Goal: Task Accomplishment & Management: Manage account settings

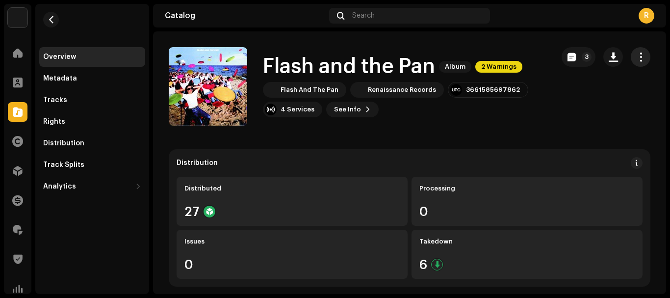
click at [636, 61] on span "button" at bounding box center [640, 57] width 9 height 8
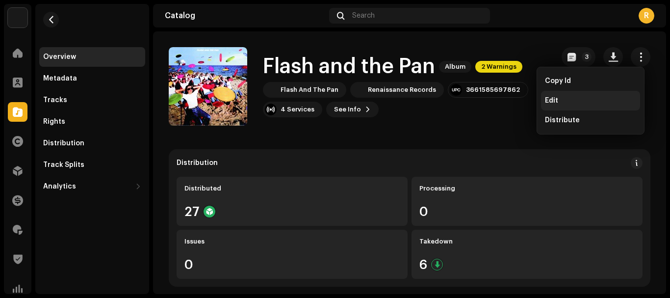
click at [553, 100] on span "Edit" at bounding box center [551, 101] width 13 height 8
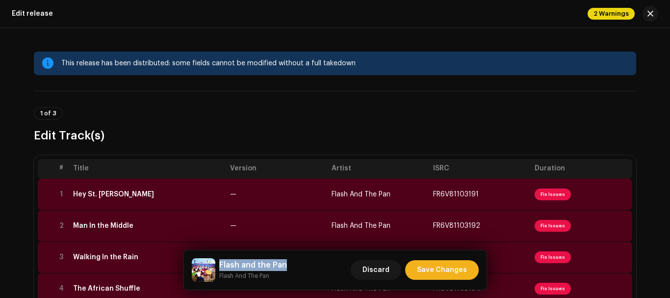
drag, startPoint x: 288, startPoint y: 257, endPoint x: 219, endPoint y: 258, distance: 69.2
click at [219, 258] on div "Flash and the Pan Flash And The Pan Discard Save Changes" at bounding box center [335, 269] width 303 height 39
copy h5 "Flash and the Pan"
click at [118, 186] on td "Hey St. [PERSON_NAME]" at bounding box center [147, 194] width 157 height 31
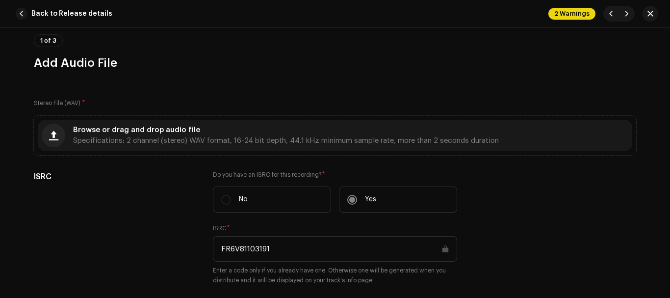
scroll to position [71, 0]
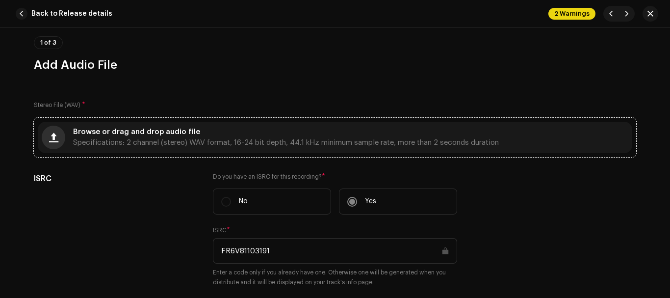
click at [50, 134] on span "button" at bounding box center [53, 137] width 9 height 8
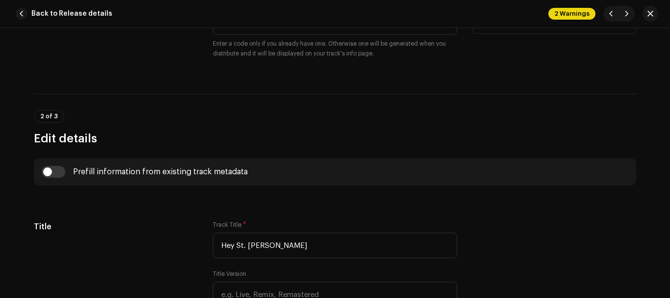
scroll to position [0, 0]
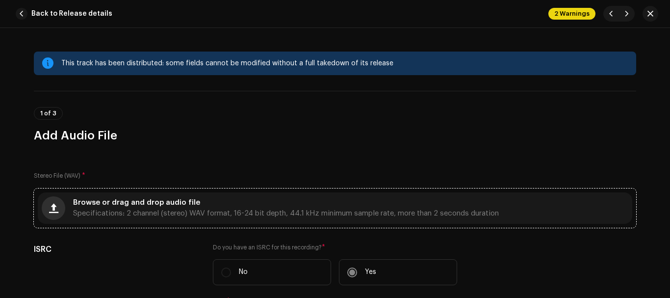
click at [57, 207] on button "button" at bounding box center [54, 208] width 24 height 24
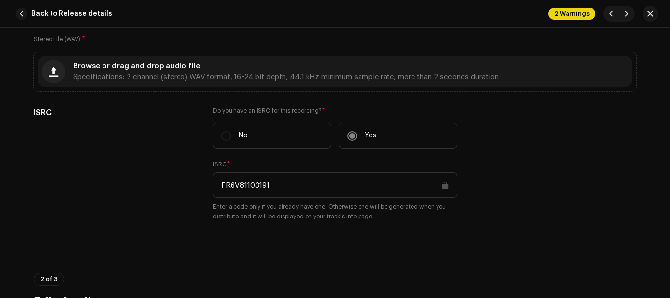
scroll to position [135, 0]
click at [28, 18] on button "Back to Release details" at bounding box center [66, 14] width 108 height 20
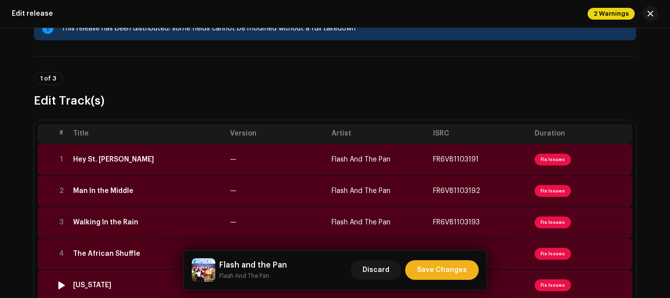
scroll to position [34, 0]
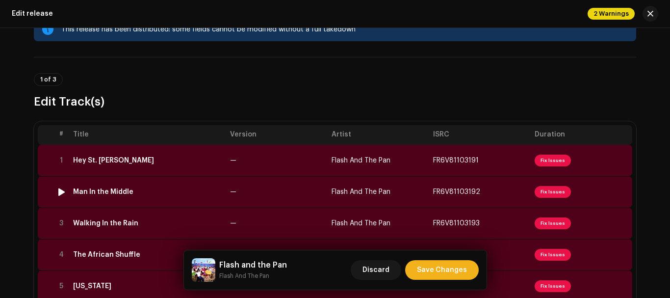
click at [102, 191] on div "Man In the Middle" at bounding box center [103, 192] width 60 height 8
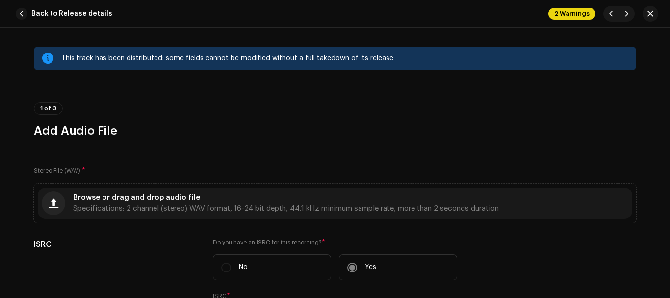
scroll to position [0, 0]
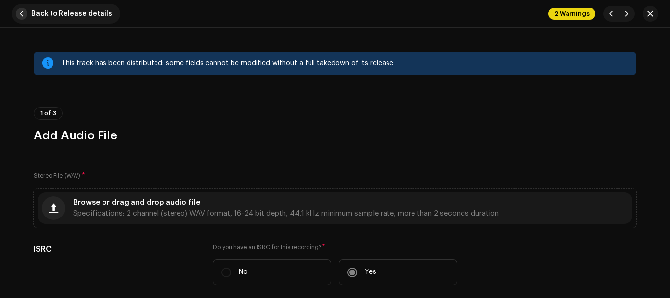
click at [26, 18] on button "Back to Release details" at bounding box center [66, 14] width 108 height 20
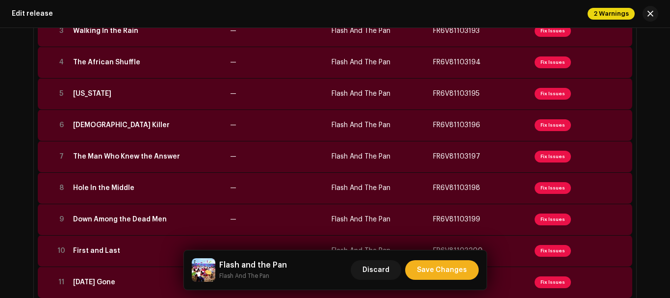
scroll to position [233, 0]
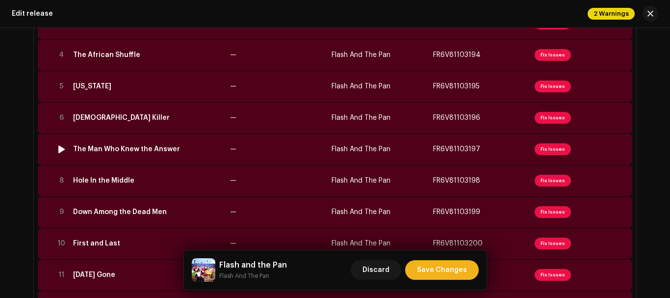
click at [109, 151] on div "The Man Who Knew the Answer" at bounding box center [126, 149] width 107 height 8
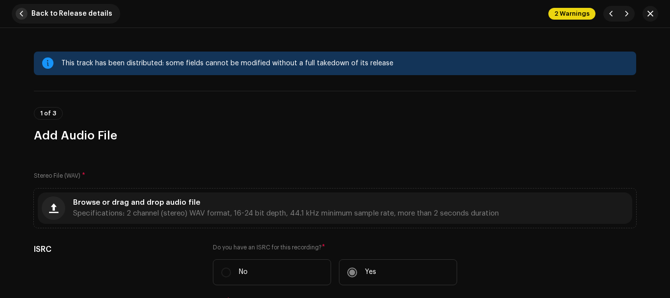
click at [27, 15] on span "button" at bounding box center [22, 14] width 12 height 12
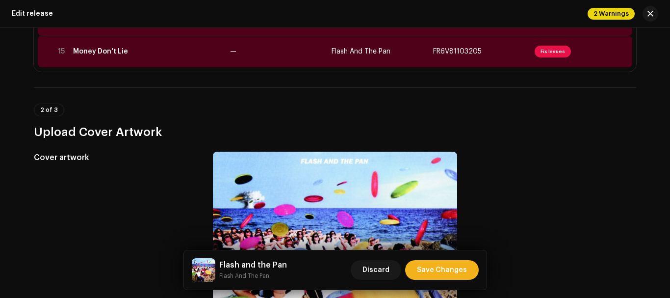
scroll to position [583, 0]
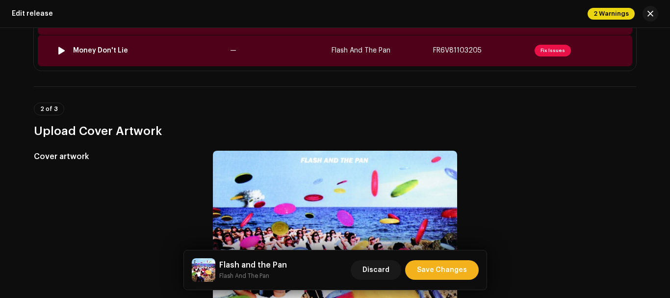
click at [153, 58] on td "Money Don't Lie" at bounding box center [147, 50] width 157 height 31
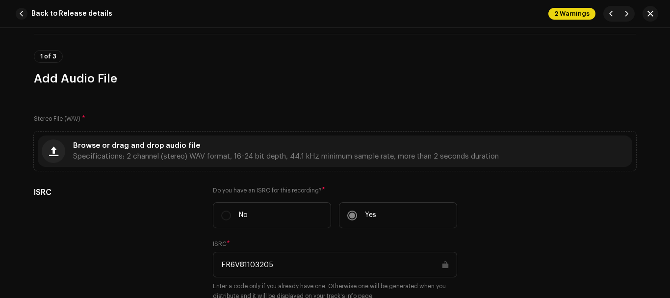
scroll to position [0, 0]
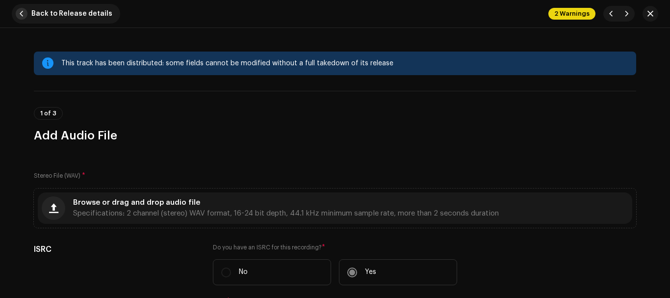
click at [20, 16] on span "button" at bounding box center [22, 14] width 12 height 12
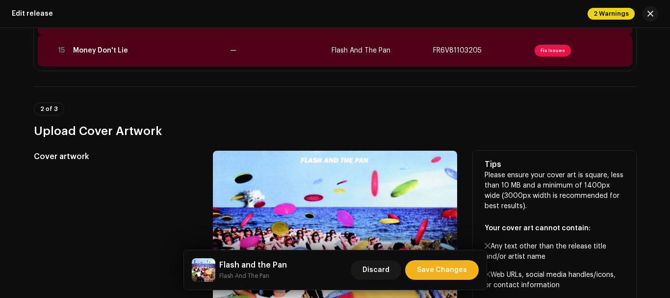
scroll to position [473, 0]
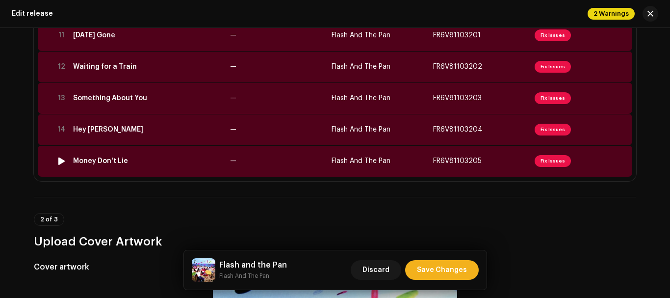
click at [106, 165] on td "Money Don't Lie" at bounding box center [147, 160] width 157 height 31
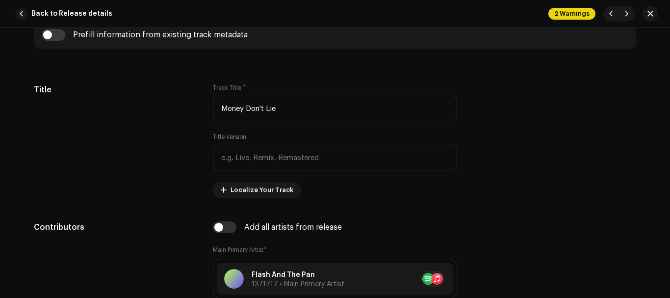
scroll to position [0, 0]
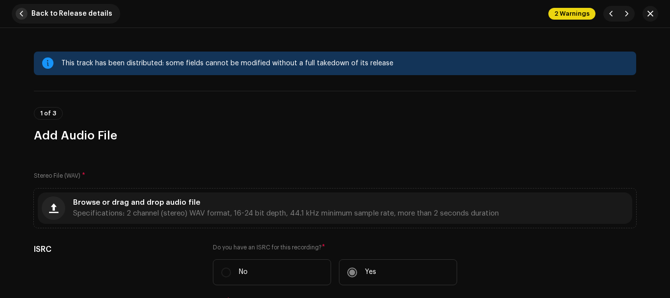
click at [22, 12] on span "button" at bounding box center [22, 14] width 12 height 12
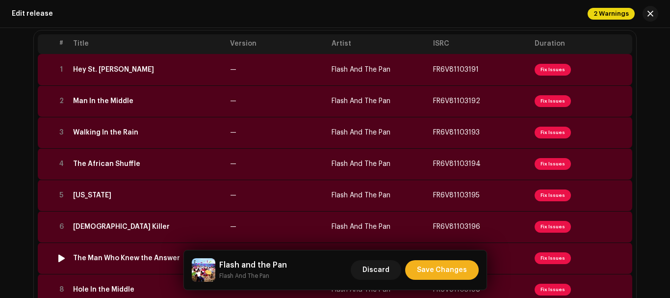
scroll to position [122, 0]
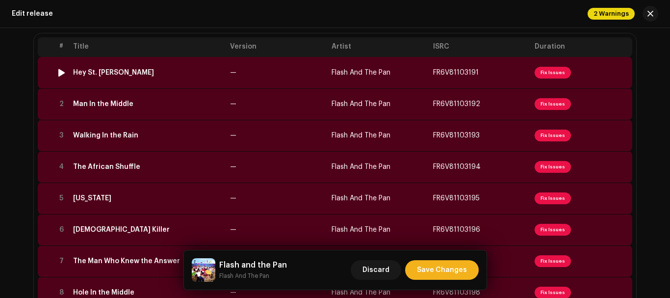
click at [97, 72] on div "Hey St. Peter" at bounding box center [113, 73] width 81 height 8
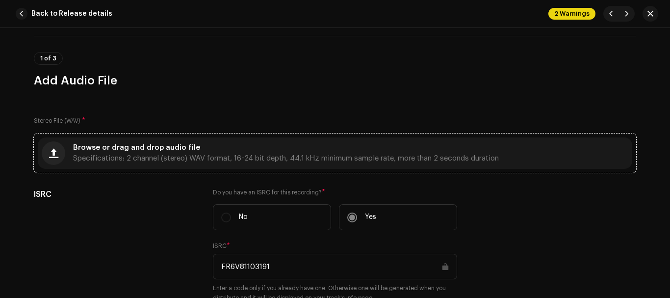
scroll to position [0, 0]
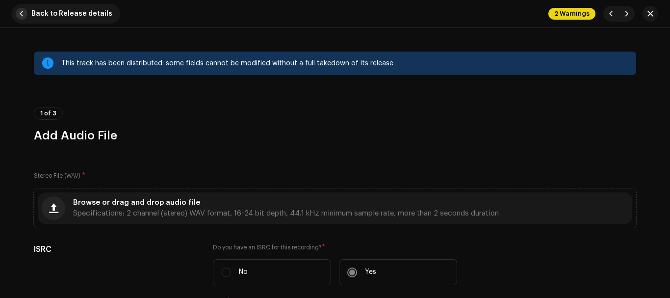
click at [22, 15] on span "button" at bounding box center [22, 14] width 12 height 12
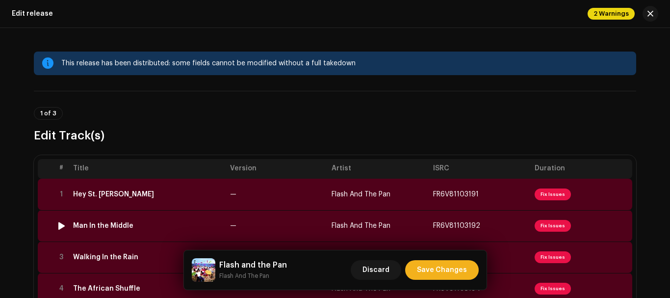
scroll to position [0, 0]
click at [52, 113] on span "1 of 3" at bounding box center [48, 113] width 16 height 6
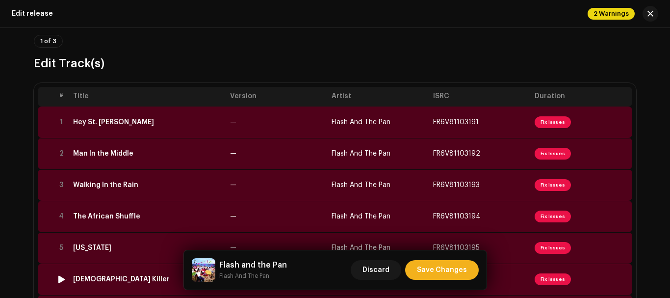
scroll to position [70, 0]
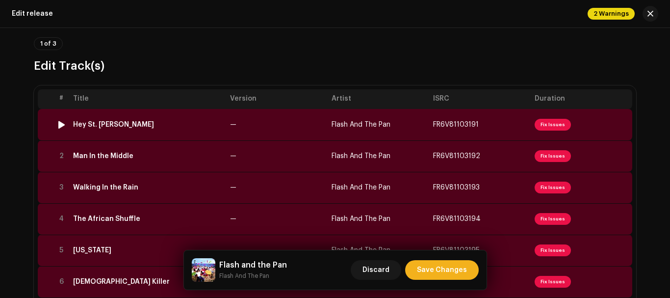
click at [106, 129] on td "Hey St. Peter" at bounding box center [147, 124] width 157 height 31
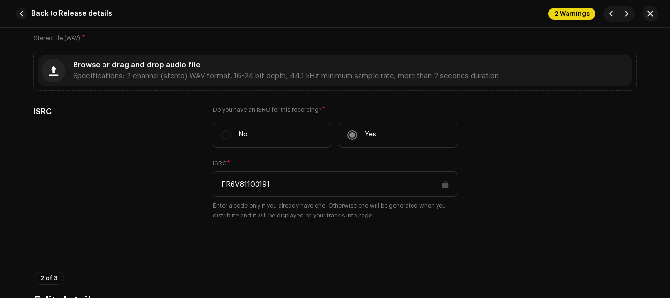
scroll to position [136, 0]
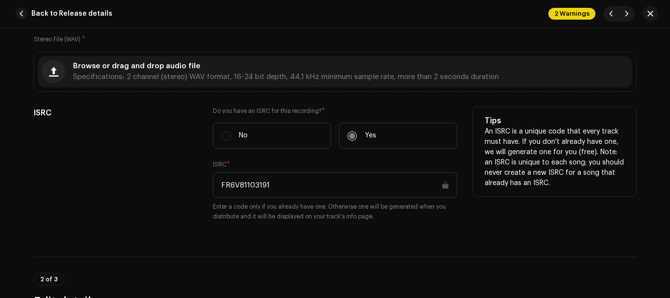
drag, startPoint x: 273, startPoint y: 185, endPoint x: 211, endPoint y: 190, distance: 62.5
click at [213, 190] on input "FR6V81103191" at bounding box center [335, 185] width 244 height 26
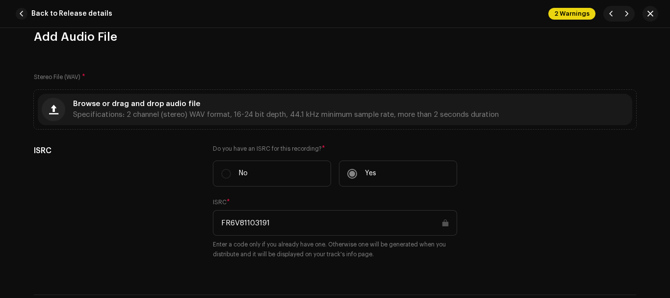
scroll to position [99, 0]
click at [16, 7] on button "Back to Release details" at bounding box center [66, 14] width 108 height 20
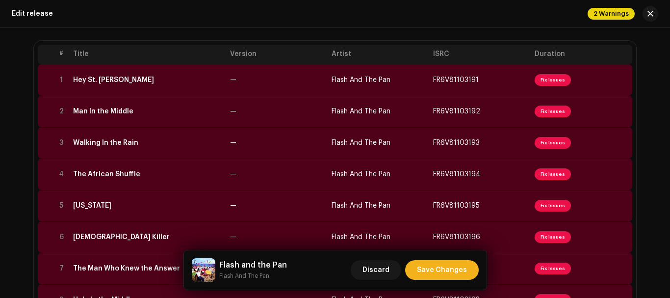
scroll to position [0, 0]
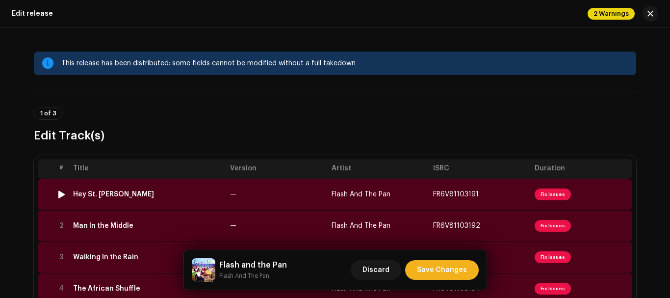
click at [102, 195] on div "Hey St. Peter" at bounding box center [113, 194] width 81 height 8
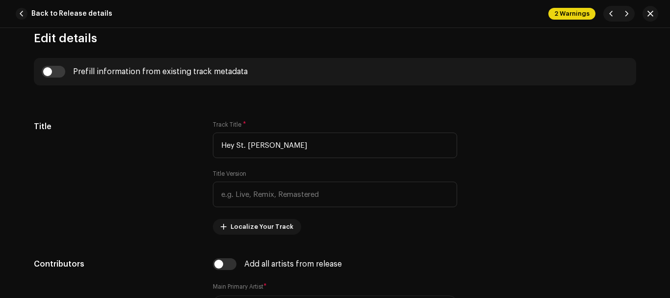
scroll to position [401, 0]
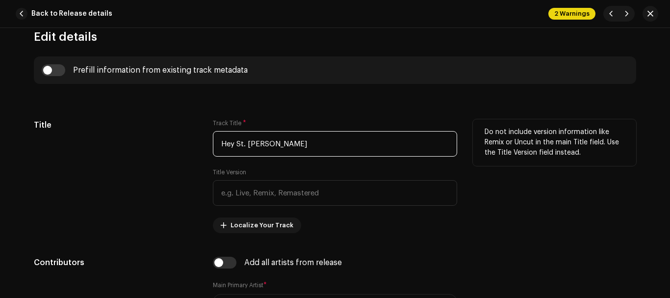
drag, startPoint x: 269, startPoint y: 144, endPoint x: 212, endPoint y: 142, distance: 56.9
click at [213, 142] on input "Hey St. Peter" at bounding box center [335, 144] width 244 height 26
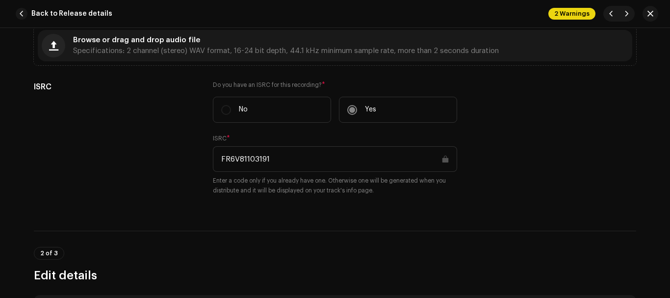
scroll to position [162, 0]
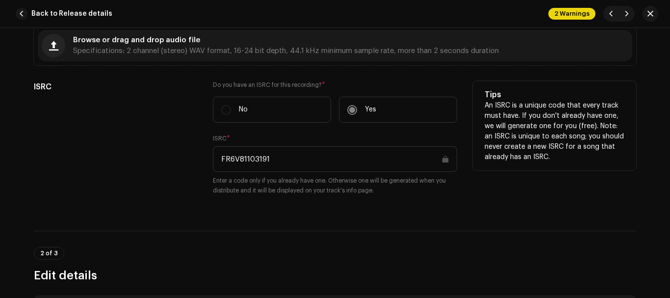
drag, startPoint x: 267, startPoint y: 160, endPoint x: 218, endPoint y: 168, distance: 49.2
click at [218, 168] on input "FR6V81103191" at bounding box center [335, 159] width 244 height 26
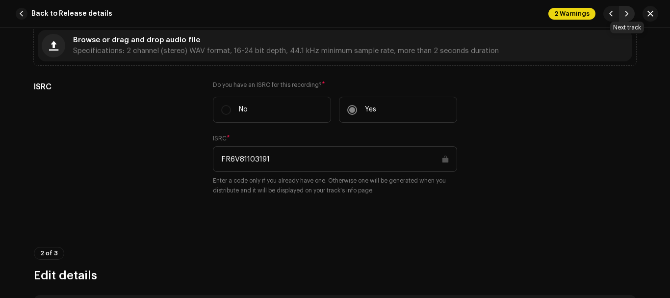
click at [622, 14] on button "button" at bounding box center [627, 14] width 16 height 16
type input "FR6V81103192"
type input "Man In the Middle"
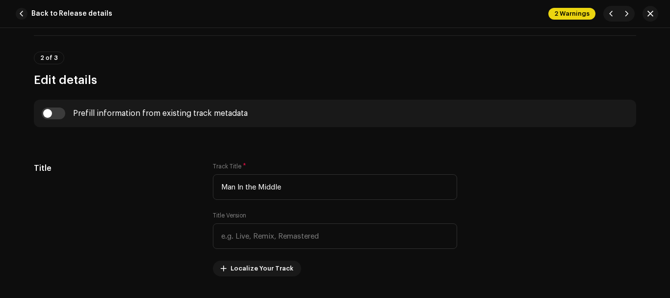
scroll to position [358, 0]
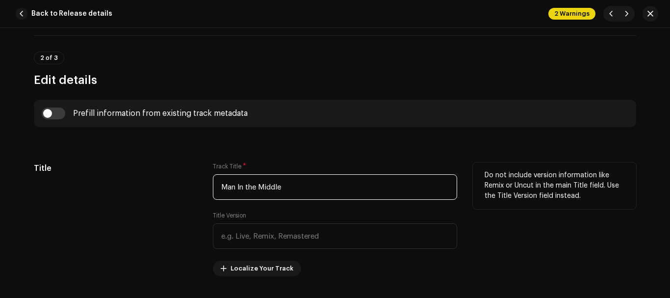
drag, startPoint x: 283, startPoint y: 187, endPoint x: 206, endPoint y: 187, distance: 77.0
click at [206, 187] on div "Title Track Title * Man In the Middle Title Version Localize Your Track Do not …" at bounding box center [335, 219] width 602 height 114
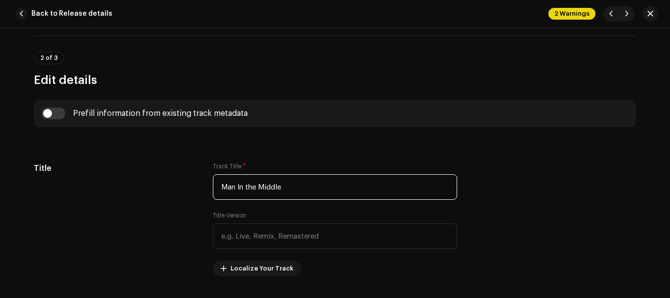
scroll to position [240, 0]
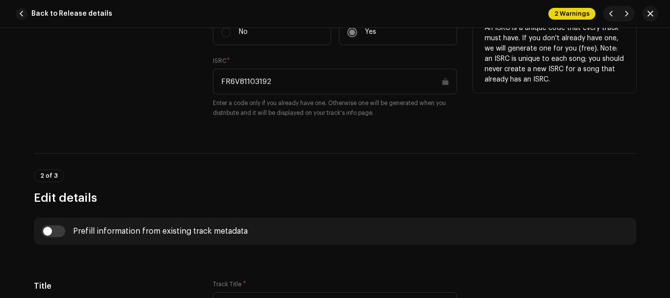
drag, startPoint x: 273, startPoint y: 83, endPoint x: 219, endPoint y: 90, distance: 54.9
click at [219, 90] on input "FR6V81103192" at bounding box center [335, 82] width 244 height 26
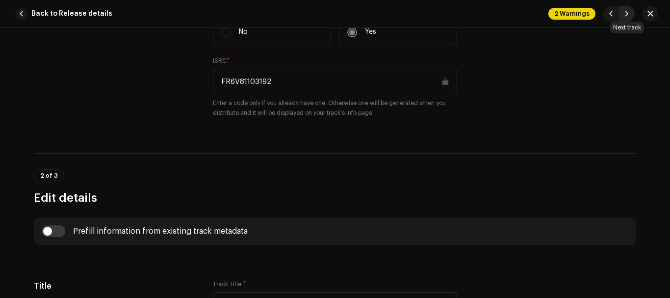
click at [626, 13] on span "button" at bounding box center [627, 14] width 6 height 8
type input "FR6V81103193"
type input "Walking In the Rain"
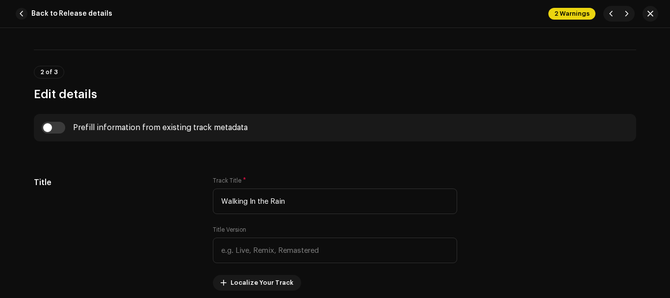
scroll to position [344, 0]
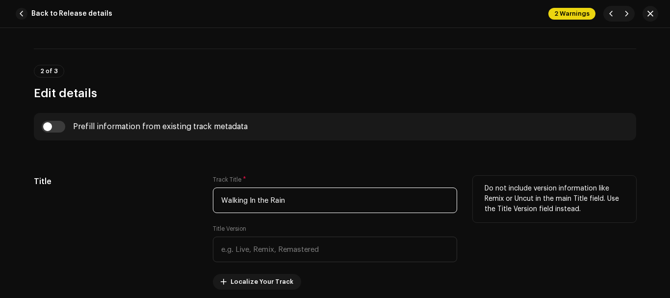
drag, startPoint x: 293, startPoint y: 201, endPoint x: 215, endPoint y: 201, distance: 78.5
click at [215, 201] on input "Walking In the Rain" at bounding box center [335, 200] width 244 height 26
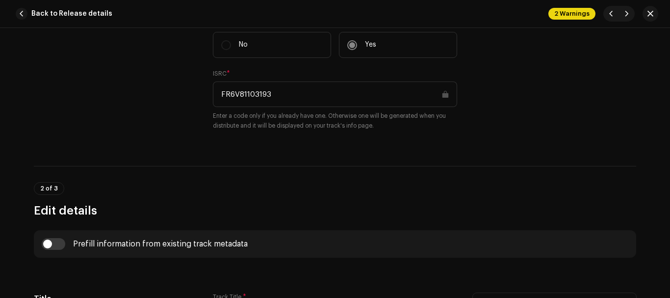
scroll to position [230, 0]
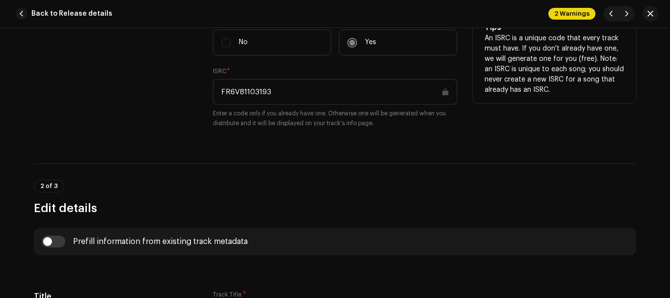
drag, startPoint x: 274, startPoint y: 92, endPoint x: 212, endPoint y: 99, distance: 62.1
click at [213, 99] on input "FR6V81103193" at bounding box center [335, 92] width 244 height 26
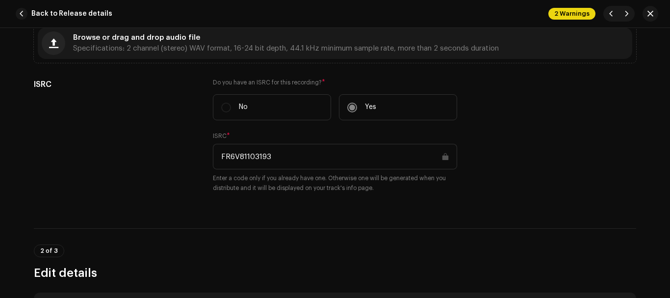
scroll to position [164, 0]
click at [624, 11] on span "button" at bounding box center [627, 14] width 6 height 8
type input "FR6V81103194"
type input "The African Shuffle"
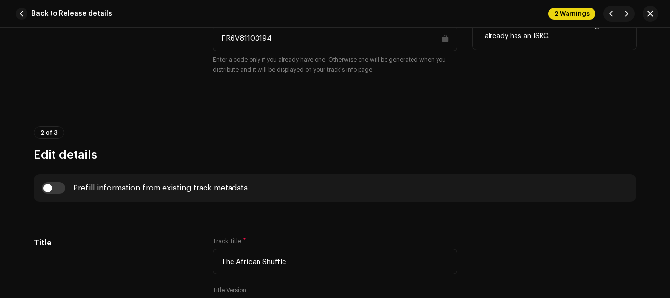
scroll to position [280, 0]
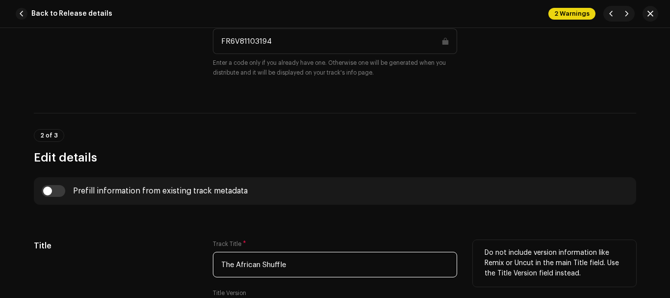
drag, startPoint x: 289, startPoint y: 261, endPoint x: 212, endPoint y: 264, distance: 77.5
click at [213, 264] on input "The African Shuffle" at bounding box center [335, 265] width 244 height 26
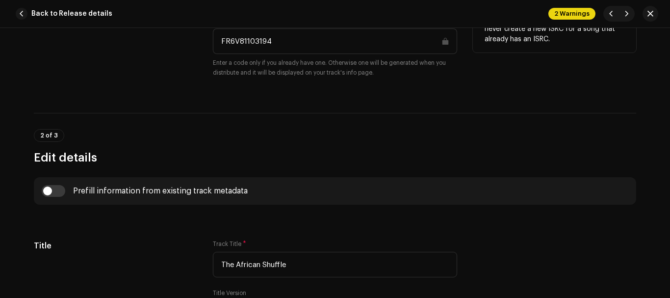
drag, startPoint x: 274, startPoint y: 40, endPoint x: 218, endPoint y: 42, distance: 55.5
click at [218, 42] on input "FR6V81103194" at bounding box center [335, 41] width 244 height 26
click at [627, 13] on span "button" at bounding box center [627, 14] width 6 height 8
type input "FR6V81103195"
type input "California"
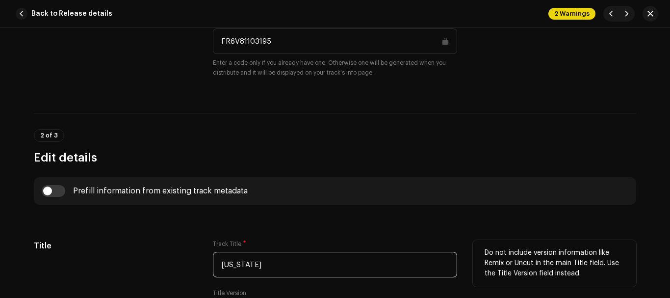
drag, startPoint x: 262, startPoint y: 260, endPoint x: 205, endPoint y: 263, distance: 57.5
click at [205, 263] on div "Title Track Title * California Title Version Localize Your Track Do not include…" at bounding box center [335, 297] width 602 height 114
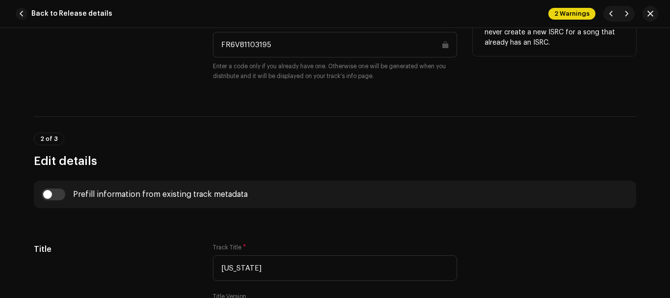
scroll to position [275, 0]
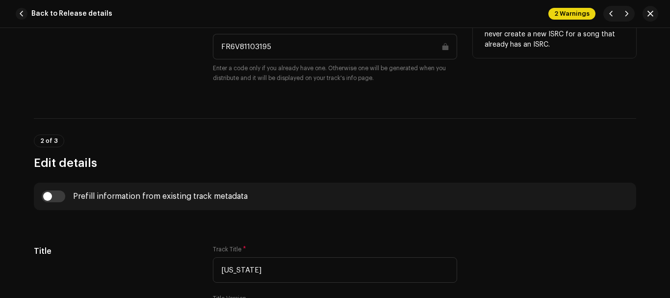
drag, startPoint x: 275, startPoint y: 38, endPoint x: 210, endPoint y: 39, distance: 64.8
click at [210, 39] on div "ISRC Do you have an ISRC for this recording? * No Yes ISRC * FR6V81103195 Enter…" at bounding box center [335, 32] width 602 height 126
click at [624, 15] on span "button" at bounding box center [627, 14] width 6 height 8
type input "FR6V81103196"
type input "Lady Killer"
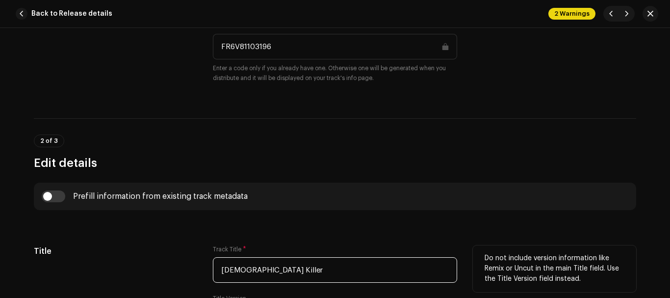
drag, startPoint x: 264, startPoint y: 266, endPoint x: 217, endPoint y: 269, distance: 47.7
click at [217, 269] on input "Lady Killer" at bounding box center [335, 270] width 244 height 26
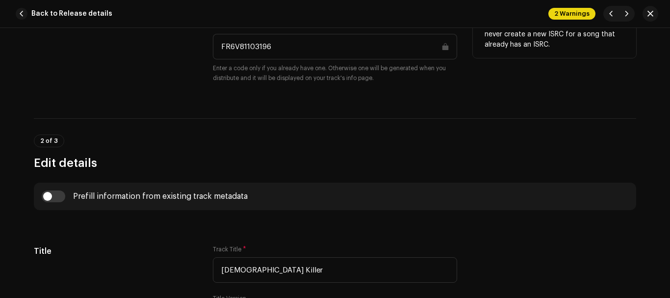
drag, startPoint x: 275, startPoint y: 47, endPoint x: 205, endPoint y: 52, distance: 70.3
click at [213, 52] on input "FR6V81103196" at bounding box center [335, 47] width 244 height 26
click at [626, 13] on span "button" at bounding box center [627, 14] width 6 height 8
type input "FR6V81103197"
type input "The Man Who Knew the Answer"
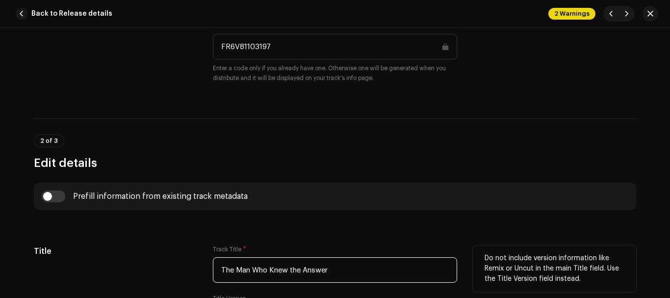
drag, startPoint x: 333, startPoint y: 269, endPoint x: 194, endPoint y: 261, distance: 139.0
click at [202, 263] on div "Title Track Title * The Man Who Knew the Answer Title Version Localize Your Tra…" at bounding box center [335, 302] width 602 height 114
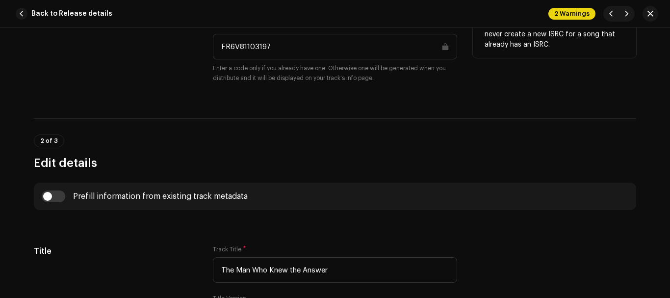
drag, startPoint x: 274, startPoint y: 42, endPoint x: 211, endPoint y: 50, distance: 63.3
click at [217, 43] on input "FR6V81103197" at bounding box center [335, 47] width 244 height 26
click at [628, 15] on span "button" at bounding box center [627, 14] width 6 height 8
type input "FR6V81103198"
type input "Hole In the Middle"
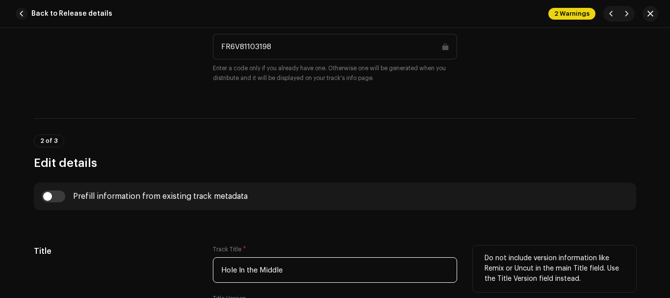
drag, startPoint x: 286, startPoint y: 270, endPoint x: 207, endPoint y: 269, distance: 79.5
click at [207, 269] on div "Title Track Title * Hole In the Middle Title Version Localize Your Track Do not…" at bounding box center [335, 302] width 602 height 114
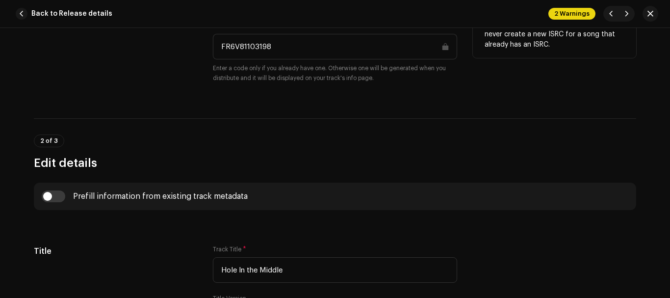
drag, startPoint x: 275, startPoint y: 43, endPoint x: 219, endPoint y: 49, distance: 56.7
click at [219, 49] on input "FR6V81103198" at bounding box center [335, 47] width 244 height 26
click at [629, 12] on span "button" at bounding box center [627, 14] width 6 height 8
type input "FR6V81103199"
type input "Down Among the Dead Men"
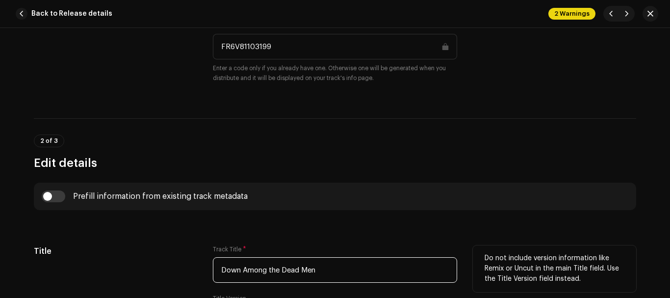
drag, startPoint x: 324, startPoint y: 272, endPoint x: 200, endPoint y: 270, distance: 124.6
click at [200, 270] on div "Title Track Title * Down Among the Dead Men Title Version Localize Your Track D…" at bounding box center [335, 302] width 602 height 114
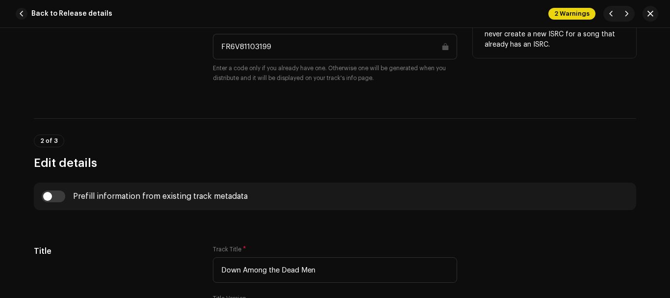
drag, startPoint x: 282, startPoint y: 38, endPoint x: 218, endPoint y: 52, distance: 64.6
click at [218, 52] on input "FR6V81103199" at bounding box center [335, 47] width 244 height 26
click at [626, 12] on span "button" at bounding box center [627, 14] width 6 height 8
type input "FR6V81103200"
type input "First and Last"
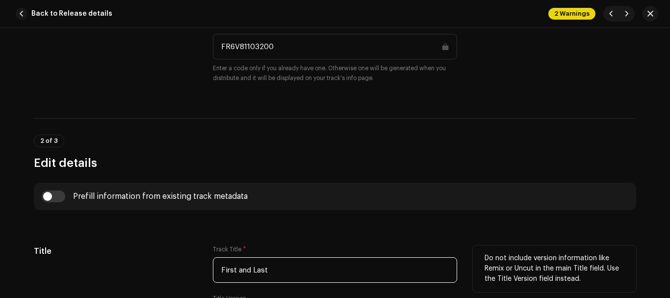
drag, startPoint x: 266, startPoint y: 267, endPoint x: 210, endPoint y: 269, distance: 55.9
click at [213, 269] on input "First and Last" at bounding box center [335, 270] width 244 height 26
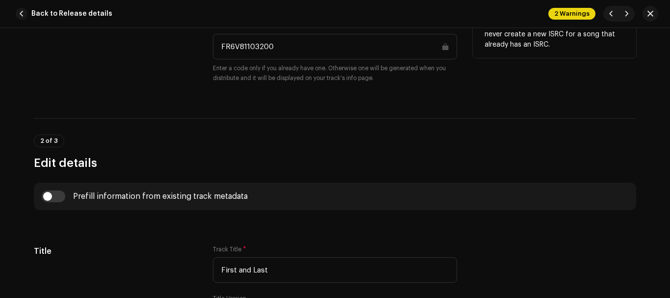
drag, startPoint x: 279, startPoint y: 45, endPoint x: 218, endPoint y: 49, distance: 60.9
click at [218, 49] on input "FR6V81103200" at bounding box center [335, 47] width 244 height 26
click at [626, 14] on span "button" at bounding box center [627, 14] width 6 height 8
type input "FR6V81103201"
type input "Yesterday's Gone"
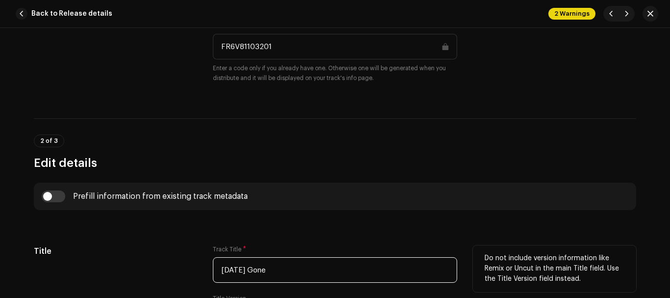
drag, startPoint x: 286, startPoint y: 266, endPoint x: 219, endPoint y: 269, distance: 67.3
click at [219, 269] on input "Yesterday's Gone" at bounding box center [335, 270] width 244 height 26
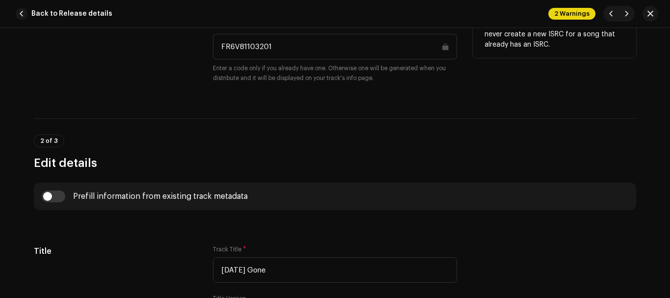
drag, startPoint x: 278, startPoint y: 45, endPoint x: 204, endPoint y: 46, distance: 74.1
click at [204, 46] on div "ISRC Do you have an ISRC for this recording? * No Yes ISRC * FR6V81103201 Enter…" at bounding box center [335, 32] width 602 height 126
click at [627, 10] on span "button" at bounding box center [627, 14] width 6 height 8
type input "FR6V81103202"
type input "Waiting for a Train"
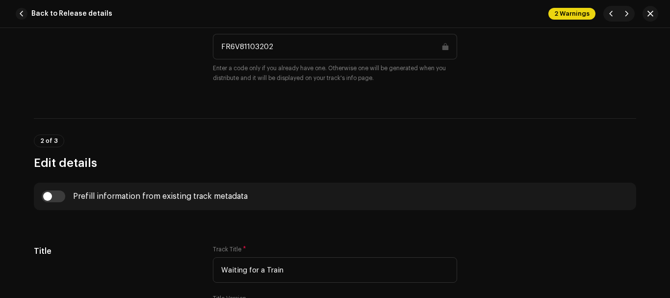
scroll to position [275, 0]
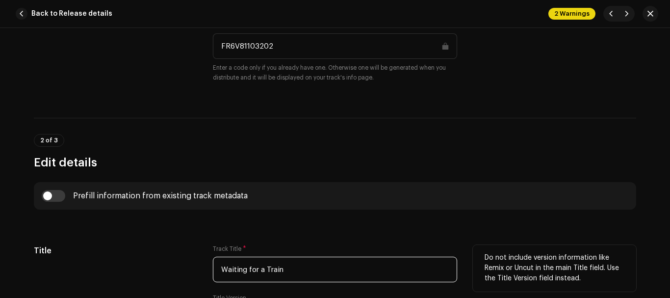
drag, startPoint x: 288, startPoint y: 259, endPoint x: 212, endPoint y: 264, distance: 76.2
click at [213, 264] on input "Waiting for a Train" at bounding box center [335, 270] width 244 height 26
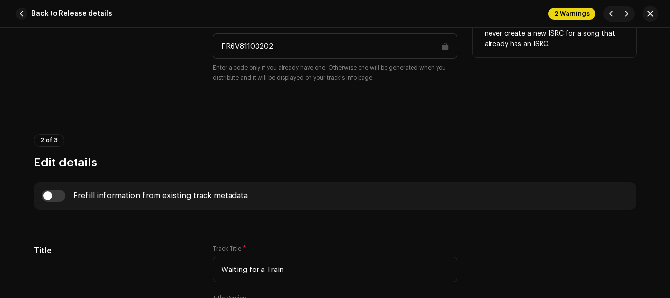
drag, startPoint x: 281, startPoint y: 41, endPoint x: 215, endPoint y: 42, distance: 65.7
click at [215, 42] on input "FR6V81103202" at bounding box center [335, 46] width 244 height 26
click at [624, 15] on span "button" at bounding box center [627, 14] width 6 height 8
type input "FR6V81103203"
type input "Something About You"
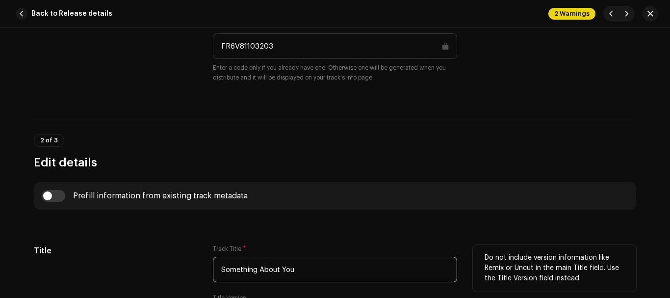
drag, startPoint x: 301, startPoint y: 270, endPoint x: 207, endPoint y: 267, distance: 93.2
click at [217, 269] on input "Something About You" at bounding box center [335, 270] width 244 height 26
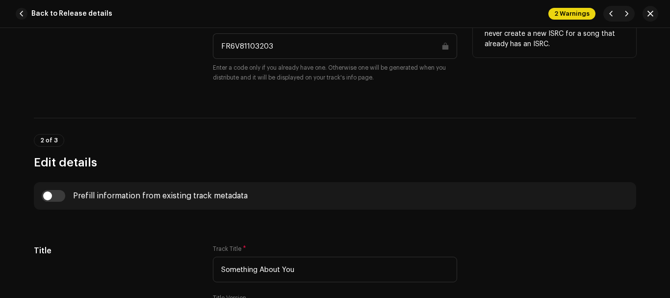
drag, startPoint x: 281, startPoint y: 44, endPoint x: 211, endPoint y: 56, distance: 71.1
click at [213, 58] on input "FR6V81103203" at bounding box center [335, 46] width 244 height 26
click at [628, 16] on span "button" at bounding box center [627, 14] width 6 height 8
type input "FR6V81103204"
type input "Hey Jimmy"
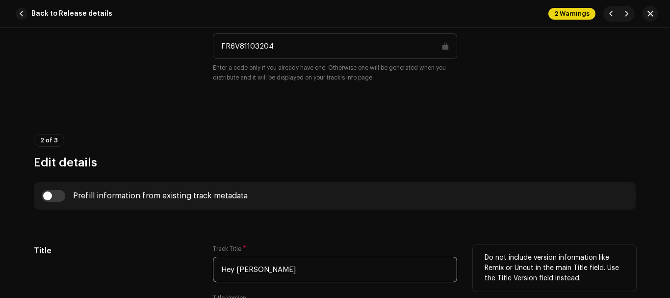
drag, startPoint x: 260, startPoint y: 267, endPoint x: 212, endPoint y: 273, distance: 48.4
click at [213, 273] on input "Hey Jimmy" at bounding box center [335, 270] width 244 height 26
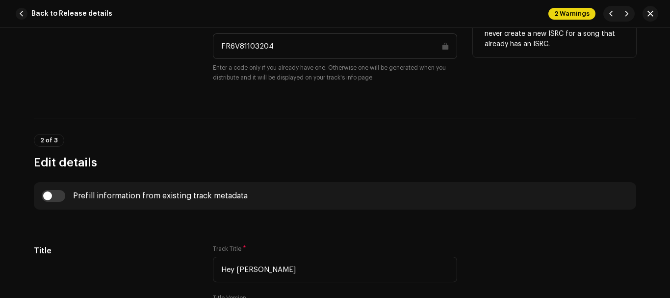
drag, startPoint x: 286, startPoint y: 47, endPoint x: 217, endPoint y: 47, distance: 69.2
click at [217, 47] on input "FR6V81103204" at bounding box center [335, 46] width 244 height 26
click at [629, 16] on span "button" at bounding box center [627, 14] width 6 height 8
type input "FR6V81103205"
type input "Money Don't Lie"
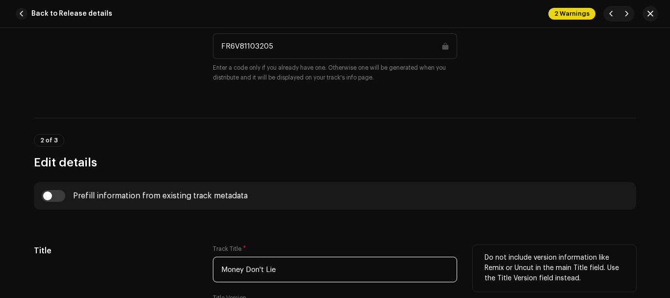
drag, startPoint x: 278, startPoint y: 275, endPoint x: 215, endPoint y: 278, distance: 62.4
click at [215, 278] on input "Money Don't Lie" at bounding box center [335, 270] width 244 height 26
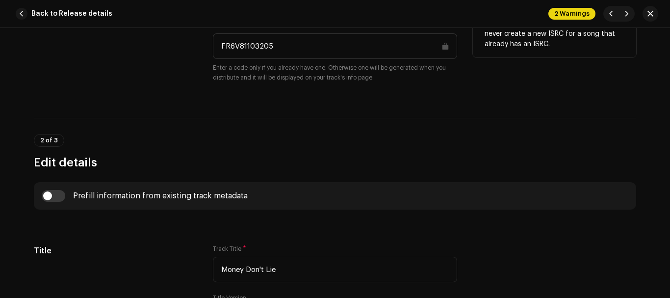
drag, startPoint x: 280, startPoint y: 47, endPoint x: 211, endPoint y: 55, distance: 68.6
click at [213, 55] on input "FR6V81103205" at bounding box center [335, 46] width 244 height 26
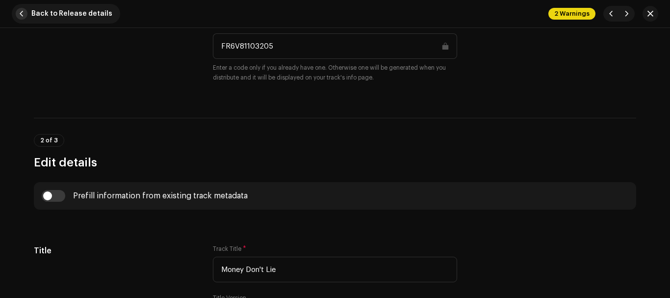
click at [24, 16] on span "button" at bounding box center [22, 14] width 12 height 12
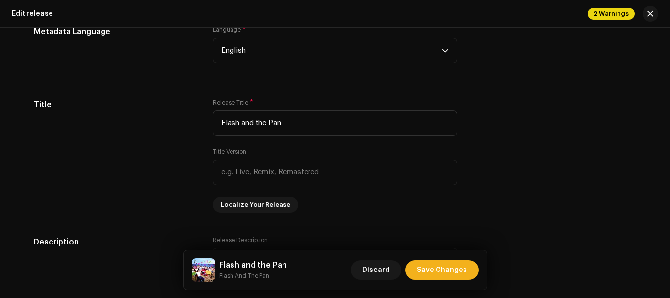
scroll to position [1118, 0]
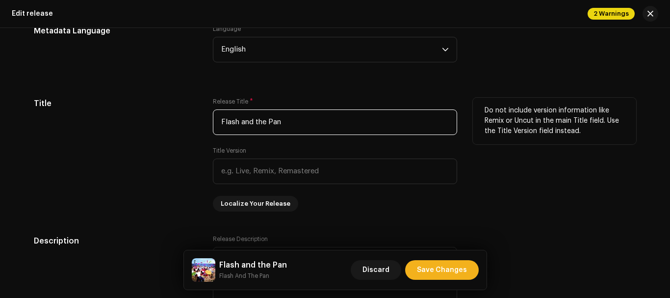
drag, startPoint x: 284, startPoint y: 118, endPoint x: 214, endPoint y: 123, distance: 69.3
click at [214, 123] on input "Flash and the Pan" at bounding box center [335, 122] width 244 height 26
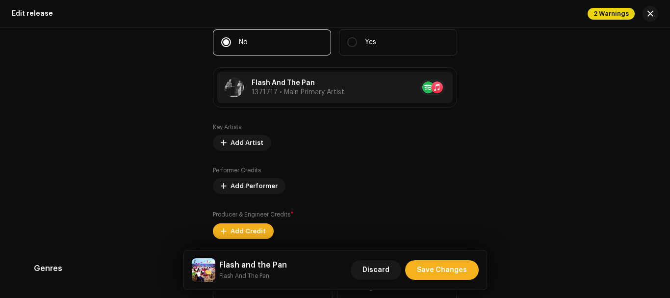
scroll to position [1458, 0]
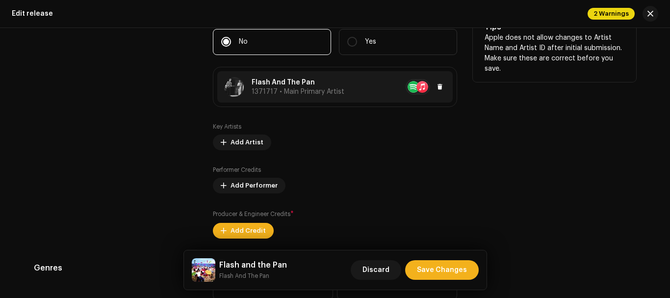
click at [323, 89] on span "1371717 • Main Primary Artist" at bounding box center [298, 91] width 93 height 7
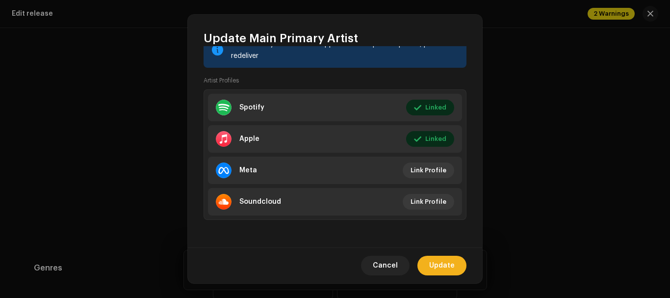
scroll to position [147, 0]
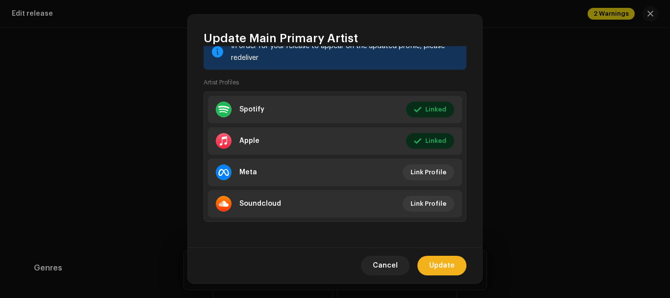
click at [388, 160] on li "Meta Link Profile" at bounding box center [335, 171] width 254 height 27
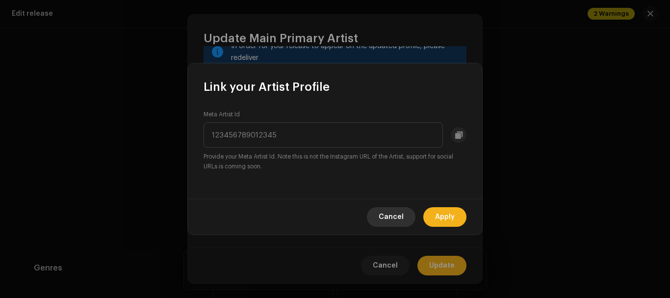
click at [386, 217] on span "Cancel" at bounding box center [391, 217] width 25 height 20
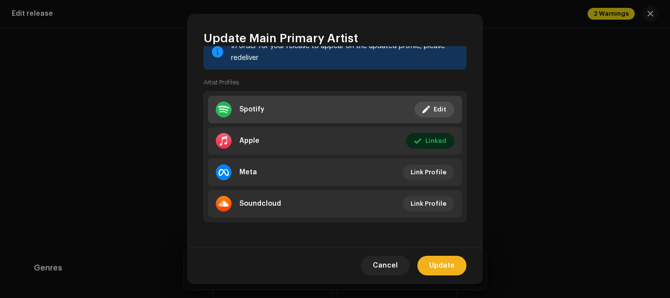
click at [424, 111] on span at bounding box center [425, 109] width 7 height 8
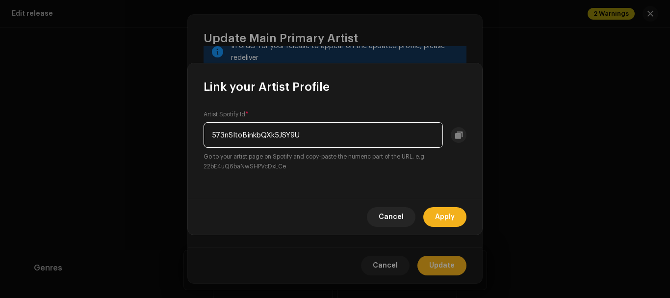
drag, startPoint x: 303, startPoint y: 129, endPoint x: 205, endPoint y: 145, distance: 99.9
click at [205, 145] on input "573nSltoBinkbQXk5JSY9U" at bounding box center [323, 135] width 239 height 26
click at [400, 219] on span "Cancel" at bounding box center [391, 217] width 25 height 20
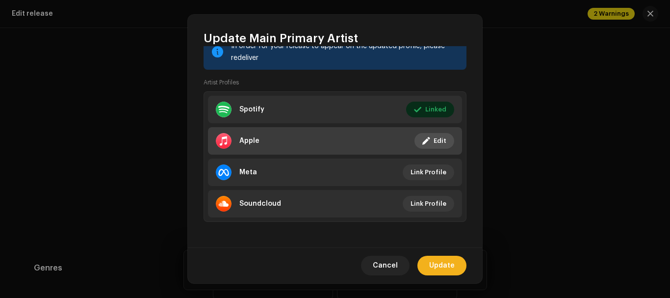
click at [414, 146] on button "Edit" at bounding box center [434, 141] width 40 height 16
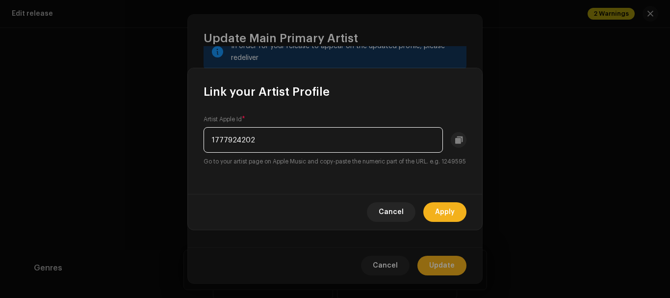
drag, startPoint x: 260, startPoint y: 130, endPoint x: 200, endPoint y: 136, distance: 61.1
click at [200, 136] on div "Artist Apple Id * 1777924202 Go to your artist page on Apple Music and copy-pas…" at bounding box center [335, 147] width 294 height 94
click at [392, 221] on span "Cancel" at bounding box center [391, 212] width 25 height 20
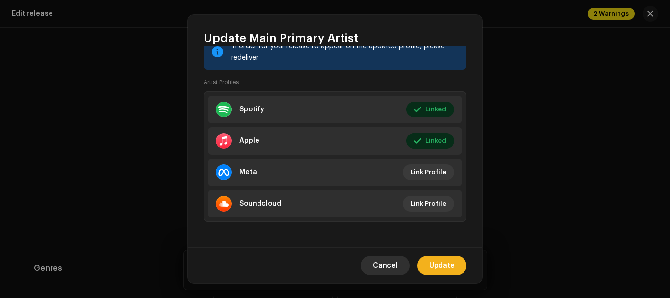
click at [387, 265] on span "Cancel" at bounding box center [385, 266] width 25 height 20
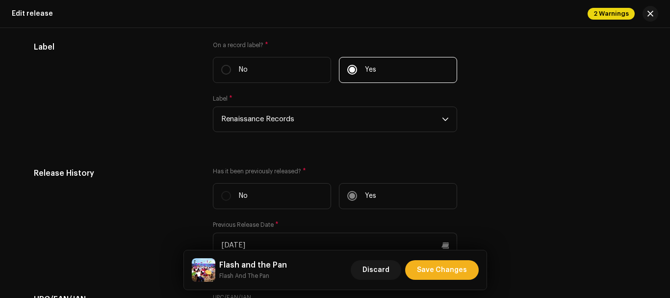
scroll to position [1752, 0]
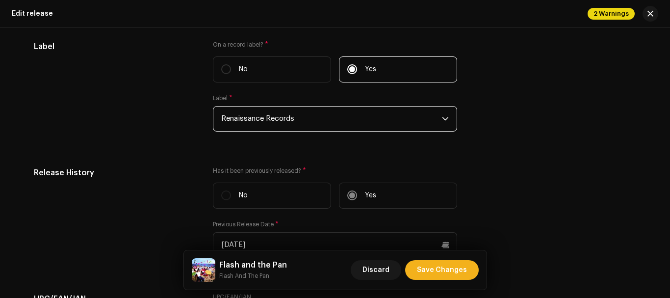
drag, startPoint x: 303, startPoint y: 113, endPoint x: 203, endPoint y: 108, distance: 100.6
click at [213, 116] on p-select "Renaissance Records" at bounding box center [335, 119] width 244 height 26
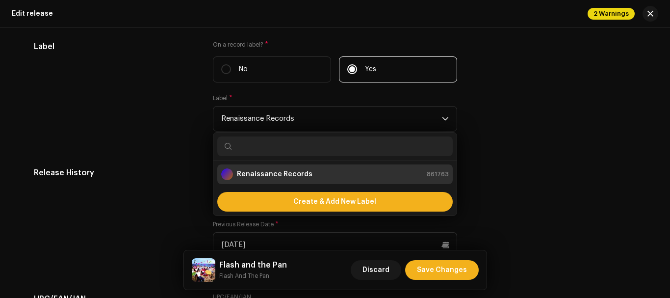
click at [126, 91] on div "Label" at bounding box center [115, 92] width 163 height 103
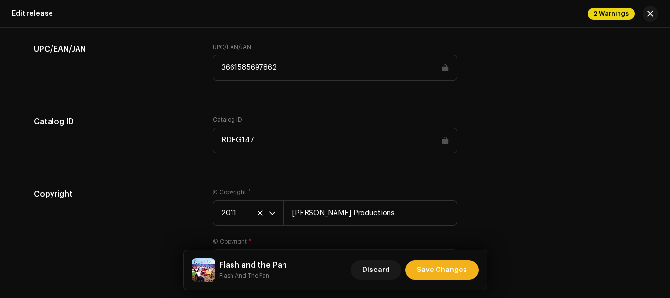
scroll to position [2054, 0]
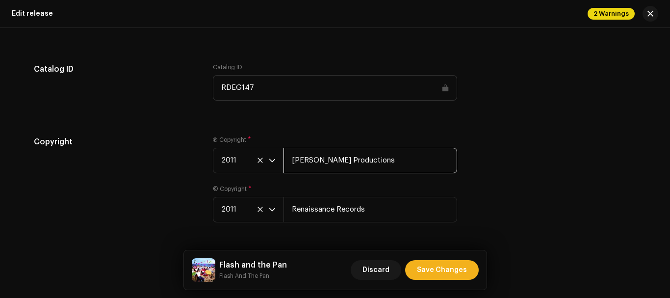
drag, startPoint x: 364, startPoint y: 161, endPoint x: 284, endPoint y: 168, distance: 80.2
click at [284, 167] on input "[PERSON_NAME] Productions" at bounding box center [371, 161] width 174 height 26
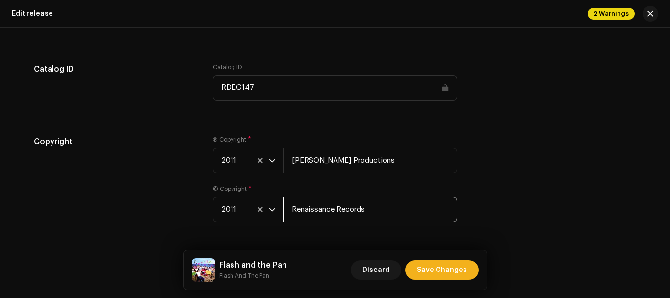
drag, startPoint x: 363, startPoint y: 206, endPoint x: 289, endPoint y: 206, distance: 74.6
click at [289, 206] on input "Renaissance Records" at bounding box center [371, 210] width 174 height 26
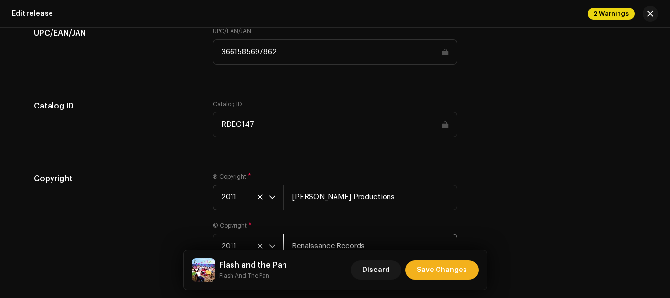
scroll to position [2017, 0]
drag, startPoint x: 261, startPoint y: 128, endPoint x: 210, endPoint y: 132, distance: 51.2
click at [210, 132] on div "Catalog ID Catalog ID RDEG147 Tips Best to leave blank unless you really need t…" at bounding box center [335, 125] width 602 height 49
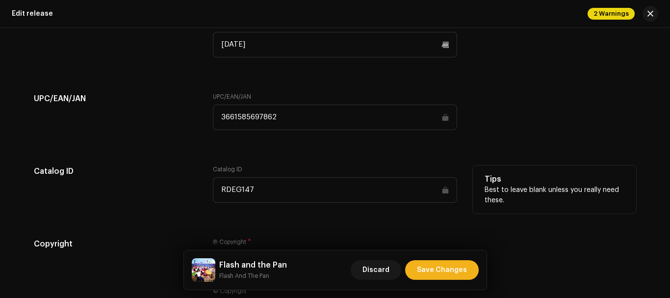
scroll to position [1951, 0]
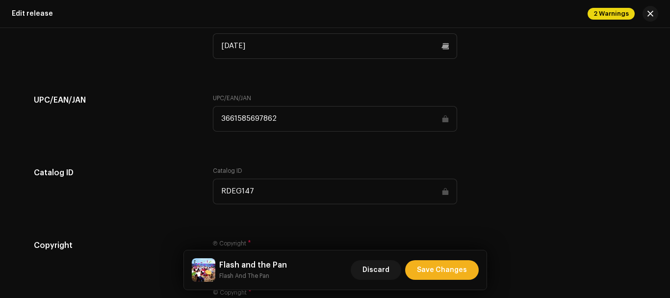
drag, startPoint x: 277, startPoint y: 115, endPoint x: 218, endPoint y: 115, distance: 58.9
click at [218, 115] on input "3661585697862" at bounding box center [335, 119] width 244 height 26
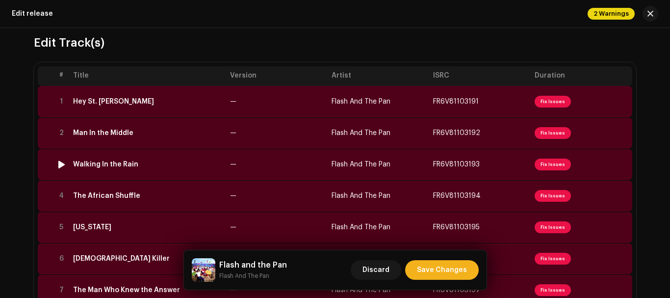
scroll to position [93, 0]
click at [100, 102] on div "Hey St. Peter" at bounding box center [113, 102] width 81 height 8
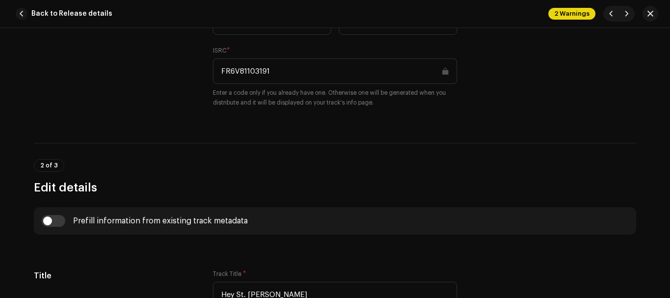
scroll to position [0, 0]
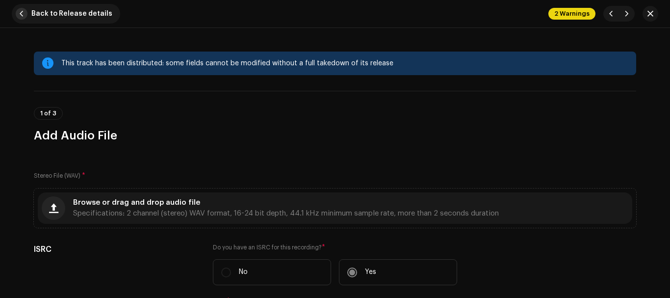
click at [26, 11] on span "button" at bounding box center [22, 14] width 12 height 12
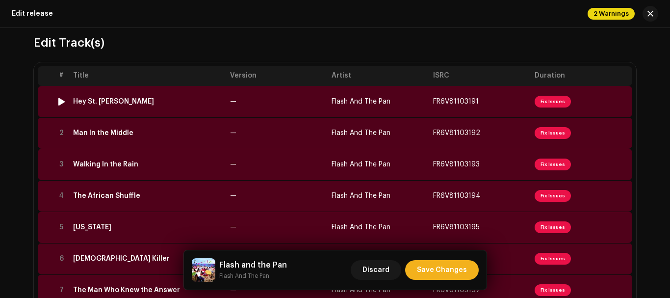
click at [108, 98] on div "Hey St. Peter" at bounding box center [113, 102] width 81 height 8
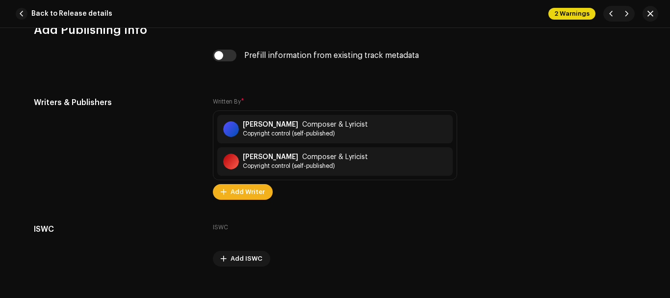
scroll to position [1992, 0]
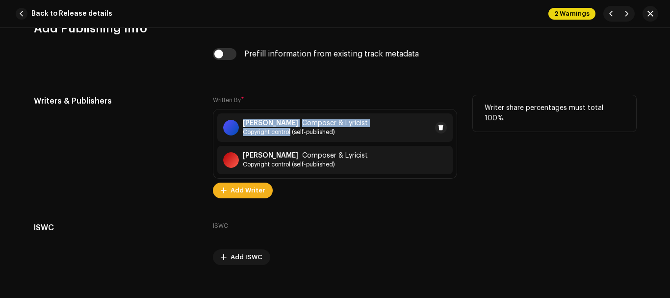
drag, startPoint x: 238, startPoint y: 119, endPoint x: 285, endPoint y: 128, distance: 47.8
click at [285, 128] on div "George Young Composer & Lyricist Copyright control (self-published)" at bounding box center [295, 127] width 145 height 17
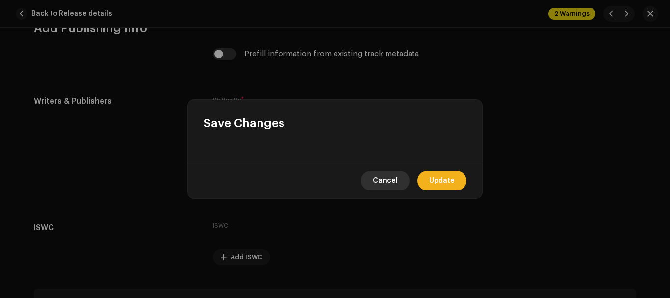
click at [389, 180] on div "Save Changes Cancel Update" at bounding box center [335, 149] width 294 height 99
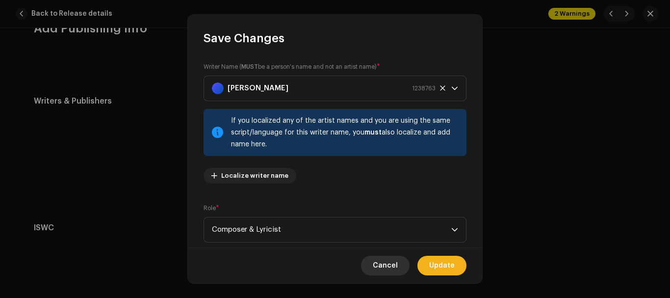
click at [391, 262] on span "Cancel" at bounding box center [385, 266] width 25 height 20
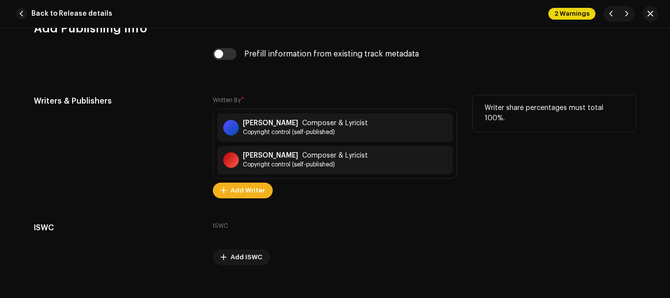
click at [171, 101] on h5 "Writers & Publishers" at bounding box center [115, 101] width 163 height 12
copy strong "[PERSON_NAME]"
drag, startPoint x: 240, startPoint y: 119, endPoint x: 286, endPoint y: 124, distance: 46.9
click at [286, 124] on div "George Young Composer & Lyricist Copyright control (self-published)" at bounding box center [295, 127] width 145 height 17
copy strong "[PERSON_NAME]"
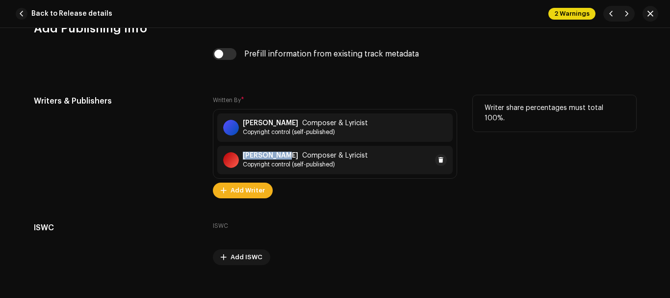
drag, startPoint x: 281, startPoint y: 153, endPoint x: 243, endPoint y: 159, distance: 38.3
click at [243, 159] on div "Harry Vanda Composer & Lyricist Copyright control (self-published)" at bounding box center [305, 160] width 125 height 17
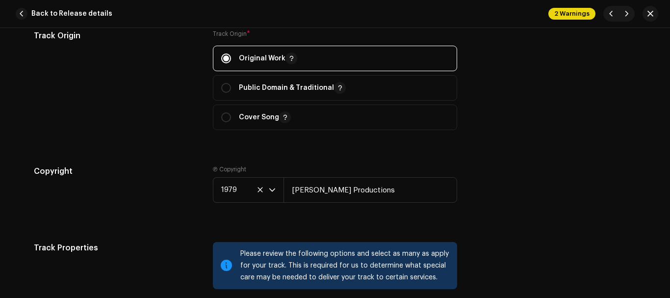
scroll to position [1220, 0]
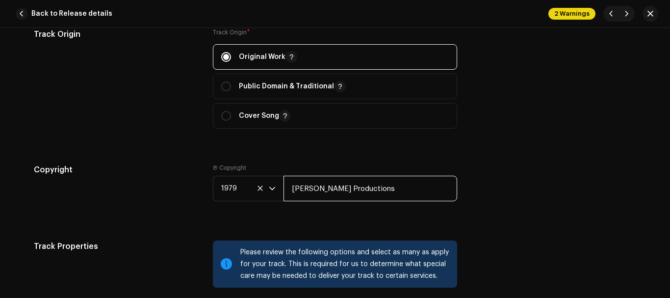
drag, startPoint x: 362, startPoint y: 186, endPoint x: 286, endPoint y: 188, distance: 76.1
click at [286, 188] on input "[PERSON_NAME] Productions" at bounding box center [371, 189] width 174 height 26
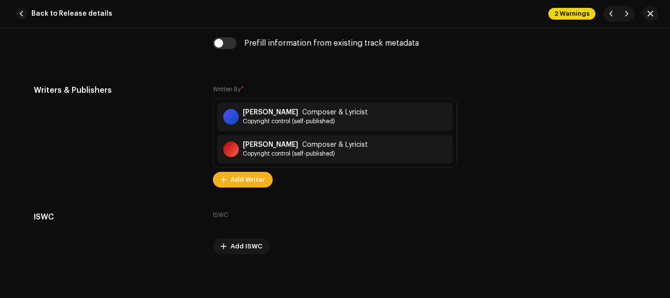
scroll to position [2002, 0]
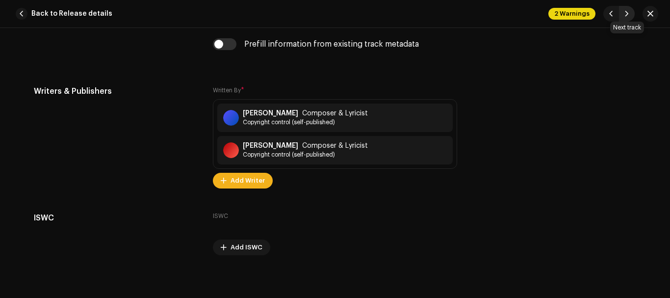
click at [626, 13] on span "button" at bounding box center [627, 14] width 6 height 8
type input "FR6V81103192"
type input "Man In the Middle"
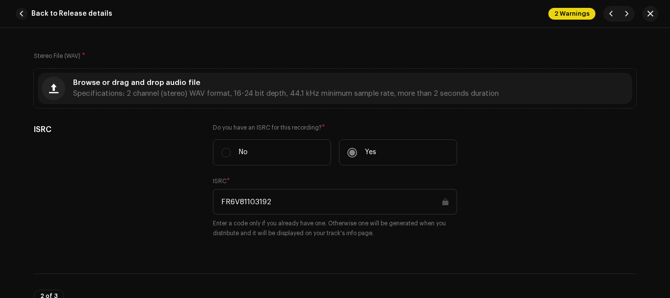
scroll to position [81, 0]
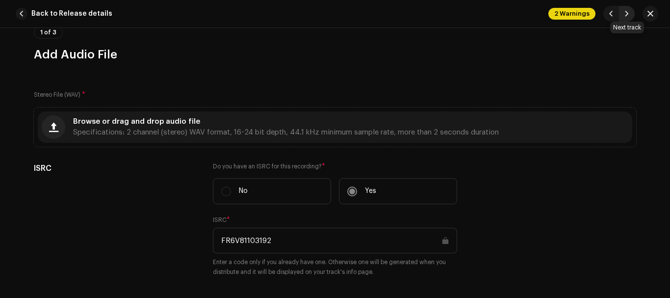
click at [623, 11] on button "button" at bounding box center [627, 14] width 16 height 16
type input "FR6V81103193"
type input "Walking In the Rain"
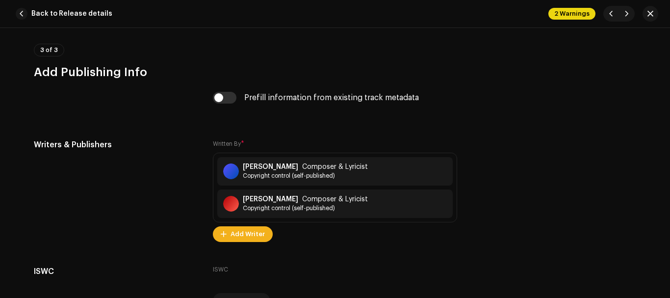
scroll to position [1940, 0]
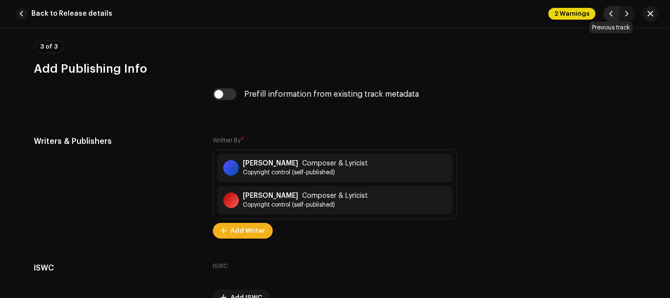
click at [610, 12] on span "button" at bounding box center [611, 14] width 6 height 8
type input "FR6V81103192"
type input "Man In the Middle"
click at [628, 11] on span "button" at bounding box center [627, 14] width 6 height 8
type input "FR6V81103193"
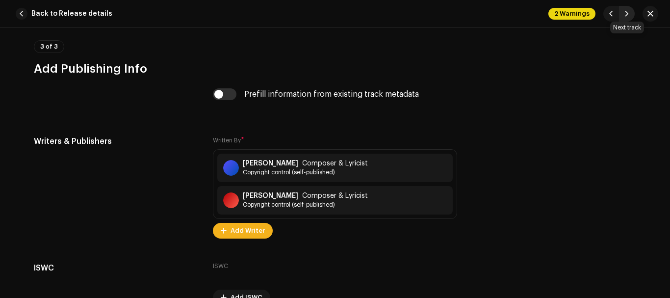
type input "Walking In the Rain"
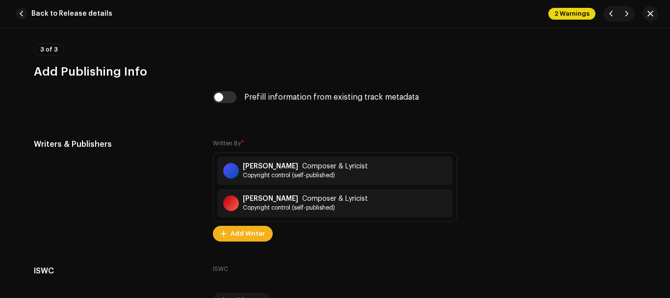
scroll to position [1966, 0]
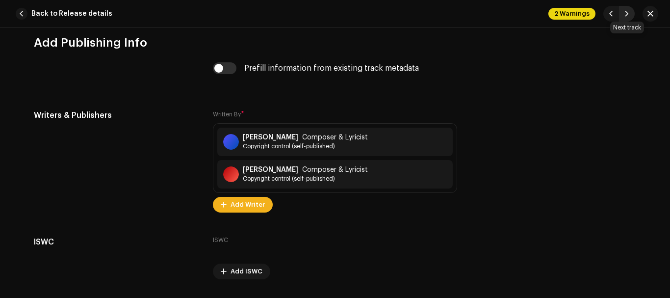
click at [626, 9] on button "button" at bounding box center [627, 14] width 16 height 16
type input "FR6V81103194"
type input "The African Shuffle"
click at [626, 9] on button "button" at bounding box center [627, 14] width 16 height 16
type input "FR6V81103195"
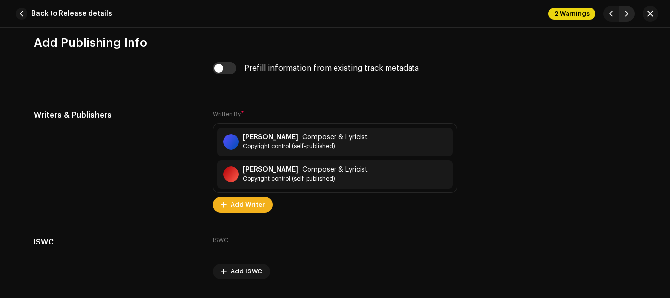
type input "California"
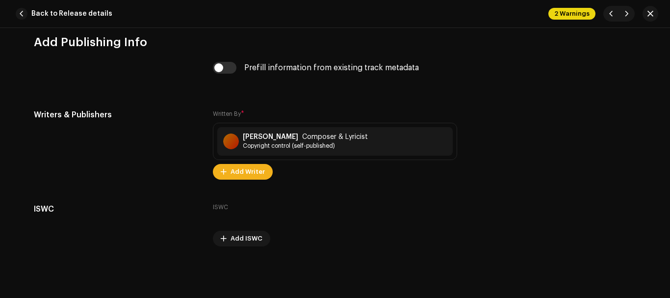
scroll to position [2009, 0]
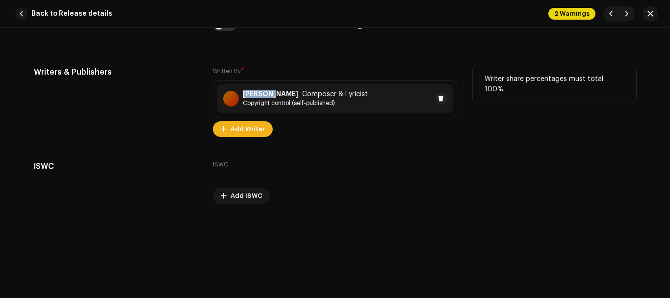
copy strong "M. James"
drag, startPoint x: 240, startPoint y: 92, endPoint x: 268, endPoint y: 94, distance: 27.5
click at [268, 94] on strong "M. James" at bounding box center [270, 94] width 55 height 8
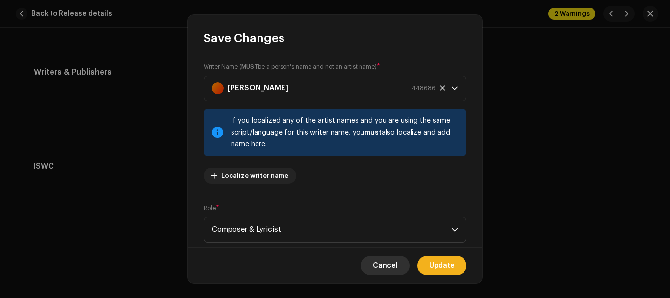
click at [380, 269] on span "Cancel" at bounding box center [385, 266] width 25 height 20
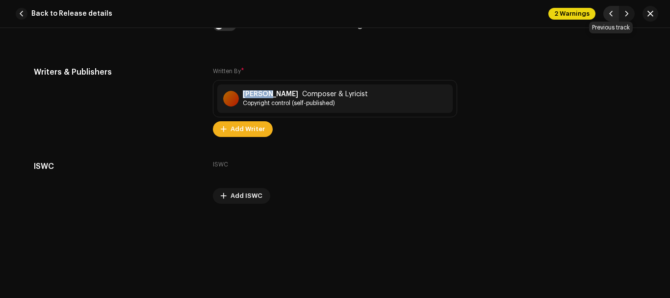
click at [608, 12] on button "button" at bounding box center [611, 14] width 16 height 16
type input "FR6V81103194"
type input "The African Shuffle"
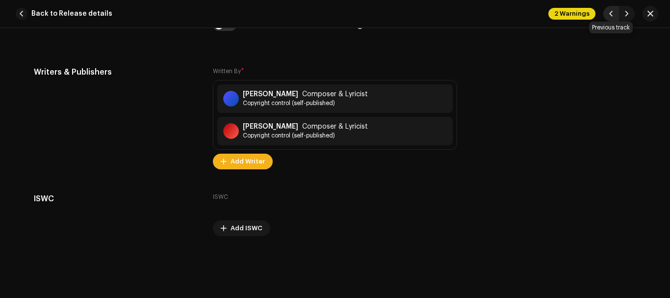
click at [612, 10] on span "button" at bounding box center [611, 14] width 6 height 8
type input "FR6V81103193"
type input "Walking In the Rain"
click at [612, 10] on span "button" at bounding box center [611, 14] width 6 height 8
type input "FR6V81103192"
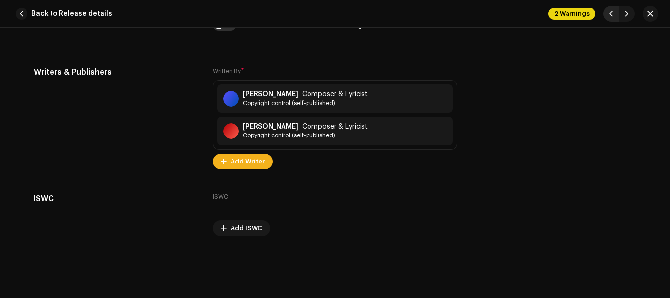
type input "Man In the Middle"
click at [631, 13] on button "button" at bounding box center [627, 14] width 16 height 16
type input "FR6V81103193"
type input "Walking In the Rain"
click at [631, 13] on button "button" at bounding box center [627, 14] width 16 height 16
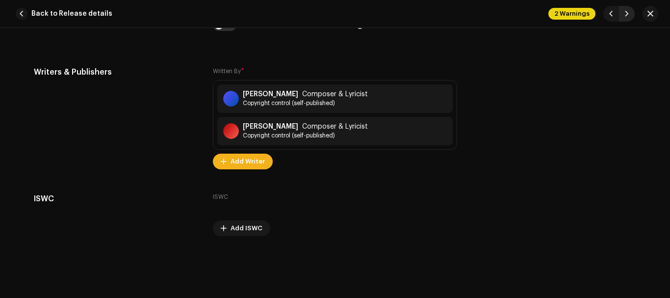
type input "FR6V81103194"
type input "The African Shuffle"
click at [631, 13] on button "button" at bounding box center [627, 14] width 16 height 16
type input "FR6V81103195"
type input "California"
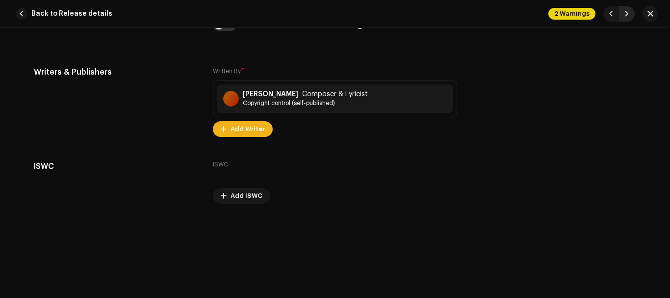
click at [631, 13] on button "button" at bounding box center [627, 14] width 16 height 16
type input "FR6V81103196"
type input "Lady Killer"
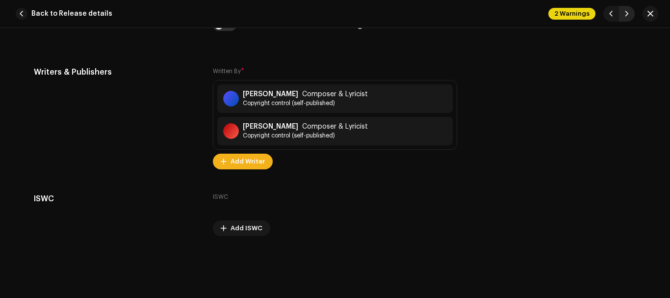
click at [631, 13] on button "button" at bounding box center [627, 14] width 16 height 16
type input "FR6V81103197"
type input "The Man Who Knew the Answer"
click at [631, 13] on button "button" at bounding box center [627, 14] width 16 height 16
type input "FR6V81103198"
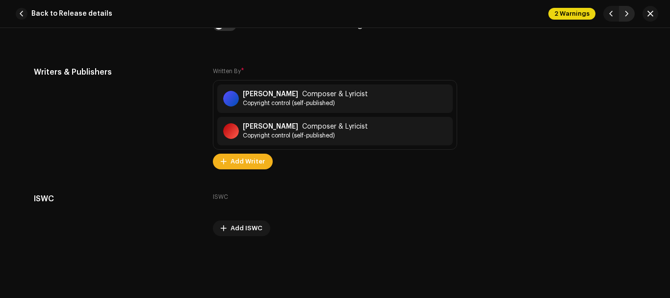
type input "Hole In the Middle"
click at [631, 13] on button "button" at bounding box center [627, 14] width 16 height 16
type input "FR6V81103199"
type input "Down Among the Dead Men"
click at [631, 13] on button "button" at bounding box center [627, 14] width 16 height 16
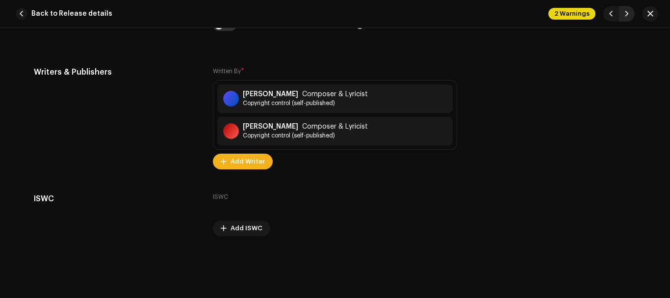
type input "FR6V81103200"
type input "First and Last"
click at [631, 13] on button "button" at bounding box center [627, 14] width 16 height 16
type input "FR6V81103201"
type input "Yesterday's Gone"
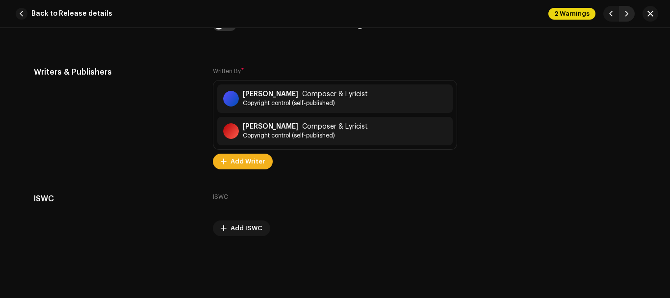
click at [631, 13] on button "button" at bounding box center [627, 14] width 16 height 16
type input "FR6V81103202"
type input "Waiting for a Train"
click at [631, 13] on button "button" at bounding box center [627, 14] width 16 height 16
type input "FR6V81103203"
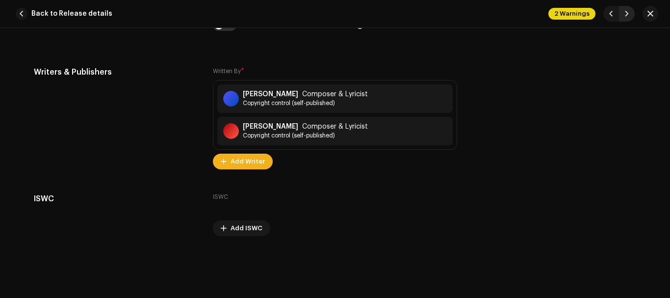
type input "Something About You"
click at [631, 13] on button "button" at bounding box center [627, 14] width 16 height 16
type input "FR6V81103204"
type input "Hey Jimmy"
click at [631, 13] on button "button" at bounding box center [627, 14] width 16 height 16
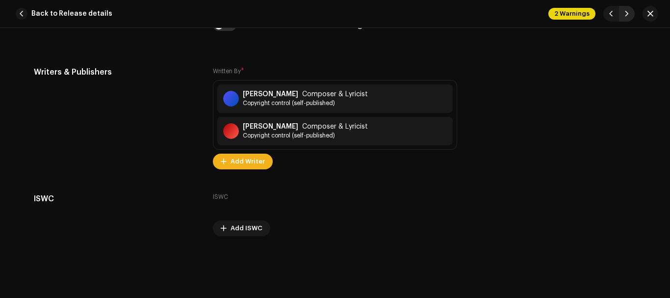
type input "FR6V81103205"
type input "Money Don't Lie"
click at [631, 13] on button "button" at bounding box center [627, 14] width 16 height 16
type input "FR6V81103191"
type input "Hey St. Peter"
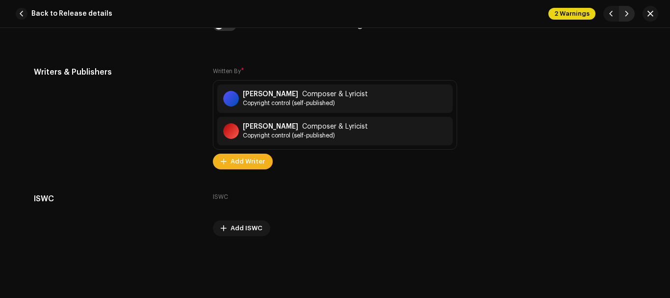
click at [631, 13] on button "button" at bounding box center [627, 14] width 16 height 16
type input "FR6V81103192"
type input "Man In the Middle"
click at [625, 14] on span "button" at bounding box center [627, 14] width 6 height 8
type input "FR6V81103193"
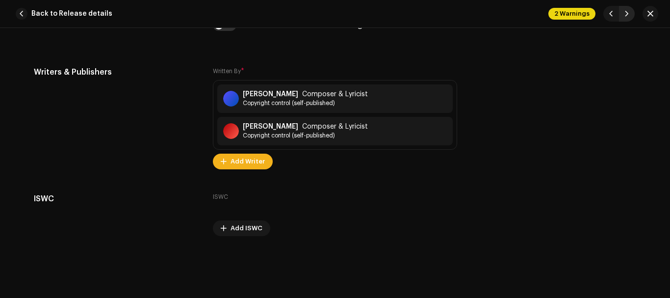
type input "Walking In the Rain"
click at [625, 14] on span "button" at bounding box center [627, 14] width 6 height 8
type input "FR6V81103194"
type input "The African Shuffle"
click at [625, 14] on span "button" at bounding box center [627, 14] width 6 height 8
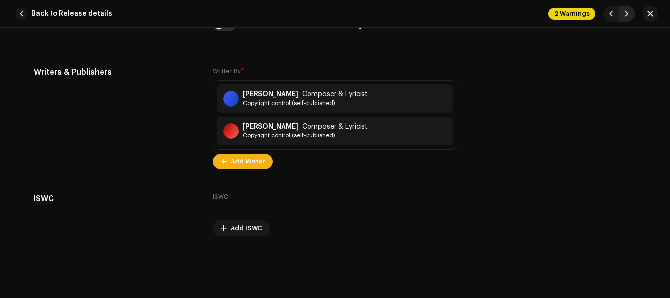
type input "FR6V81103195"
type input "California"
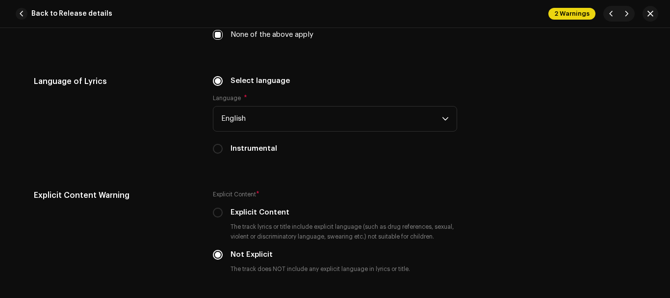
scroll to position [1567, 0]
click at [626, 14] on span "button" at bounding box center [627, 14] width 6 height 8
type input "FR6V81103196"
type input "Lady Killer"
click at [626, 14] on span "button" at bounding box center [627, 14] width 6 height 8
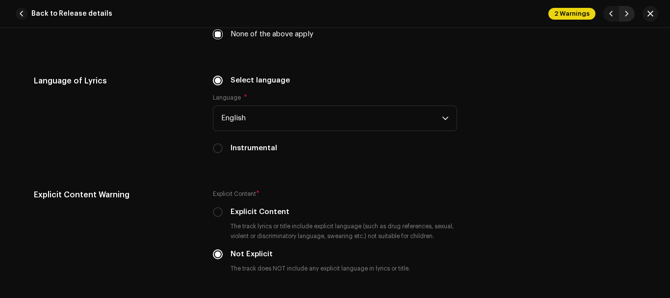
type input "FR6V81103197"
type input "The Man Who Knew the Answer"
click at [626, 14] on span "button" at bounding box center [627, 14] width 6 height 8
type input "FR6V81103198"
type input "Hole In the Middle"
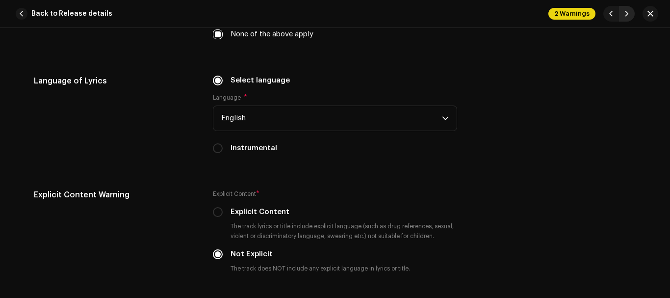
click at [626, 14] on span "button" at bounding box center [627, 14] width 6 height 8
type input "FR6V81103199"
type input "Down Among the Dead Men"
click at [626, 14] on span "button" at bounding box center [627, 14] width 6 height 8
type input "FR6V81103200"
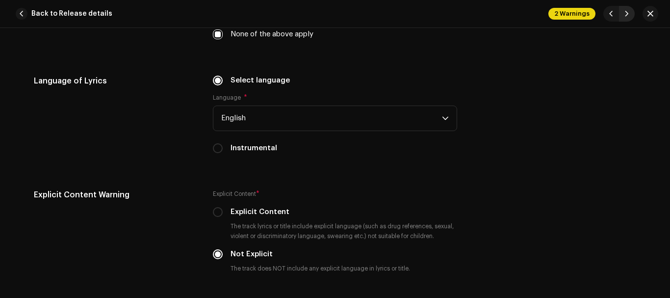
type input "First and Last"
click at [626, 14] on span "button" at bounding box center [627, 14] width 6 height 8
type input "FR6V81103201"
type input "Yesterday's Gone"
click at [626, 14] on span "button" at bounding box center [627, 14] width 6 height 8
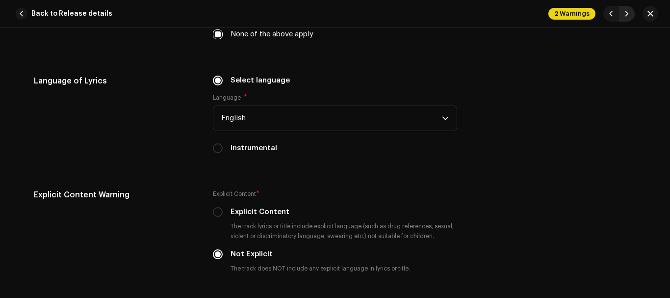
type input "FR6V81103202"
type input "Waiting for a Train"
click at [626, 14] on span "button" at bounding box center [627, 14] width 6 height 8
type input "FR6V81103203"
type input "Something About You"
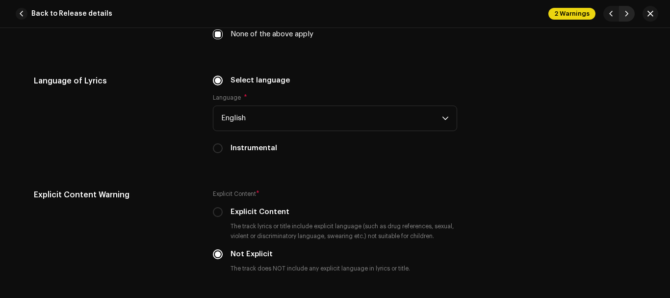
click at [626, 14] on span "button" at bounding box center [627, 14] width 6 height 8
type input "FR6V81103204"
type input "Hey Jimmy"
click at [626, 14] on span "button" at bounding box center [627, 14] width 6 height 8
type input "FR6V81103205"
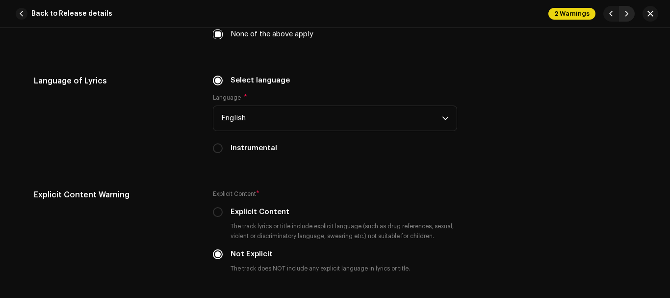
type input "Money Don't Lie"
click at [626, 14] on span "button" at bounding box center [627, 14] width 6 height 8
type input "FR6V81103191"
type input "Hey St. Peter"
click at [626, 14] on span "button" at bounding box center [627, 14] width 6 height 8
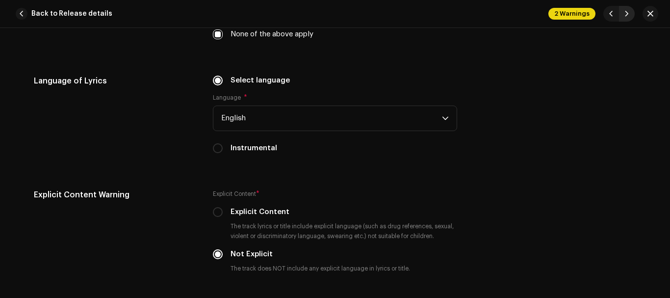
type input "FR6V81103192"
type input "Man In the Middle"
click at [626, 14] on span "button" at bounding box center [627, 14] width 6 height 8
type input "FR6V81103193"
type input "Walking In the Rain"
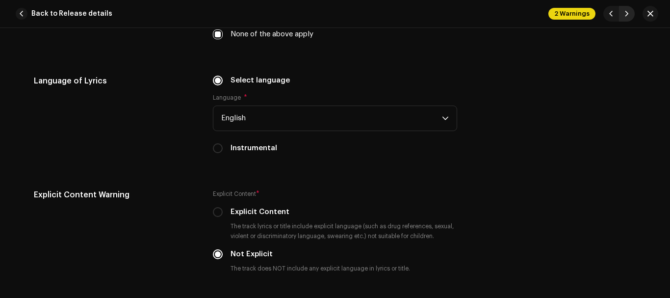
click at [626, 14] on span "button" at bounding box center [627, 14] width 6 height 8
type input "FR6V81103194"
type input "The African Shuffle"
click at [626, 14] on span "button" at bounding box center [627, 14] width 6 height 8
type input "FR6V81103195"
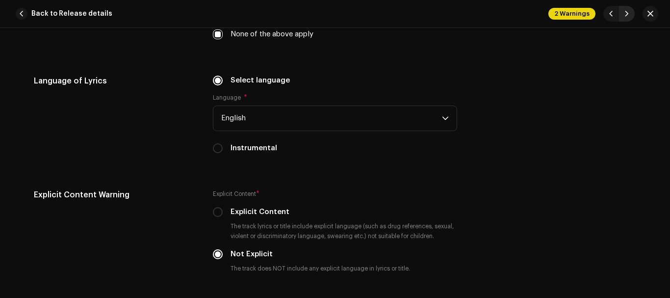
type input "California"
click at [626, 14] on span "button" at bounding box center [627, 14] width 6 height 8
type input "FR6V81103196"
type input "Lady Killer"
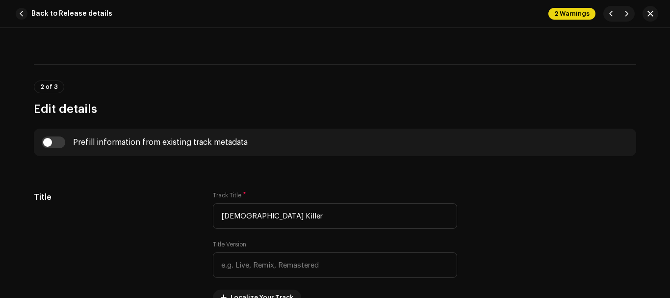
scroll to position [329, 0]
click at [615, 12] on button "button" at bounding box center [611, 14] width 16 height 16
type input "FR6V81103195"
type input "California"
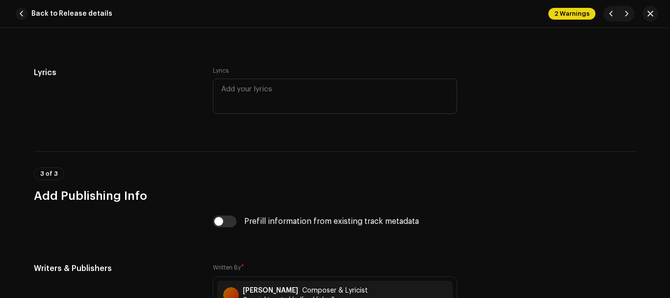
scroll to position [2009, 0]
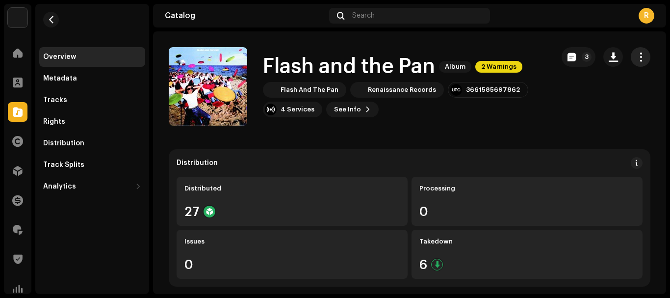
click at [632, 62] on button "button" at bounding box center [641, 57] width 20 height 20
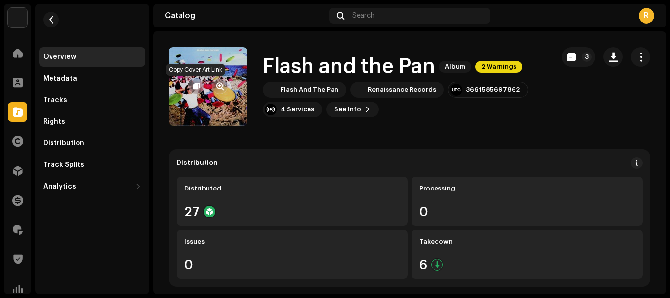
click at [196, 88] on span "button" at bounding box center [196, 86] width 6 height 8
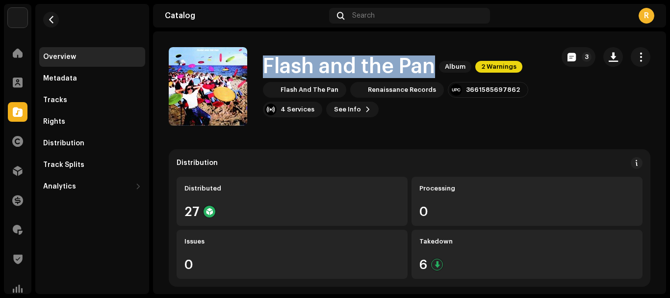
drag, startPoint x: 263, startPoint y: 63, endPoint x: 431, endPoint y: 77, distance: 168.3
click at [431, 77] on h1 "Flash and the Pan" at bounding box center [349, 66] width 172 height 23
copy h1 "Flash and the Pan"
click at [637, 54] on span "button" at bounding box center [640, 57] width 9 height 8
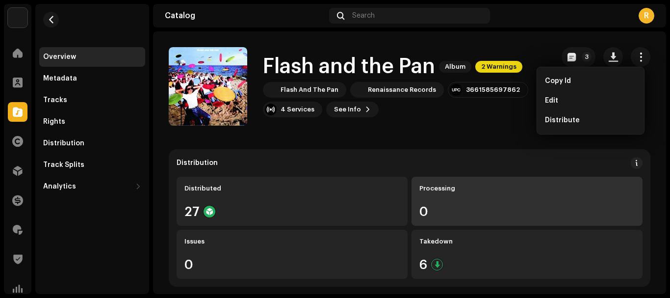
click at [474, 179] on div "Processing 0" at bounding box center [527, 201] width 231 height 49
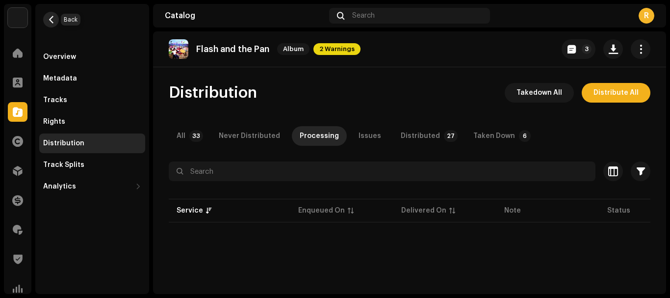
click at [48, 20] on span "button" at bounding box center [51, 20] width 7 height 8
click at [637, 52] on span "button" at bounding box center [640, 49] width 9 height 8
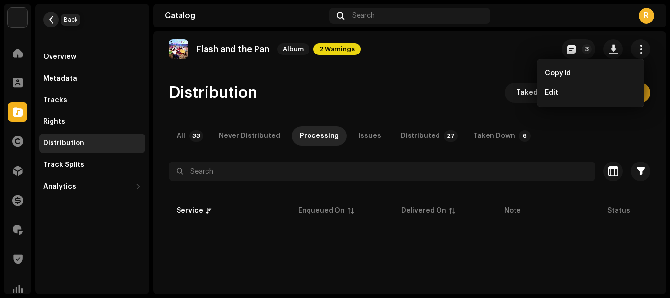
click at [52, 21] on span "button" at bounding box center [51, 20] width 7 height 8
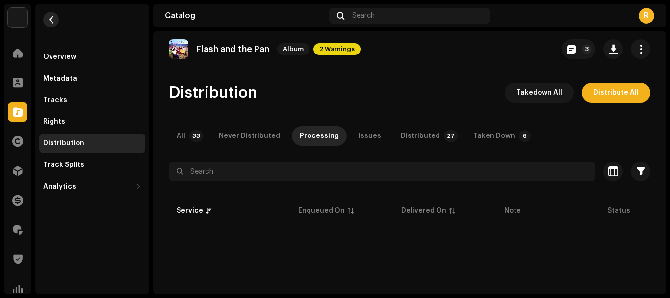
click at [52, 21] on span "button" at bounding box center [51, 20] width 7 height 8
click at [77, 78] on div "Metadata" at bounding box center [92, 79] width 98 height 8
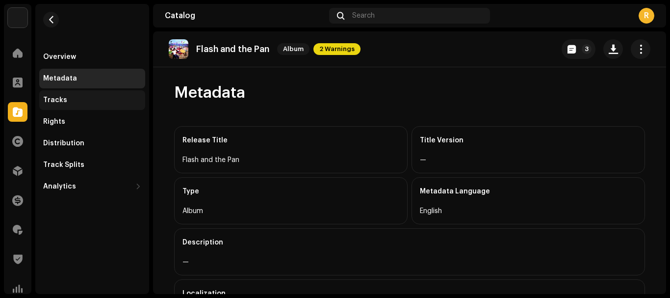
click at [59, 108] on div "Tracks" at bounding box center [92, 100] width 106 height 20
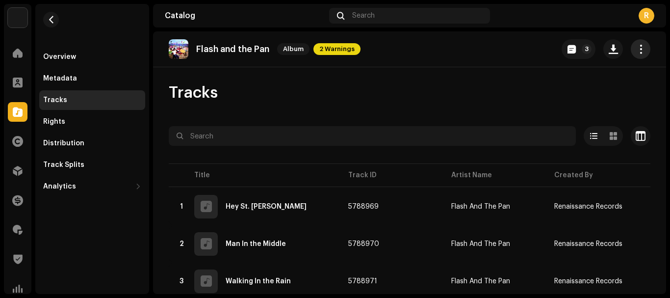
click at [636, 48] on span "button" at bounding box center [640, 49] width 9 height 8
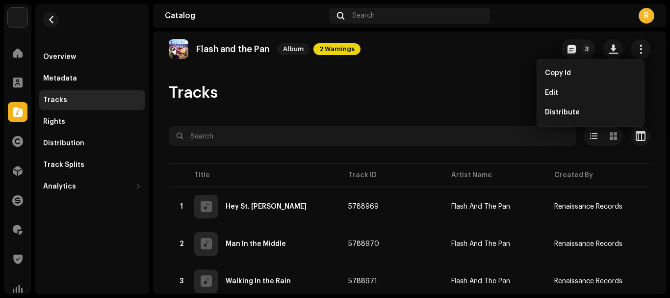
click at [505, 94] on div "Tracks" at bounding box center [410, 93] width 482 height 20
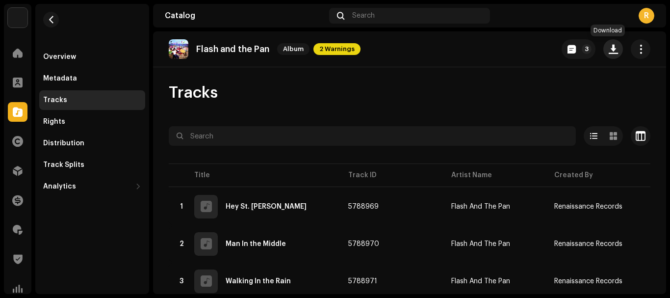
click at [605, 55] on button "button" at bounding box center [613, 49] width 20 height 20
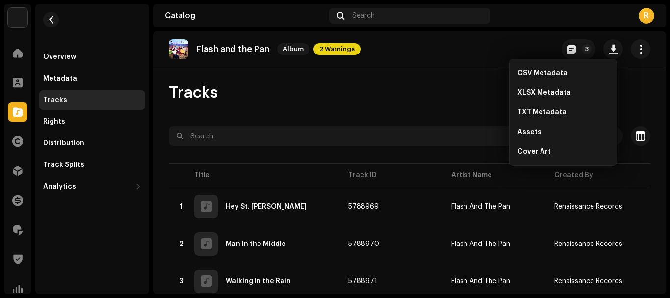
click at [414, 99] on div "Tracks" at bounding box center [410, 93] width 482 height 20
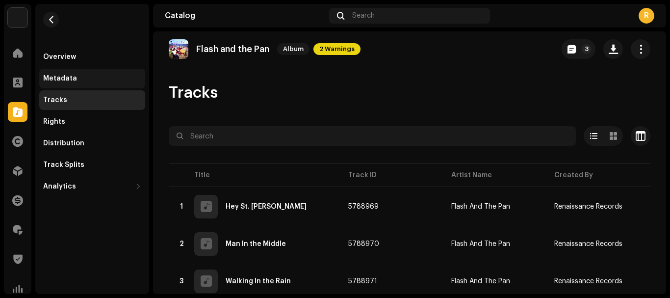
click at [71, 74] on div "Metadata" at bounding box center [92, 79] width 106 height 20
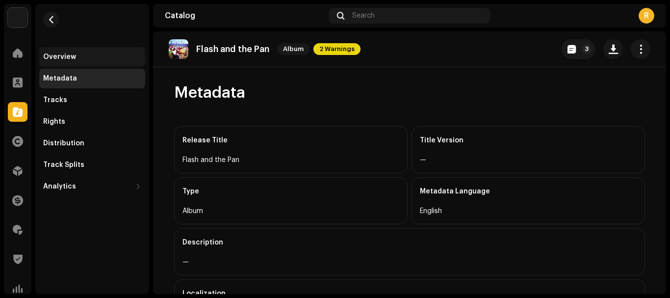
click at [60, 53] on div "Overview" at bounding box center [59, 57] width 33 height 8
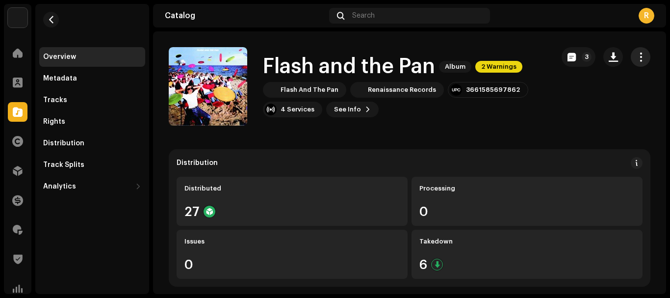
click at [631, 54] on button "button" at bounding box center [641, 57] width 20 height 20
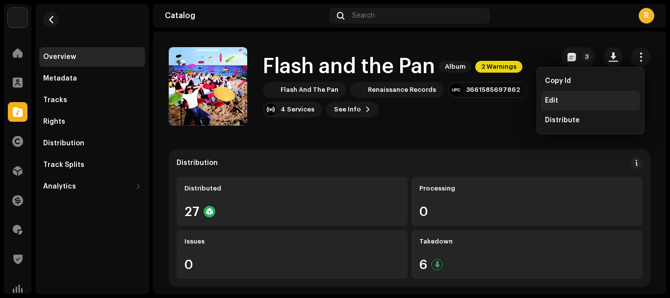
click at [553, 99] on span "Edit" at bounding box center [551, 101] width 13 height 8
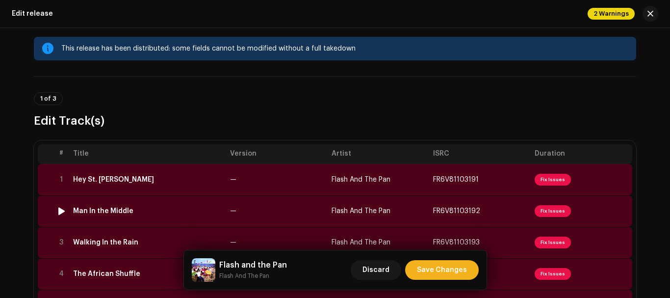
scroll to position [14, 0]
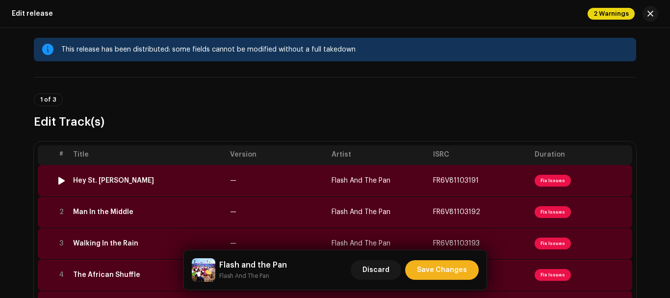
click at [86, 173] on td "Hey St. Peter" at bounding box center [147, 180] width 157 height 31
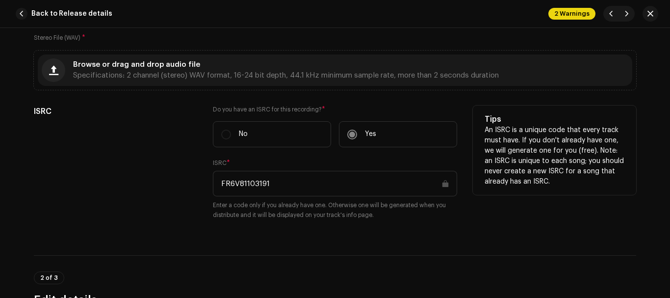
scroll to position [136, 0]
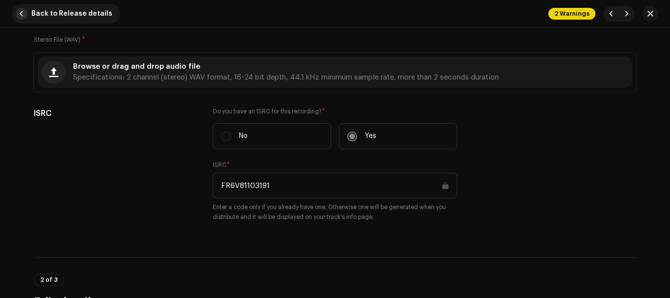
click at [25, 14] on span "button" at bounding box center [22, 14] width 12 height 12
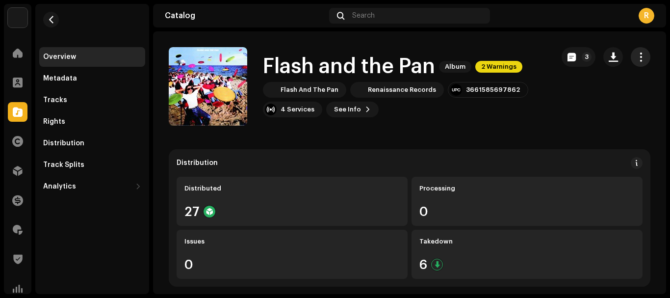
click at [636, 58] on span "button" at bounding box center [640, 57] width 9 height 8
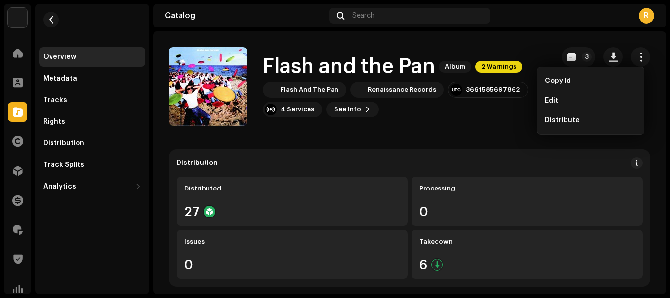
click at [447, 122] on div "Flash and the Pan Album 2 Warnings Flash And The Pan Renaissance Records 366158…" at bounding box center [357, 86] width 377 height 78
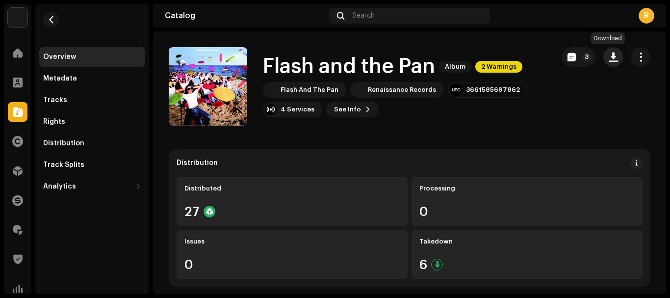
click at [604, 62] on button "button" at bounding box center [613, 57] width 20 height 20
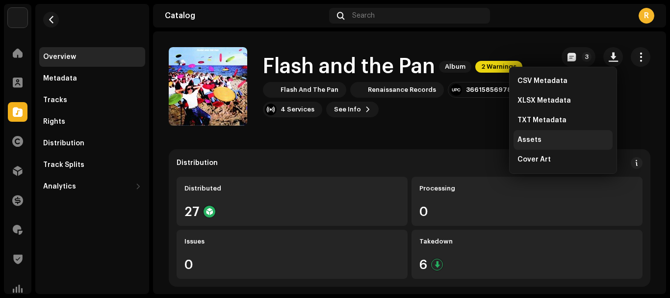
click at [541, 145] on div "Assets" at bounding box center [563, 140] width 99 height 20
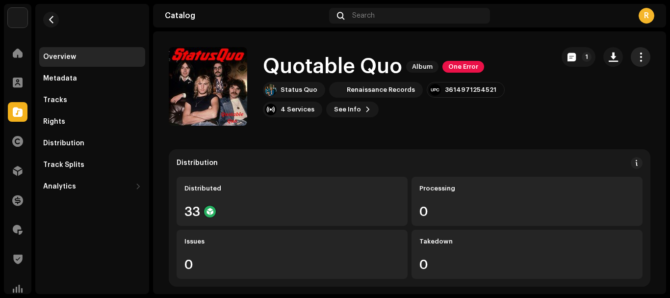
click at [636, 57] on span "button" at bounding box center [640, 57] width 9 height 8
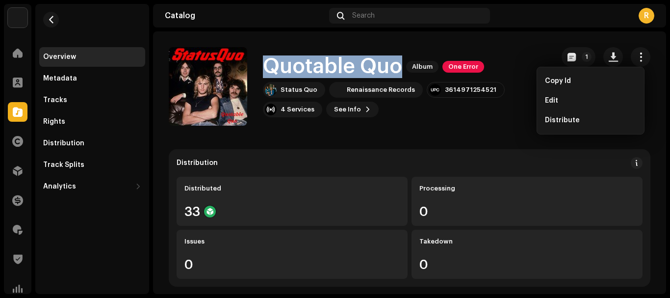
drag, startPoint x: 265, startPoint y: 63, endPoint x: 400, endPoint y: 63, distance: 135.4
click at [400, 63] on h1 "Quotable Quo" at bounding box center [332, 66] width 139 height 23
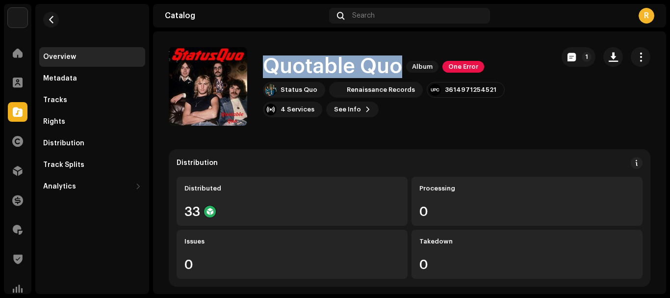
copy h1 "Quotable Quo"
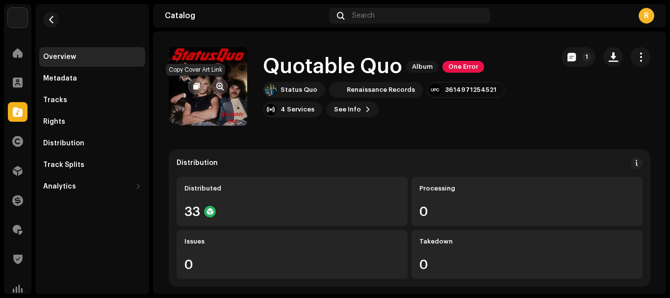
click at [195, 84] on span "button" at bounding box center [196, 86] width 6 height 8
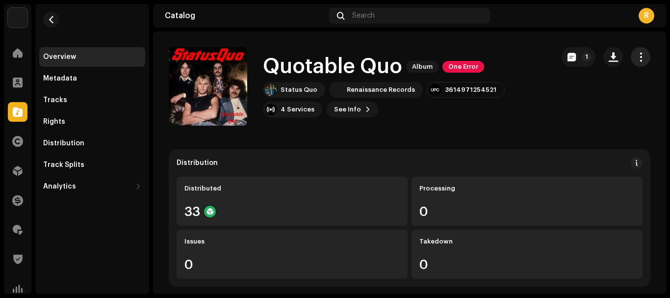
click at [636, 54] on span "button" at bounding box center [640, 57] width 9 height 8
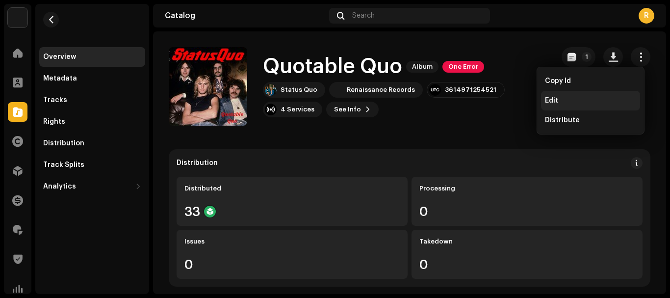
click at [549, 98] on span "Edit" at bounding box center [551, 101] width 13 height 8
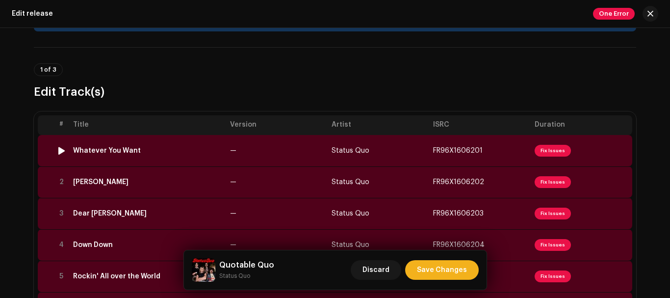
scroll to position [44, 0]
click at [128, 150] on div "Whatever You Want" at bounding box center [107, 150] width 68 height 8
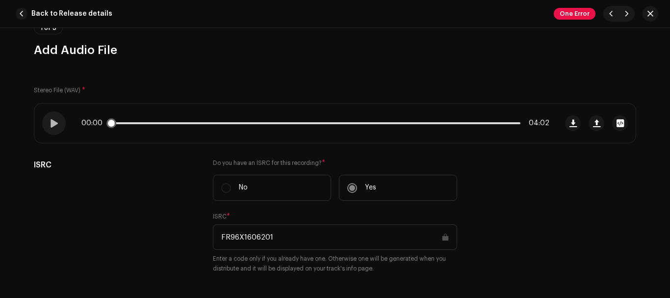
scroll to position [84, 0]
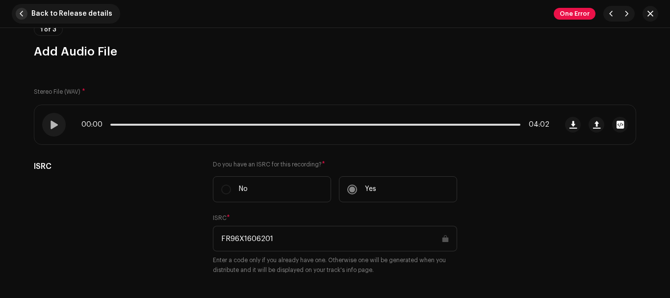
click at [22, 12] on span "button" at bounding box center [22, 14] width 12 height 12
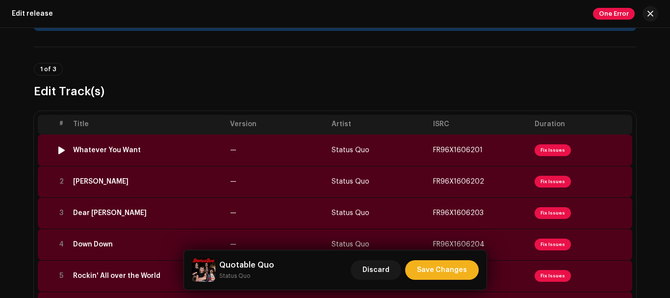
click at [103, 145] on td "Whatever You Want" at bounding box center [147, 149] width 157 height 31
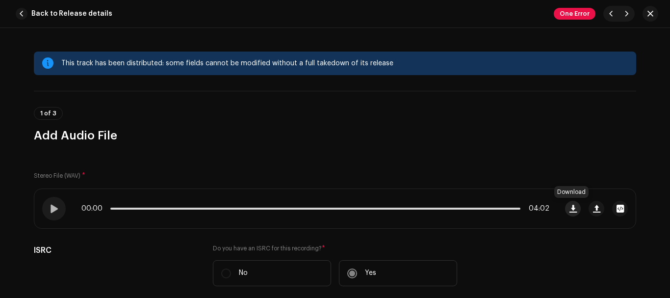
click at [569, 208] on span "button" at bounding box center [572, 209] width 7 height 8
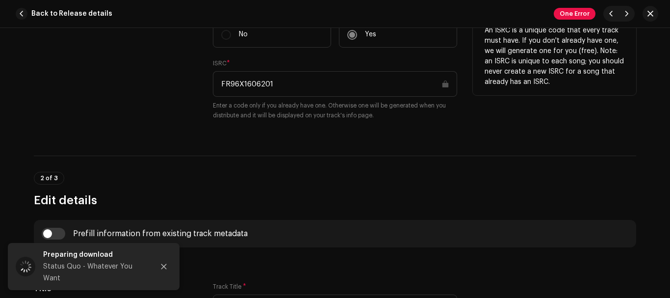
scroll to position [219, 0]
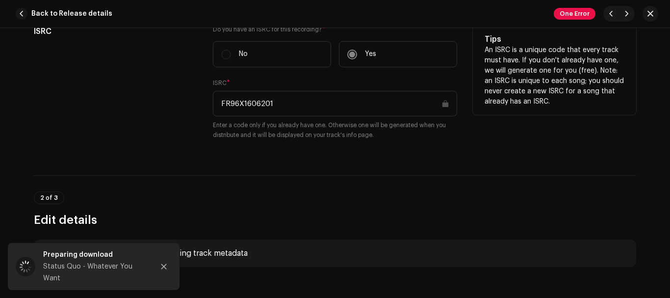
drag, startPoint x: 276, startPoint y: 32, endPoint x: 204, endPoint y: 53, distance: 75.6
click at [204, 53] on div "ISRC Do you have an ISRC for this recording? * No Yes ISRC * FR96X1606201 Enter…" at bounding box center [335, 89] width 602 height 126
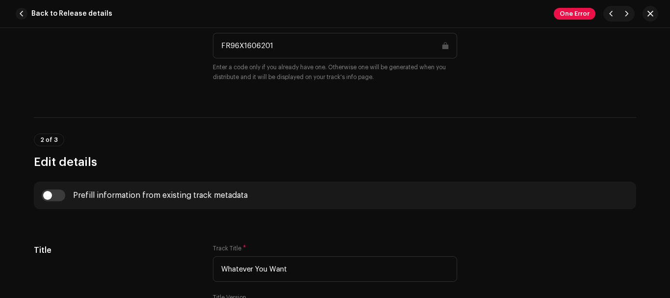
scroll to position [277, 0]
click at [15, 11] on button "Back to Release details" at bounding box center [66, 14] width 108 height 20
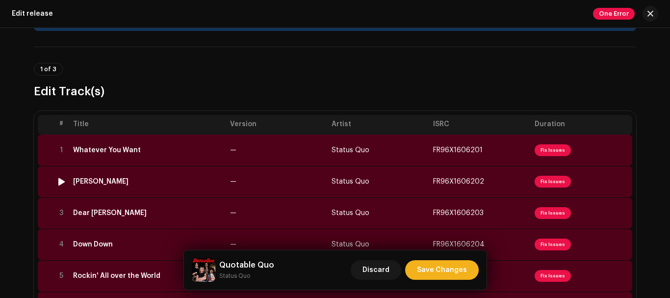
click at [94, 180] on div "Caroline" at bounding box center [100, 182] width 55 height 8
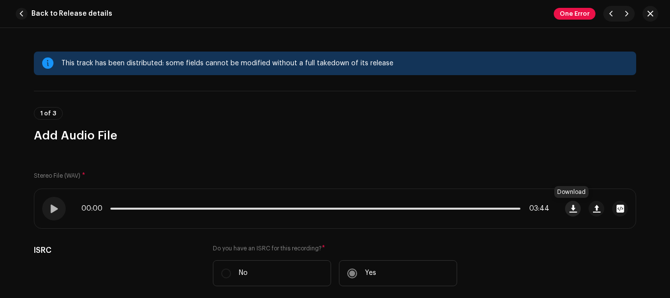
click at [570, 205] on span "button" at bounding box center [572, 209] width 7 height 8
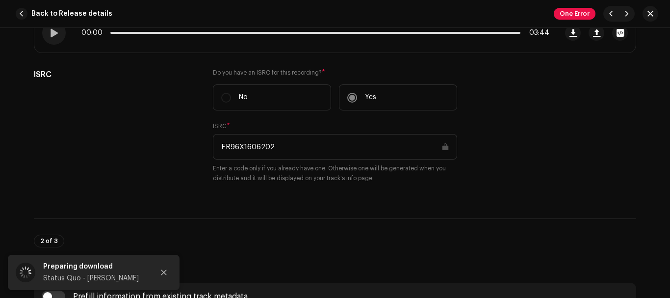
scroll to position [176, 0]
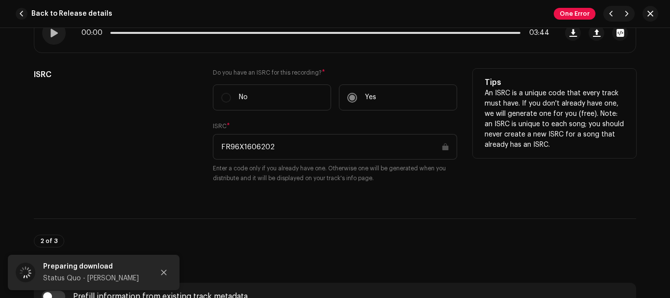
drag, startPoint x: 277, startPoint y: 140, endPoint x: 219, endPoint y: 150, distance: 58.7
click at [219, 150] on input "FR96X1606202" at bounding box center [335, 147] width 244 height 26
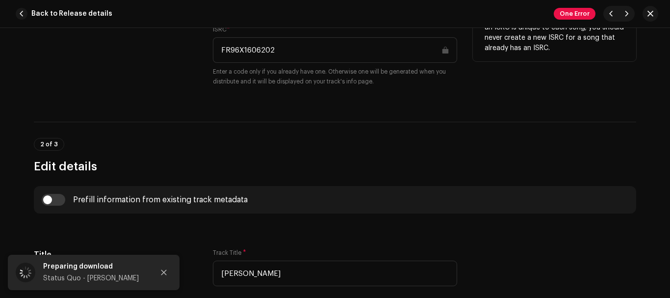
scroll to position [272, 0]
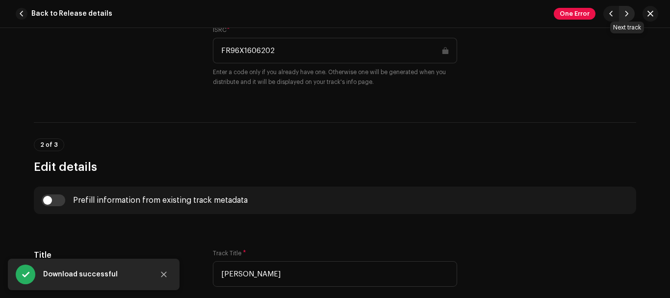
click at [626, 13] on span "button" at bounding box center [627, 14] width 6 height 8
type input "FR96X1606203"
type input "Dear John"
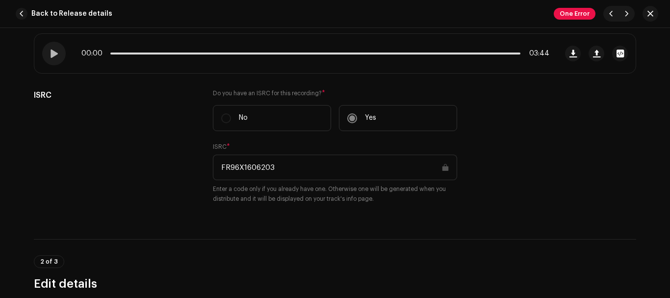
scroll to position [155, 0]
click at [575, 53] on button "button" at bounding box center [573, 54] width 16 height 16
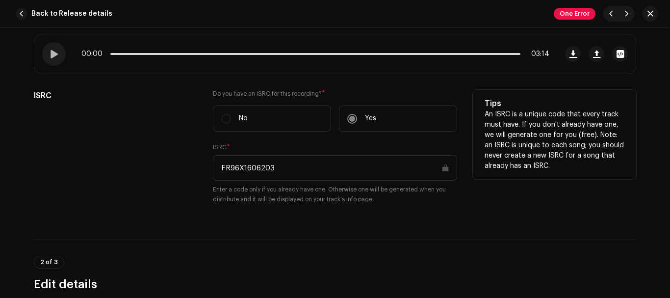
drag, startPoint x: 280, startPoint y: 165, endPoint x: 209, endPoint y: 160, distance: 70.8
click at [218, 166] on input "FR96X1606203" at bounding box center [335, 168] width 244 height 26
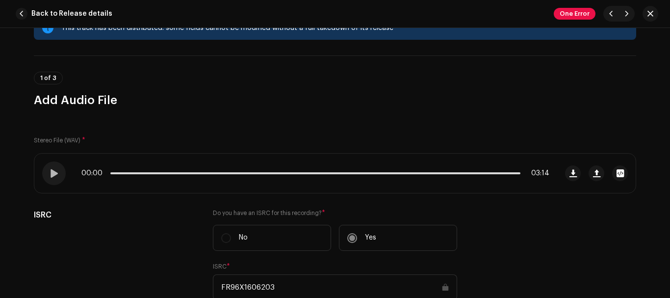
scroll to position [28, 0]
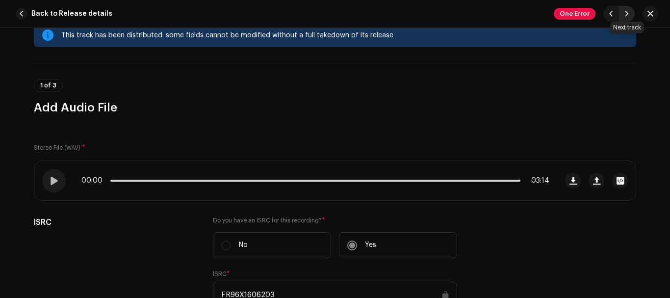
click at [627, 17] on span "button" at bounding box center [627, 14] width 6 height 8
type input "FR96X1606204"
type input "Down Down"
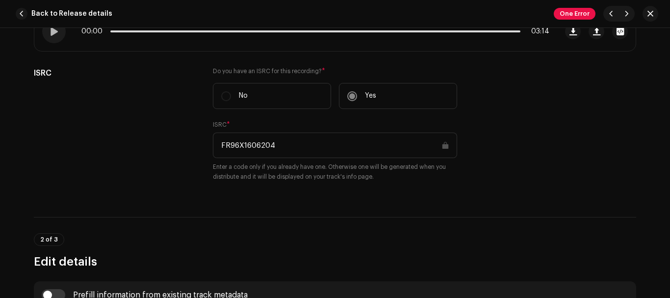
scroll to position [178, 0]
click at [573, 32] on span "button" at bounding box center [572, 30] width 7 height 8
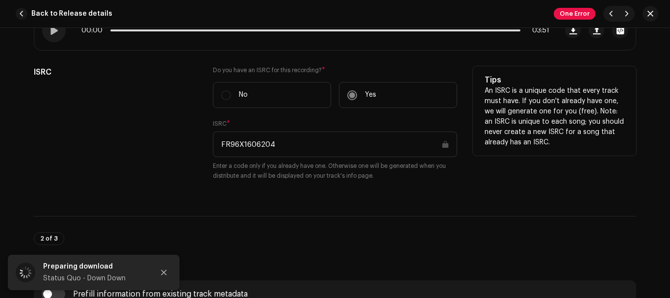
scroll to position [254, 0]
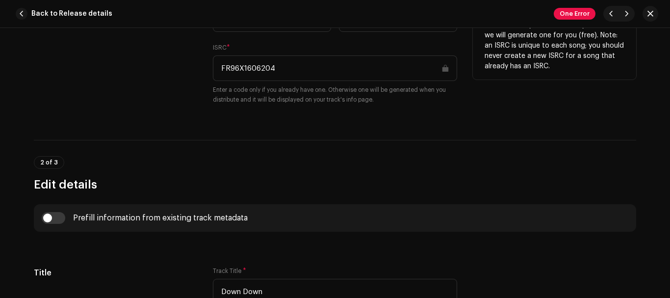
drag, startPoint x: 278, startPoint y: 66, endPoint x: 215, endPoint y: 68, distance: 62.8
click at [215, 68] on input "FR96X1606204" at bounding box center [335, 68] width 244 height 26
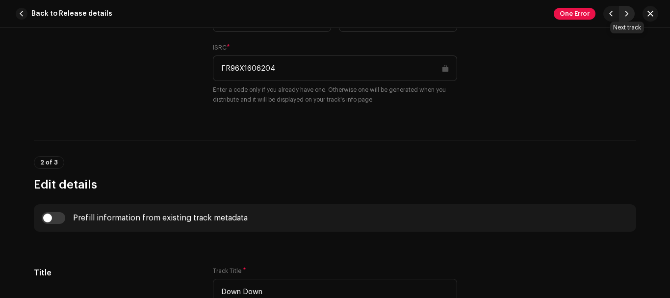
click at [627, 15] on span "button" at bounding box center [627, 14] width 6 height 8
type input "FR96X1606205"
type input "Rockin' All over the World"
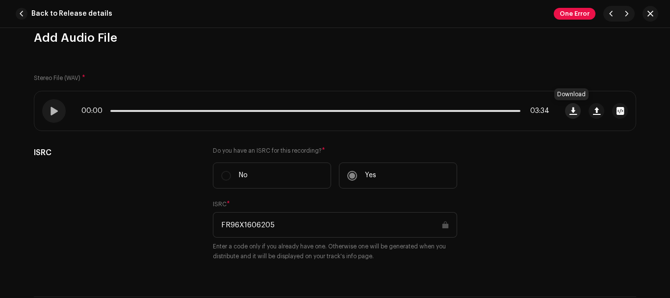
click at [571, 112] on span "button" at bounding box center [572, 111] width 7 height 8
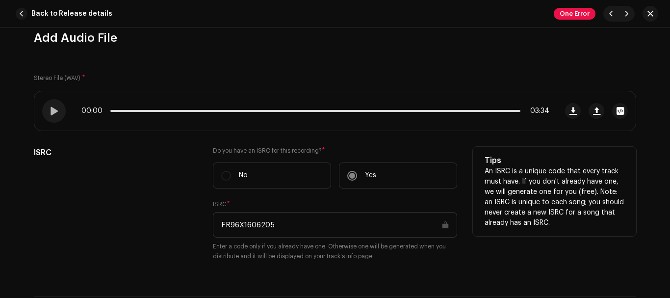
drag, startPoint x: 280, startPoint y: 225, endPoint x: 206, endPoint y: 230, distance: 74.2
click at [216, 226] on input "FR96X1606205" at bounding box center [335, 225] width 244 height 26
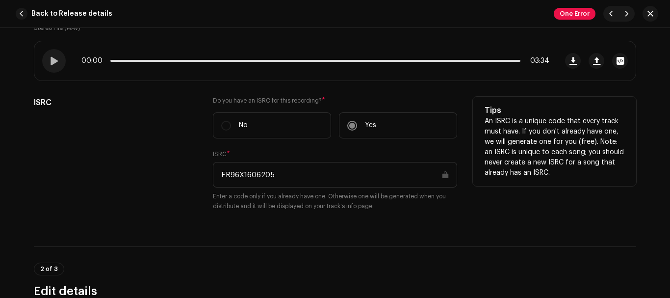
scroll to position [149, 0]
click at [142, 133] on div "ISRC" at bounding box center [115, 159] width 163 height 126
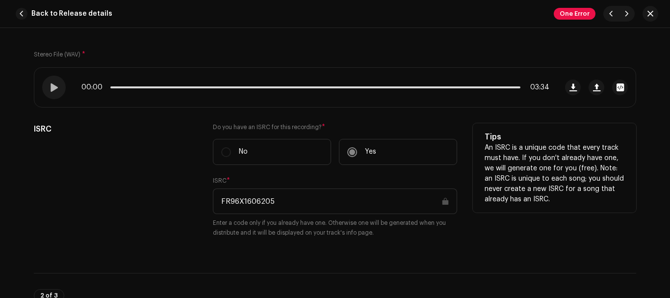
scroll to position [89, 0]
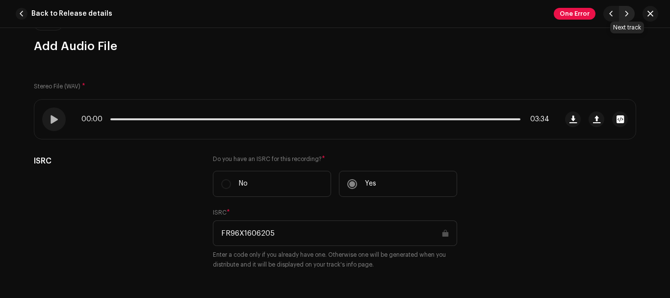
click at [627, 11] on span "button" at bounding box center [627, 14] width 6 height 8
type input "FR96X1606206"
type input "Mystery Song"
click at [574, 119] on span "button" at bounding box center [572, 119] width 7 height 8
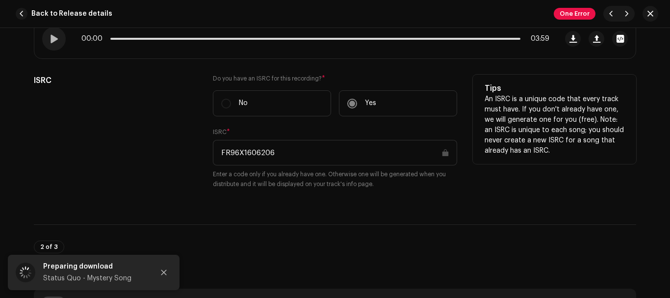
scroll to position [151, 0]
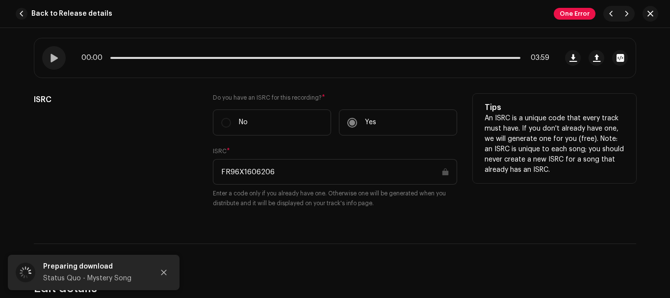
drag, startPoint x: 278, startPoint y: 166, endPoint x: 215, endPoint y: 166, distance: 62.3
click at [215, 166] on input "FR96X1606206" at bounding box center [335, 172] width 244 height 26
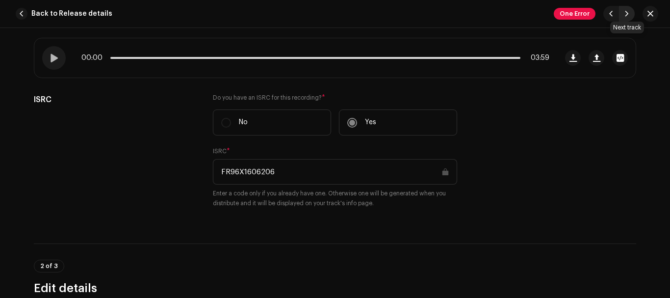
click at [625, 13] on span "button" at bounding box center [627, 14] width 6 height 8
type input "FR96X1606207"
type input "Paper Plane"
click at [571, 57] on span "button" at bounding box center [572, 58] width 7 height 8
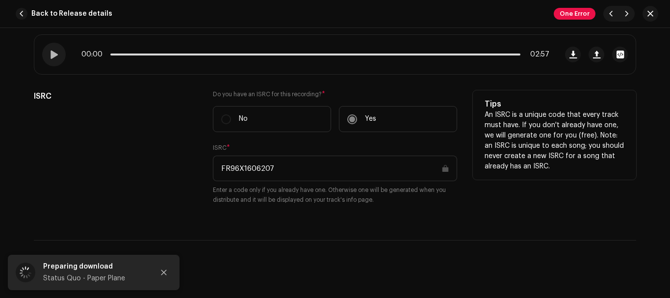
scroll to position [137, 0]
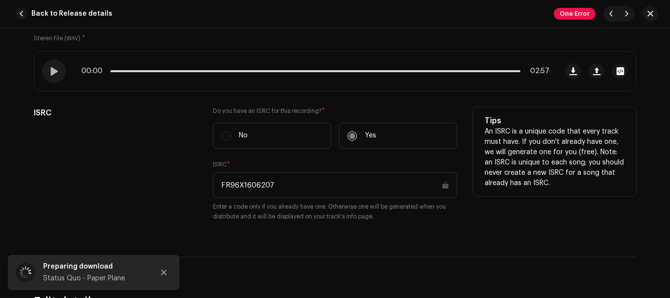
drag, startPoint x: 281, startPoint y: 177, endPoint x: 201, endPoint y: 183, distance: 80.2
click at [209, 187] on div "ISRC Do you have an ISRC for this recording? * No Yes ISRC * FR96X1606207 Enter…" at bounding box center [335, 170] width 602 height 126
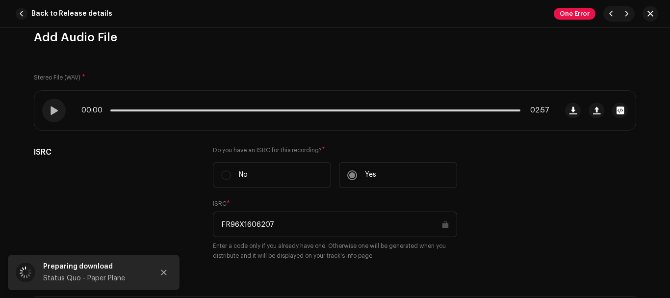
scroll to position [97, 0]
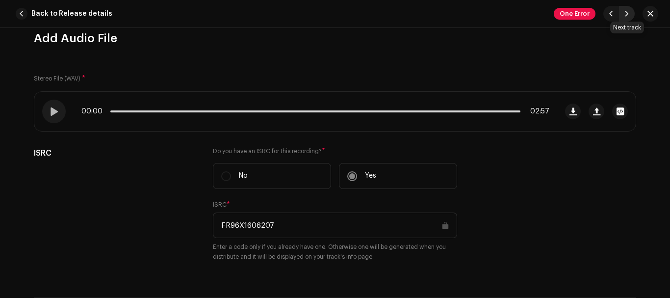
click at [632, 13] on button "button" at bounding box center [627, 14] width 16 height 16
type input "FR96X1606208"
type input "Break the Rules"
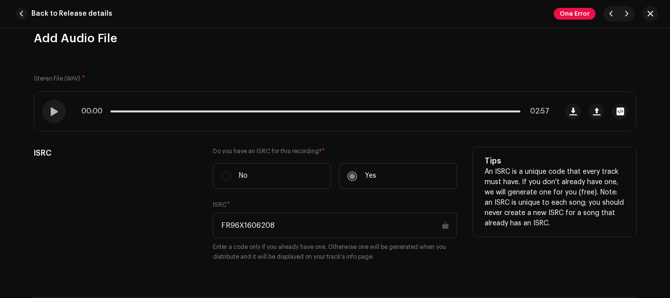
drag, startPoint x: 271, startPoint y: 224, endPoint x: 212, endPoint y: 227, distance: 59.0
click at [213, 227] on input "FR96X1606208" at bounding box center [335, 225] width 244 height 26
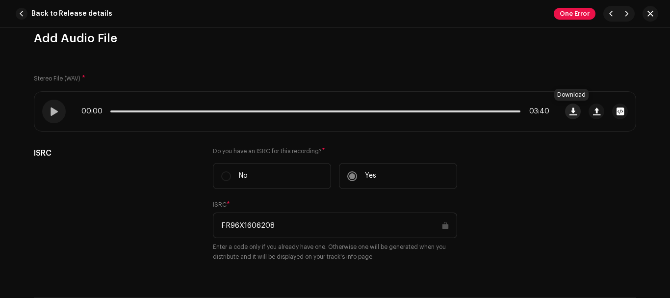
click at [571, 109] on span "button" at bounding box center [572, 111] width 7 height 8
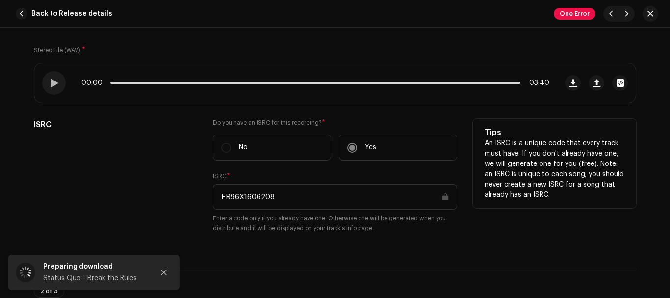
scroll to position [111, 0]
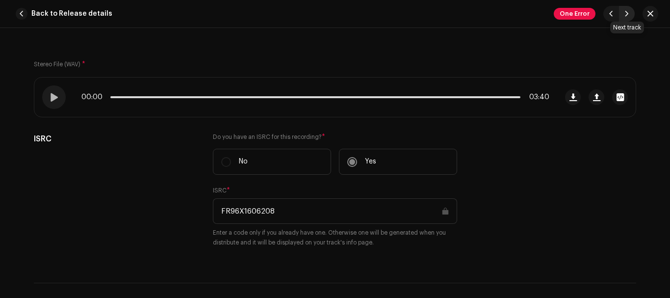
click at [626, 14] on span "button" at bounding box center [627, 14] width 6 height 8
type input "FR96X1606209"
type input "Roll over Lay Down"
click at [574, 99] on span "button" at bounding box center [572, 97] width 7 height 8
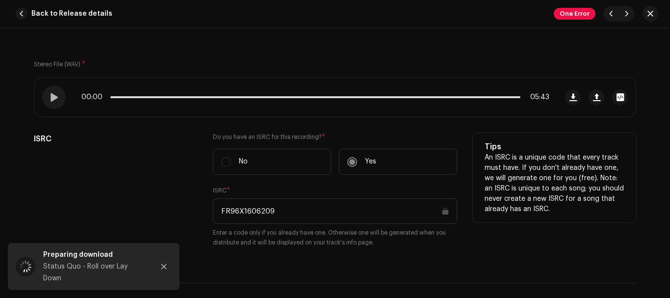
drag, startPoint x: 283, startPoint y: 210, endPoint x: 199, endPoint y: 212, distance: 83.4
click at [213, 210] on input "FR96X1606209" at bounding box center [335, 211] width 244 height 26
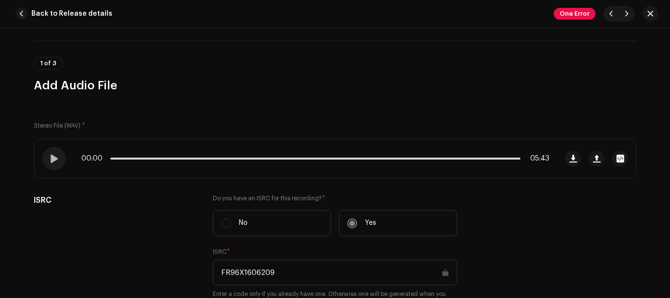
scroll to position [48, 0]
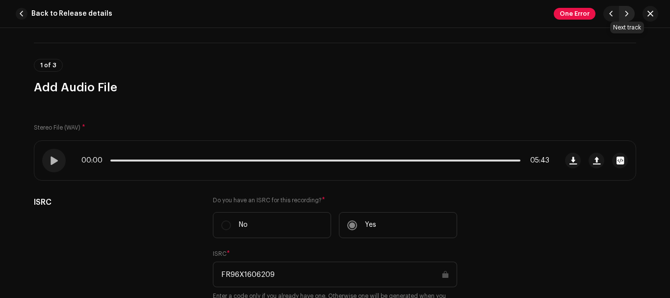
click at [624, 10] on span "button" at bounding box center [627, 14] width 6 height 8
type input "FR96X1606210"
type input "What You're Proposing"
click at [572, 161] on span "button" at bounding box center [572, 160] width 7 height 8
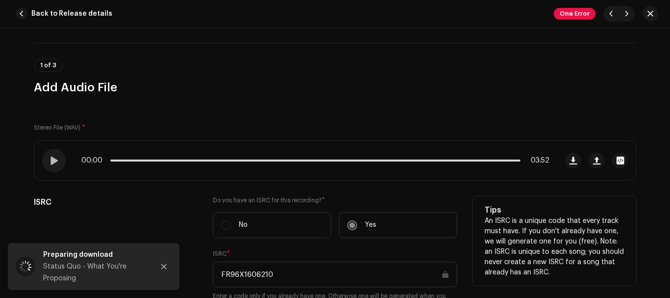
drag, startPoint x: 277, startPoint y: 273, endPoint x: 208, endPoint y: 270, distance: 68.2
click at [208, 270] on div "ISRC Do you have an ISRC for this recording? * No Yes ISRC * FR96X1606210 Enter…" at bounding box center [335, 259] width 602 height 126
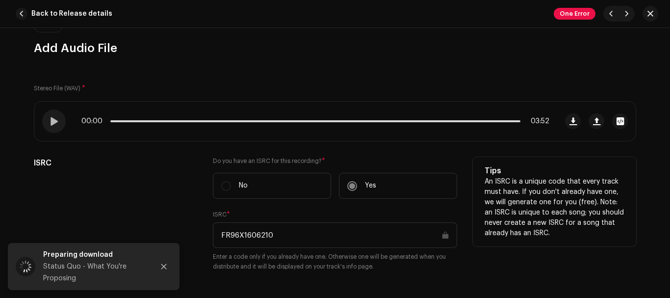
scroll to position [82, 0]
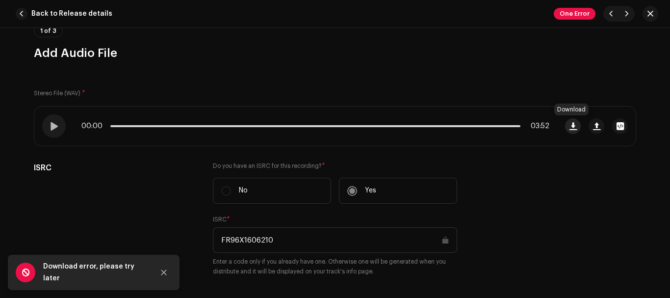
click at [571, 126] on span "button" at bounding box center [572, 126] width 7 height 8
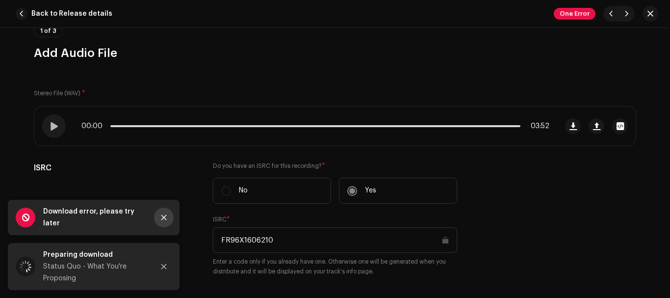
click at [161, 218] on icon "Close" at bounding box center [163, 217] width 7 height 7
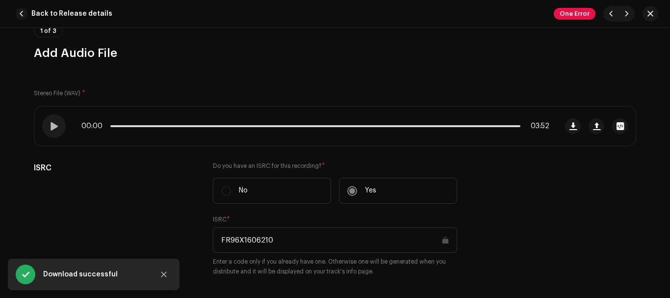
click at [613, 57] on h3 "Add Audio File" at bounding box center [335, 53] width 602 height 16
click at [628, 8] on button "button" at bounding box center [627, 14] width 16 height 16
type input "FR96X1606211"
type input "Living on an Island"
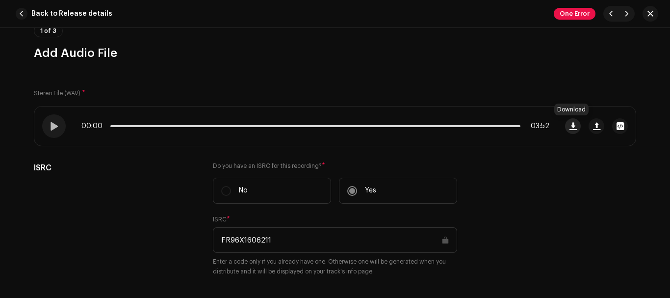
click at [569, 129] on span "button" at bounding box center [572, 126] width 7 height 8
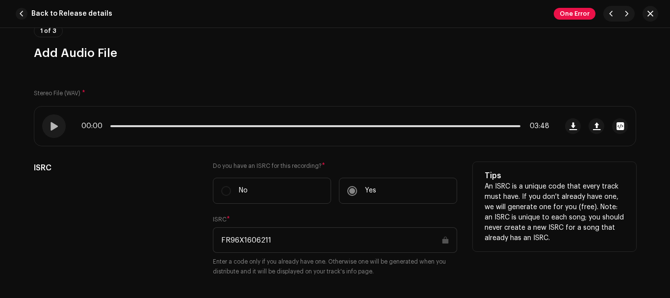
drag, startPoint x: 273, startPoint y: 236, endPoint x: 207, endPoint y: 233, distance: 66.8
click at [213, 233] on input "FR96X1606211" at bounding box center [335, 240] width 244 height 26
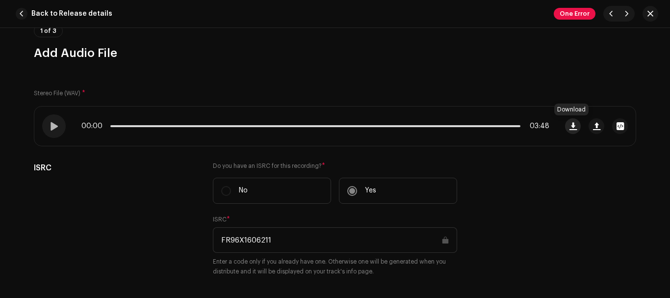
click at [573, 123] on span "button" at bounding box center [572, 126] width 7 height 8
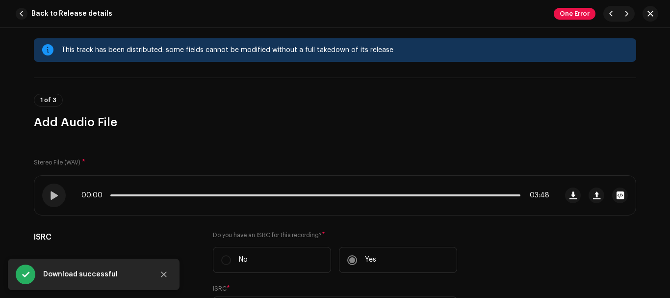
scroll to position [0, 0]
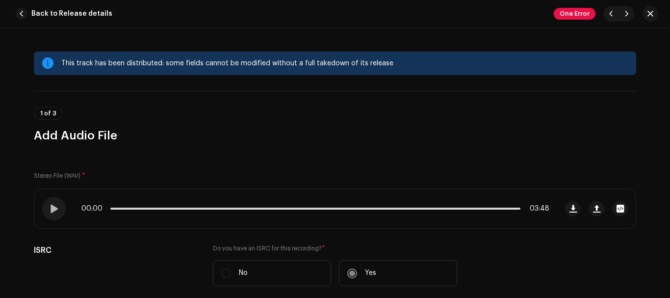
click at [339, 111] on div "1 of 3 Add Audio File" at bounding box center [335, 125] width 602 height 36
click at [630, 16] on button "button" at bounding box center [627, 14] width 16 height 16
type input "FR96X1606212"
type input "Rain"
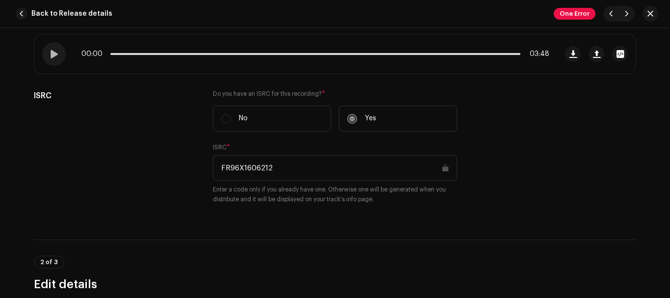
scroll to position [155, 0]
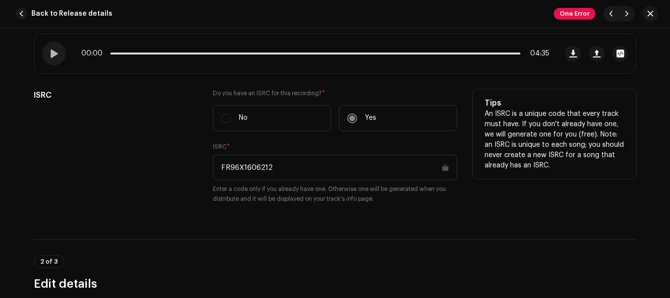
drag, startPoint x: 272, startPoint y: 165, endPoint x: 203, endPoint y: 164, distance: 68.7
click at [205, 164] on div "ISRC Do you have an ISRC for this recording? * No Yes ISRC * FR96X1606212 Enter…" at bounding box center [335, 152] width 602 height 126
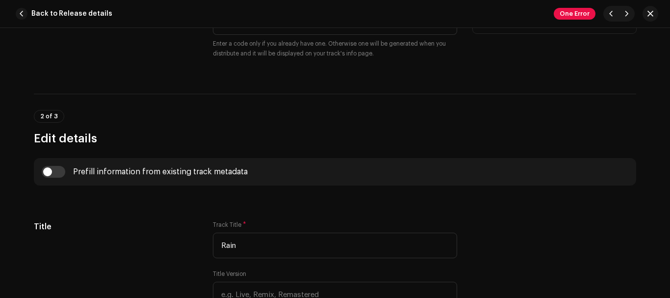
scroll to position [301, 0]
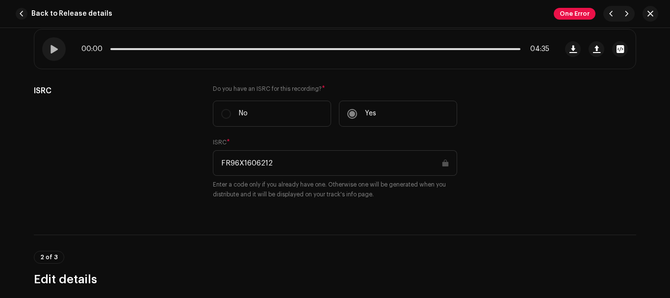
scroll to position [154, 0]
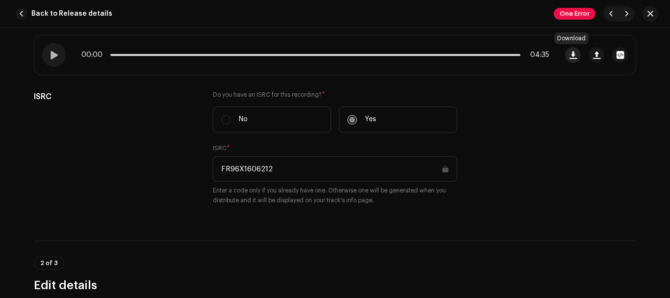
click at [573, 55] on span "button" at bounding box center [572, 55] width 7 height 8
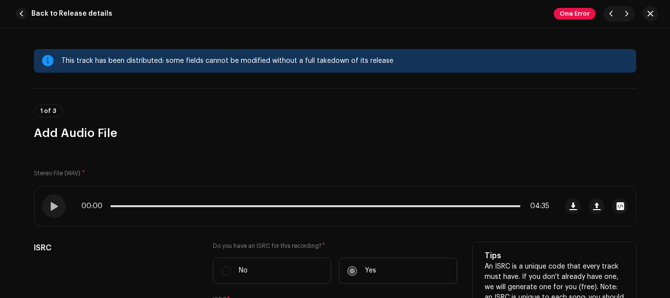
scroll to position [0, 0]
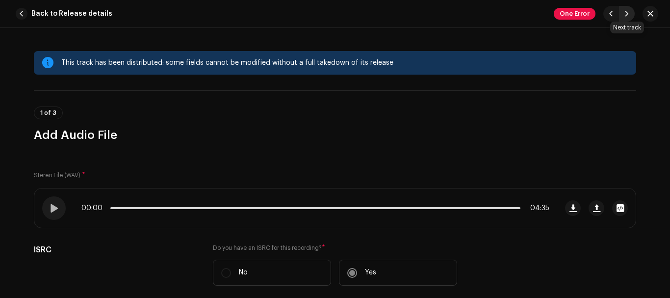
click at [620, 16] on button "button" at bounding box center [627, 14] width 16 height 16
type input "FR96X1606213"
type input "Again and Again"
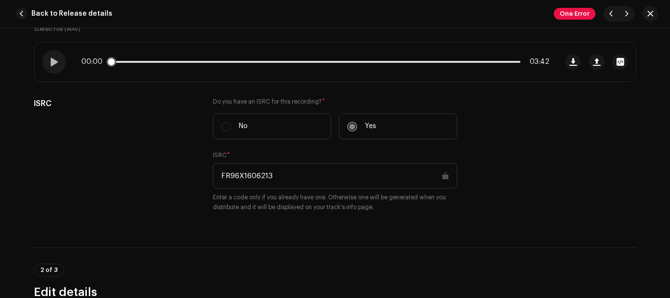
scroll to position [111, 0]
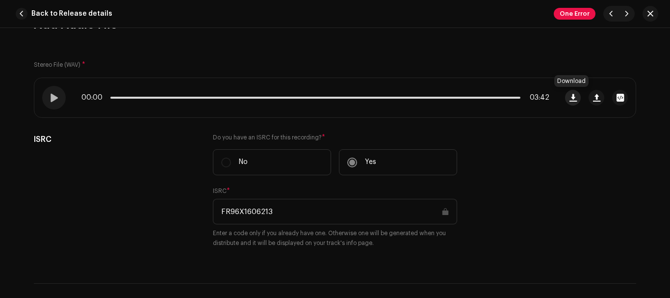
click at [570, 97] on span "button" at bounding box center [572, 98] width 7 height 8
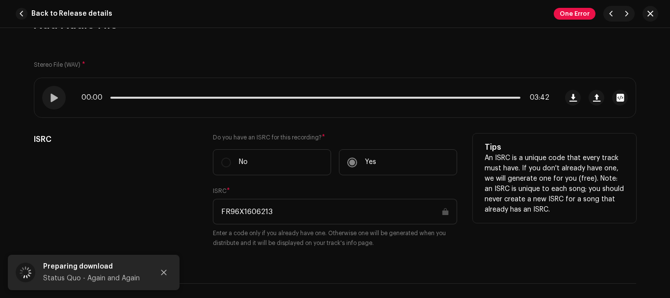
scroll to position [208, 0]
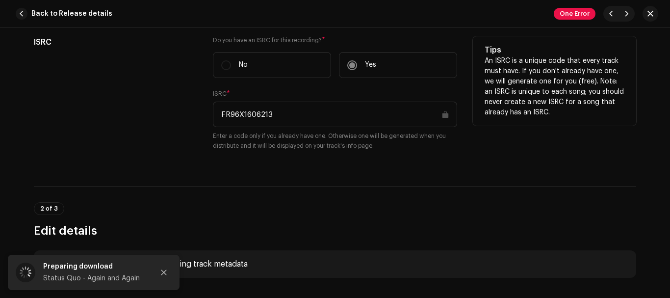
drag, startPoint x: 271, startPoint y: 117, endPoint x: 203, endPoint y: 118, distance: 68.2
click at [203, 118] on div "ISRC Do you have an ISRC for this recording? * No Yes ISRC * FR96X1606213 Enter…" at bounding box center [335, 99] width 602 height 126
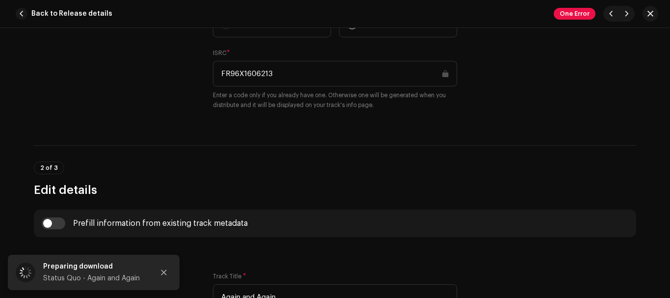
scroll to position [247, 0]
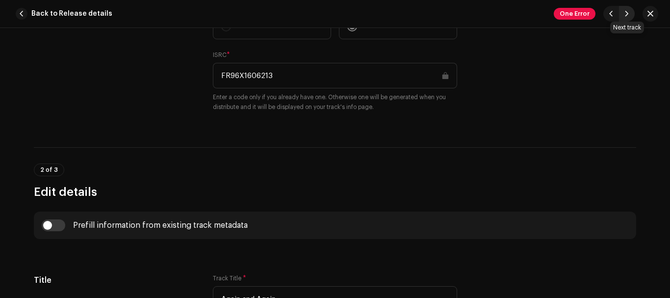
click at [625, 12] on span "button" at bounding box center [627, 14] width 6 height 8
type input "FR96X1606214"
type input "Something 'Bout You Baby I Like"
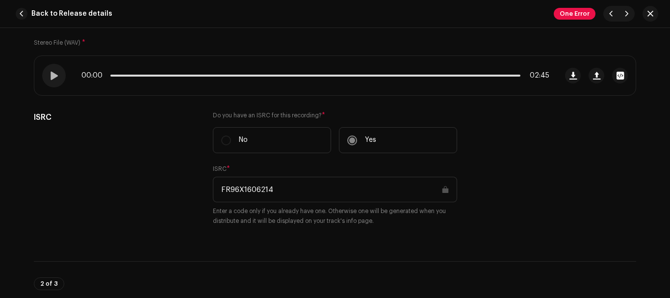
scroll to position [130, 0]
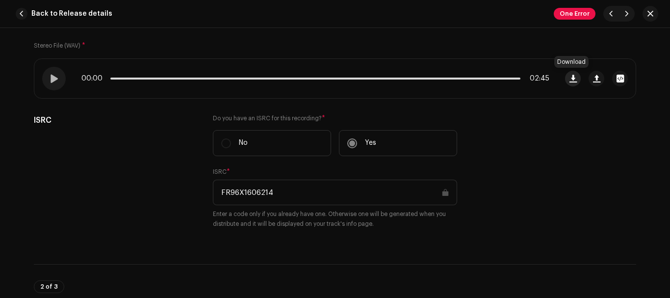
click at [572, 78] on span "button" at bounding box center [572, 79] width 7 height 8
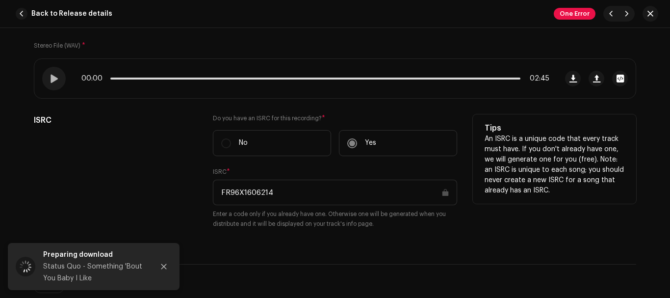
drag, startPoint x: 270, startPoint y: 190, endPoint x: 217, endPoint y: 192, distance: 53.0
click at [217, 192] on input "FR96X1606214" at bounding box center [335, 193] width 244 height 26
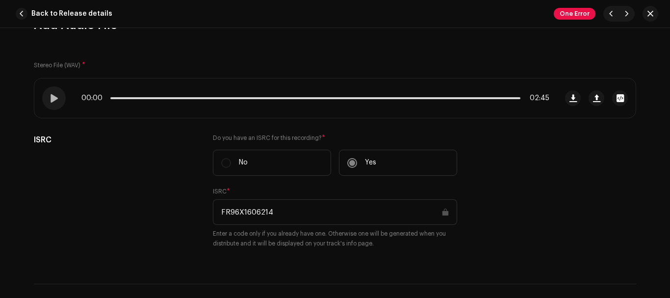
scroll to position [110, 0]
click at [625, 10] on span "button" at bounding box center [627, 14] width 6 height 8
type input "FR96X1606215"
type input "Wild Side of Life"
click at [575, 98] on button "button" at bounding box center [573, 99] width 16 height 16
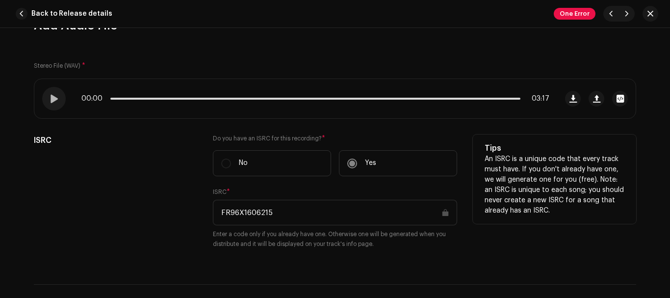
drag, startPoint x: 274, startPoint y: 209, endPoint x: 211, endPoint y: 201, distance: 63.8
click at [213, 201] on div "ISRC * FR96X1606215 Enter a code only if you already have one. Otherwise one wi…" at bounding box center [335, 218] width 244 height 61
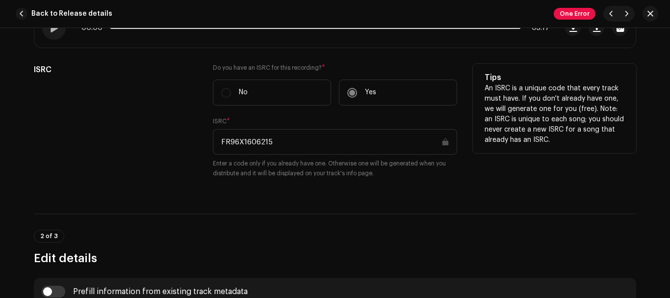
scroll to position [181, 0]
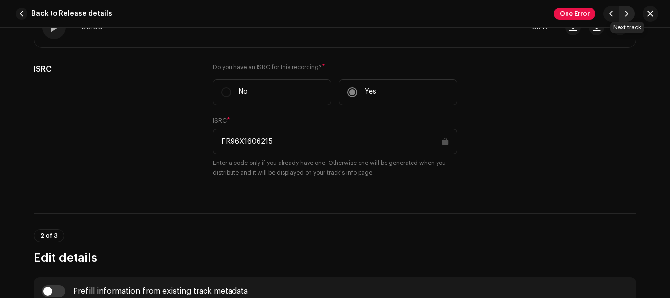
click at [624, 17] on span "button" at bounding box center [627, 14] width 6 height 8
type input "FR96X1606216"
type input "In the Army Now"
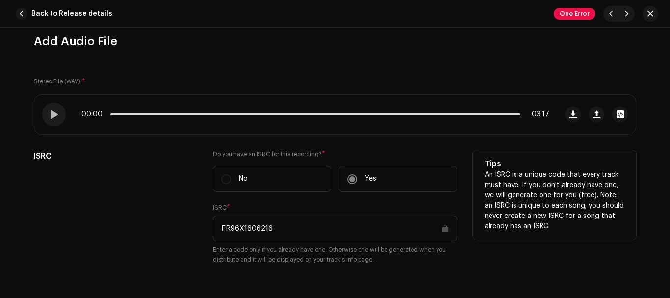
scroll to position [94, 0]
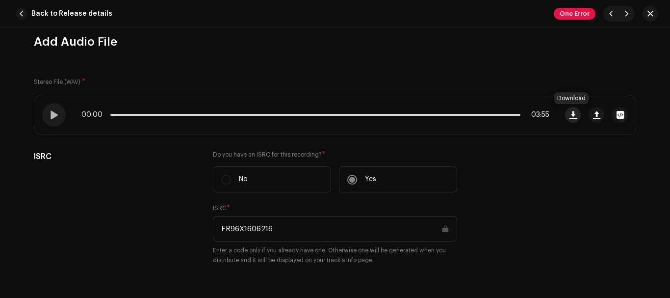
click at [571, 115] on span "button" at bounding box center [572, 115] width 7 height 8
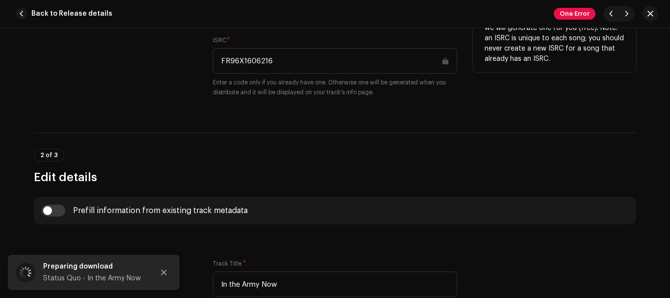
scroll to position [262, 0]
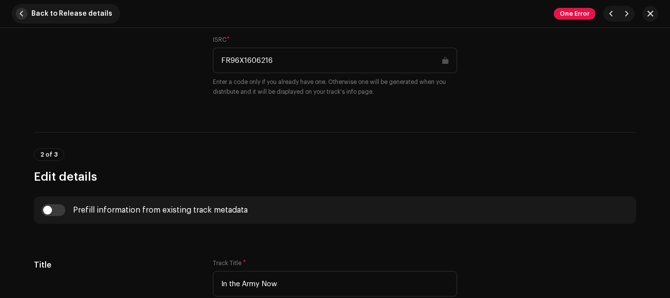
click at [25, 9] on span "button" at bounding box center [22, 14] width 12 height 12
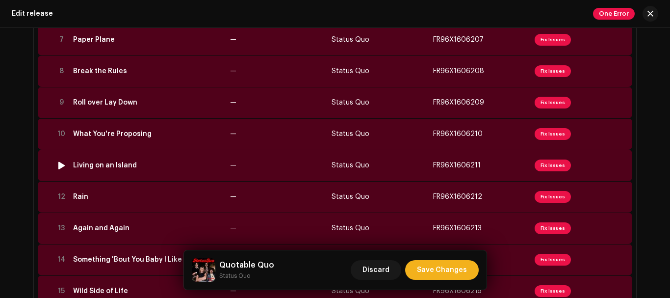
scroll to position [501, 0]
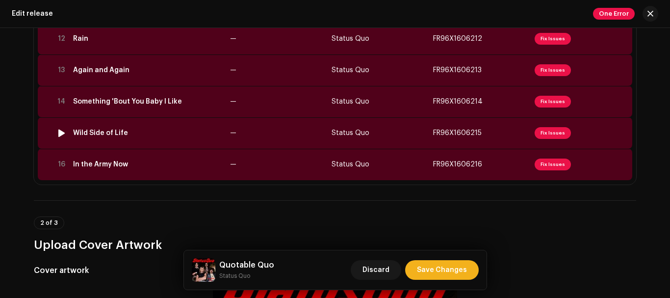
click at [115, 140] on td "Wild Side of Life" at bounding box center [147, 132] width 157 height 31
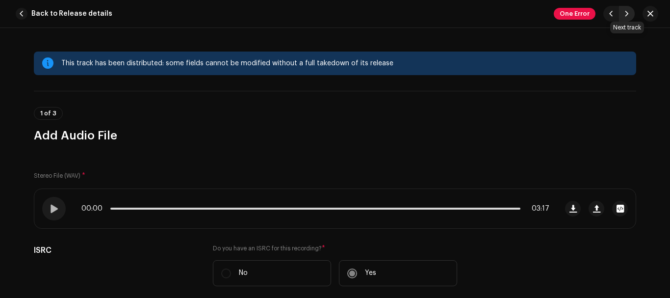
click at [626, 10] on span "button" at bounding box center [627, 14] width 6 height 8
type input "FR96X1606216"
type input "In the Army Now"
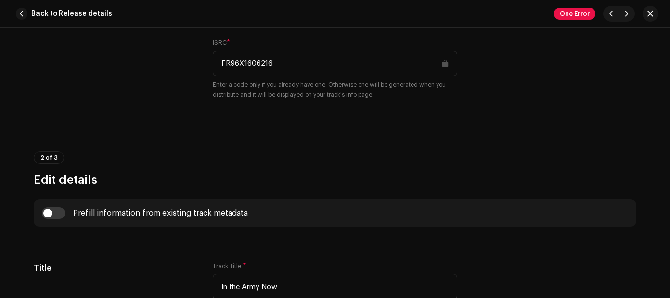
scroll to position [258, 0]
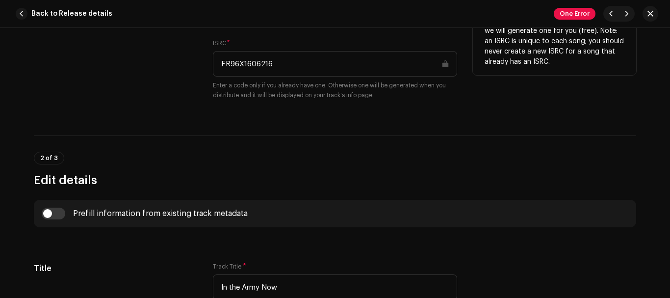
drag, startPoint x: 277, startPoint y: 64, endPoint x: 221, endPoint y: 67, distance: 55.5
click at [221, 67] on input "FR96X1606216" at bounding box center [335, 64] width 244 height 26
click at [283, 65] on input "FR96X1606216" at bounding box center [335, 64] width 244 height 26
drag, startPoint x: 272, startPoint y: 58, endPoint x: 204, endPoint y: 68, distance: 68.8
click at [204, 68] on div "ISRC Do you have an ISRC for this recording? * No Yes ISRC * FR96X1606216 Enter…" at bounding box center [335, 49] width 602 height 126
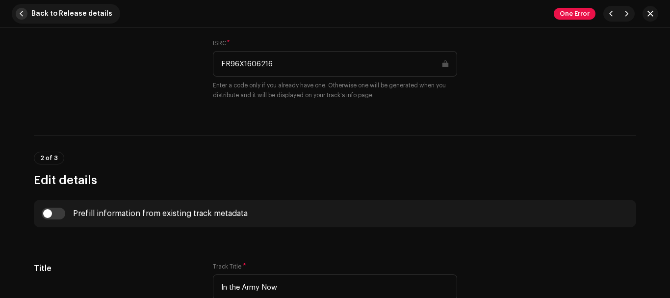
click at [28, 11] on button "Back to Release details" at bounding box center [66, 14] width 108 height 20
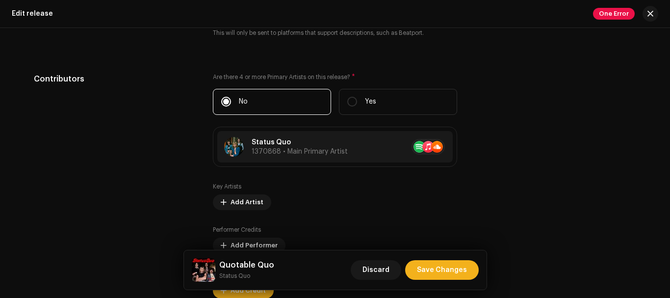
scroll to position [1430, 0]
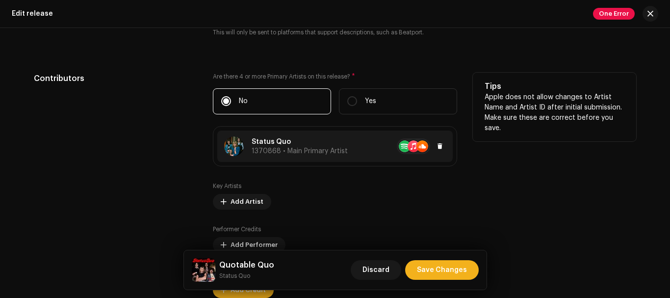
copy p "Status Quo"
drag, startPoint x: 285, startPoint y: 135, endPoint x: 248, endPoint y: 146, distance: 38.8
click at [248, 146] on div "Status Quo 1370868 • Main Primary Artist" at bounding box center [334, 145] width 235 height 31
click at [341, 144] on p "Status Quo" at bounding box center [300, 142] width 96 height 10
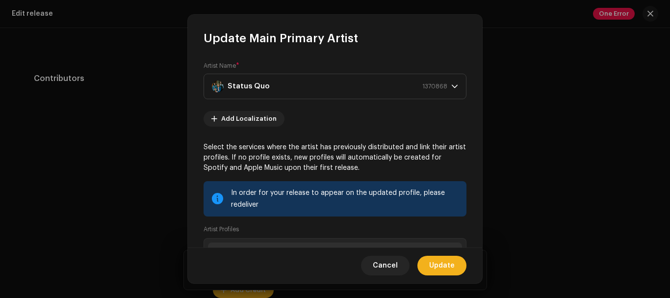
scroll to position [149, 0]
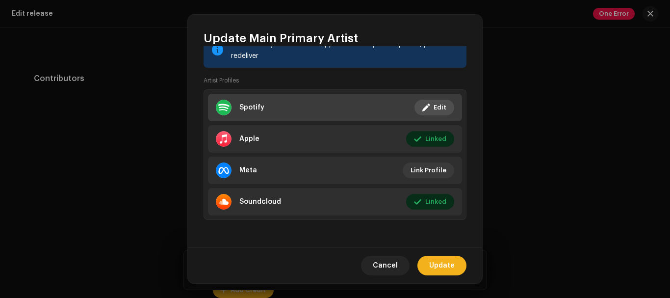
click at [440, 107] on span "Edit" at bounding box center [440, 108] width 13 height 20
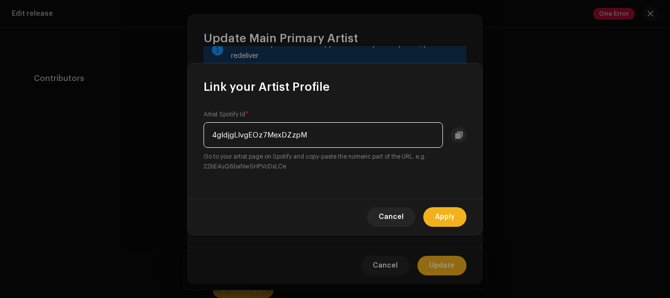
drag, startPoint x: 315, startPoint y: 128, endPoint x: 171, endPoint y: 134, distance: 143.9
click at [198, 137] on div "Artist Spotify Id * 4gIdjgLlvgEOz7MexDZzpM Go to your artist page on Spotify an…" at bounding box center [335, 147] width 294 height 104
click at [390, 210] on span "Cancel" at bounding box center [391, 217] width 25 height 20
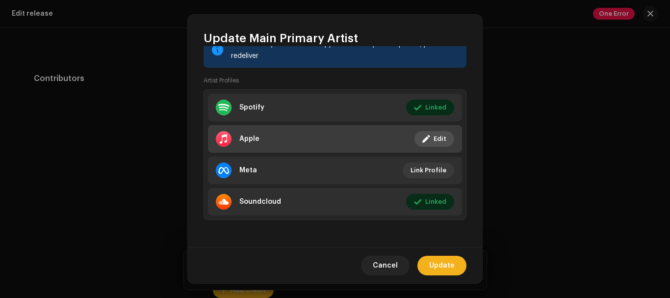
click at [426, 141] on span at bounding box center [425, 139] width 7 height 8
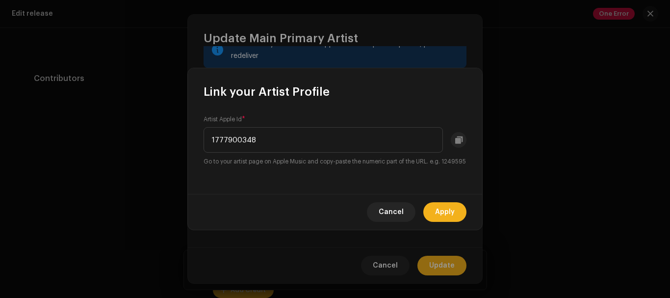
drag, startPoint x: 258, startPoint y: 132, endPoint x: 192, endPoint y: 130, distance: 65.8
click at [200, 133] on div "Artist Apple Id * 1777900348 Go to your artist page on Apple Music and copy-pas…" at bounding box center [335, 147] width 294 height 94
click at [392, 212] on span "Cancel" at bounding box center [391, 212] width 25 height 20
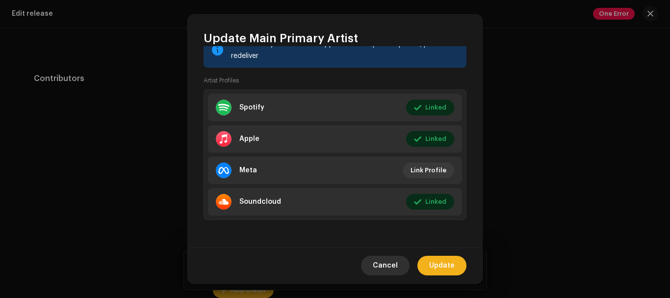
click at [387, 260] on span "Cancel" at bounding box center [385, 266] width 25 height 20
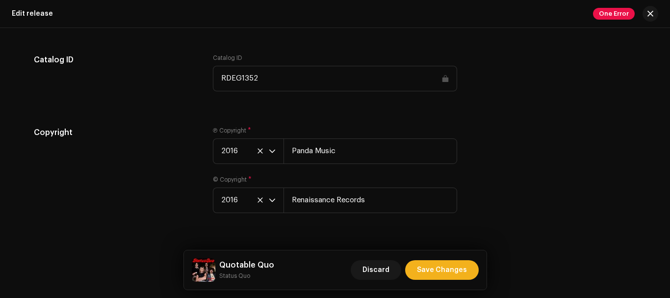
scroll to position [2095, 0]
drag, startPoint x: 372, startPoint y: 199, endPoint x: 272, endPoint y: 203, distance: 100.1
click at [272, 203] on div "2016 Renaissance Records" at bounding box center [335, 200] width 244 height 26
drag, startPoint x: 356, startPoint y: 148, endPoint x: 281, endPoint y: 150, distance: 75.1
click at [292, 150] on input "Panda Music" at bounding box center [371, 151] width 174 height 26
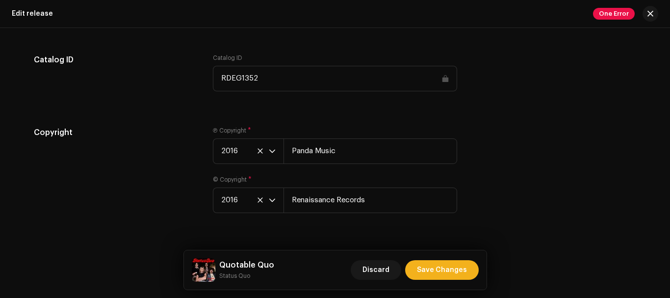
click at [342, 184] on div "© Copyright * 2016 Renaissance Records" at bounding box center [335, 194] width 244 height 37
drag, startPoint x: 338, startPoint y: 151, endPoint x: 280, endPoint y: 151, distance: 58.4
click at [280, 151] on div "2016 Panda Music" at bounding box center [335, 151] width 244 height 26
drag, startPoint x: 256, startPoint y: 77, endPoint x: 211, endPoint y: 79, distance: 45.2
click at [213, 79] on input "RDEG1352" at bounding box center [335, 79] width 244 height 26
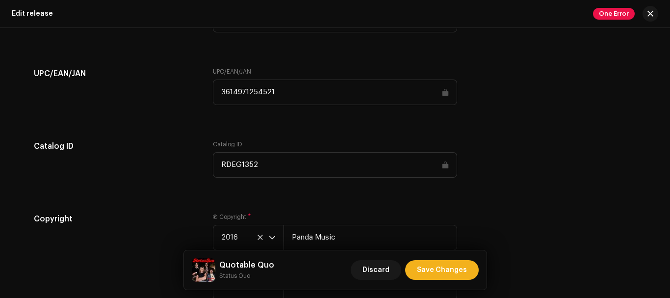
scroll to position [2002, 0]
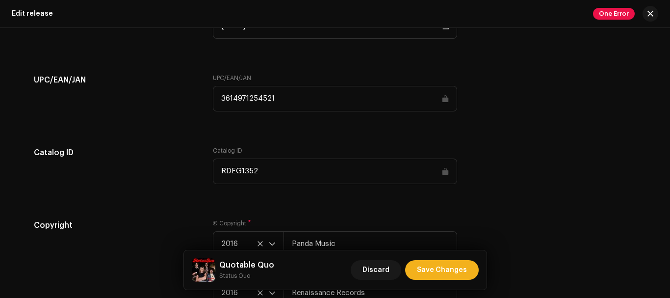
drag, startPoint x: 286, startPoint y: 94, endPoint x: 209, endPoint y: 94, distance: 77.0
click at [209, 94] on div "UPC/EAN/JAN UPC/EAN/JAN 3614971254521" at bounding box center [335, 98] width 602 height 49
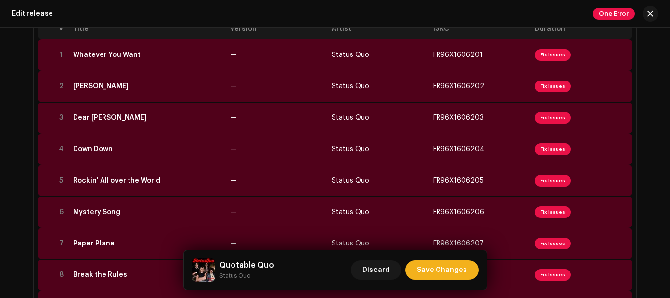
scroll to position [0, 0]
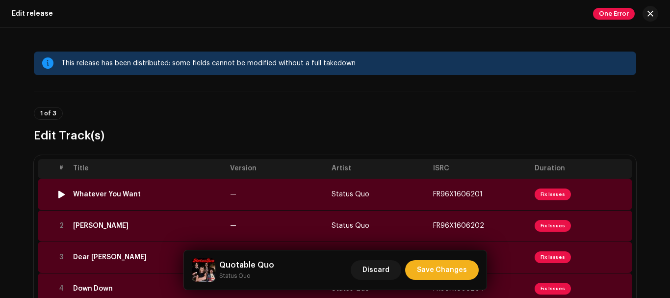
click at [102, 185] on td "Whatever You Want" at bounding box center [147, 194] width 157 height 31
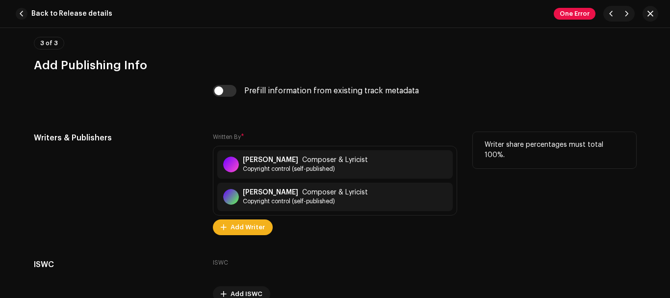
scroll to position [1959, 0]
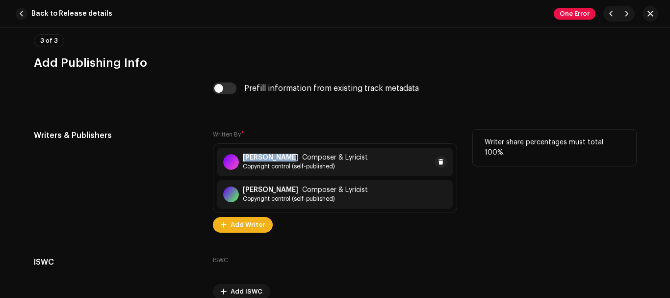
copy strong "Rick Parfitt"
drag, startPoint x: 278, startPoint y: 155, endPoint x: 241, endPoint y: 158, distance: 37.0
click at [243, 158] on div "Rick Parfitt Composer & Lyricist" at bounding box center [305, 158] width 125 height 8
copy strong "Andy Bown"
drag, startPoint x: 239, startPoint y: 189, endPoint x: 278, endPoint y: 191, distance: 38.8
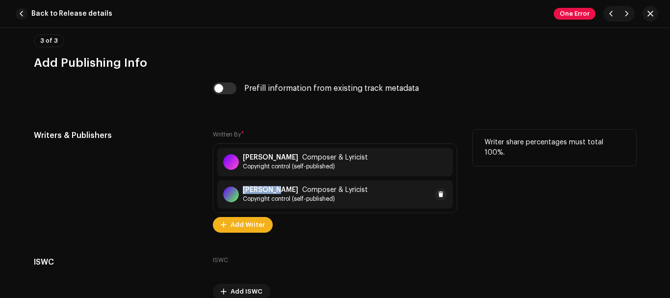
click at [278, 191] on div "Andy Bown Composer & Lyricist Copyright control (self-published)" at bounding box center [295, 194] width 145 height 17
click at [628, 14] on span "button" at bounding box center [627, 14] width 6 height 8
type input "FR96X1606202"
type input "Caroline"
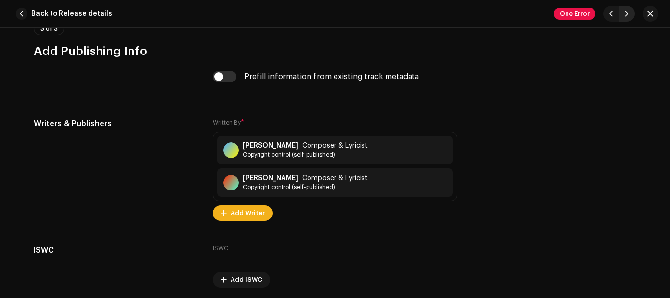
scroll to position [1947, 0]
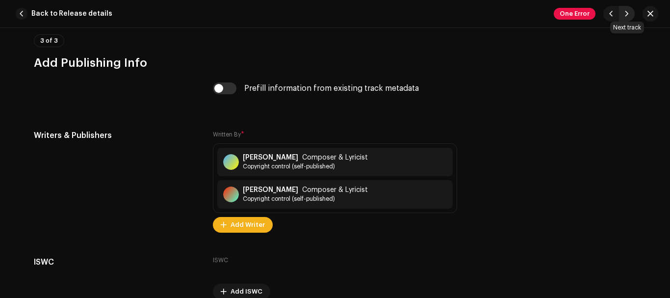
click at [626, 14] on span "button" at bounding box center [627, 14] width 6 height 8
type input "FR96X1606203"
type input "Dear John"
click at [614, 15] on button "button" at bounding box center [611, 14] width 16 height 16
type input "FR96X1606202"
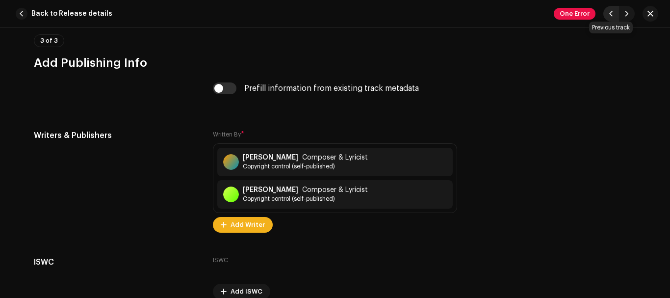
type input "Caroline"
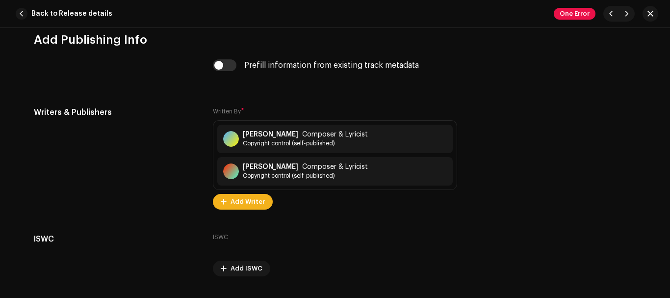
scroll to position [1971, 0]
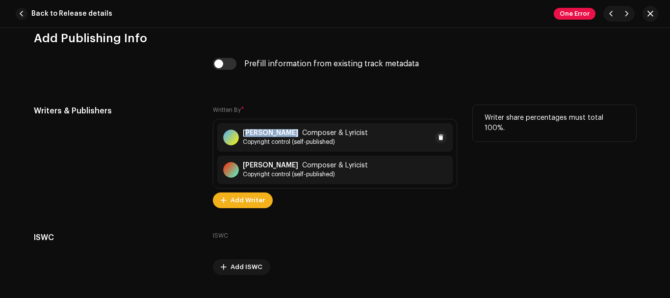
copy strong "rancis Rossi"
copy strong "Francis Rossi"
drag, startPoint x: 284, startPoint y: 130, endPoint x: 241, endPoint y: 134, distance: 42.8
click at [243, 134] on div "Francis Rossi Composer & Lyricist" at bounding box center [305, 133] width 125 height 8
copy strong "Bob Young"
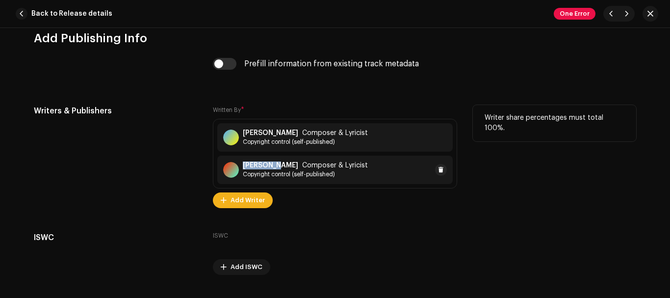
drag, startPoint x: 239, startPoint y: 162, endPoint x: 276, endPoint y: 164, distance: 36.4
click at [276, 164] on div "Bob Young Composer & Lyricist Copyright control (self-published)" at bounding box center [295, 169] width 145 height 17
click at [625, 14] on span "button" at bounding box center [627, 14] width 6 height 8
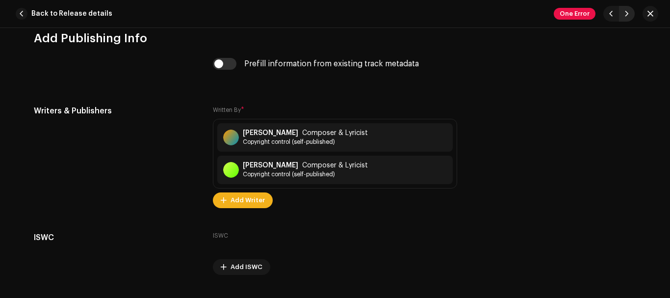
type input "FR96X1606203"
type input "Dear John"
click at [610, 13] on span "button" at bounding box center [611, 14] width 6 height 8
type input "FR96X1606202"
type input "Caroline"
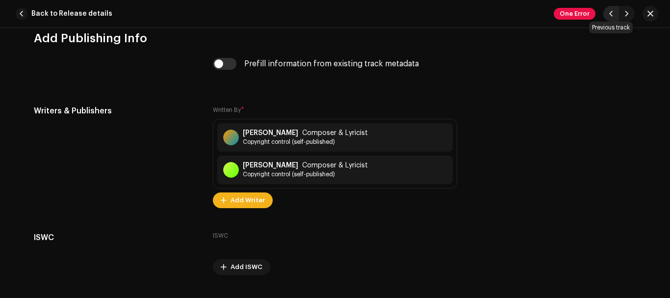
click at [610, 13] on span "button" at bounding box center [611, 14] width 6 height 8
type input "FR96X1606201"
type input "Whatever You Want"
click at [630, 12] on button "button" at bounding box center [627, 14] width 16 height 16
type input "FR96X1606202"
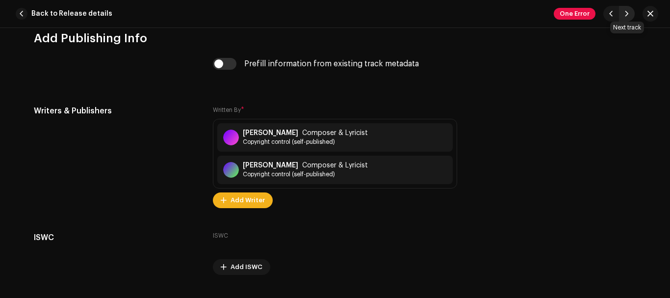
type input "Caroline"
click at [630, 12] on button "button" at bounding box center [627, 14] width 16 height 16
type input "FR96X1606203"
type input "Dear John"
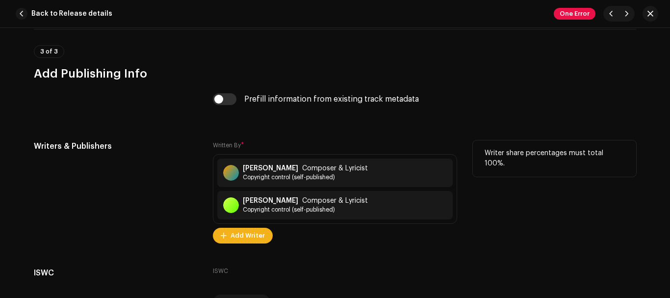
scroll to position [1937, 0]
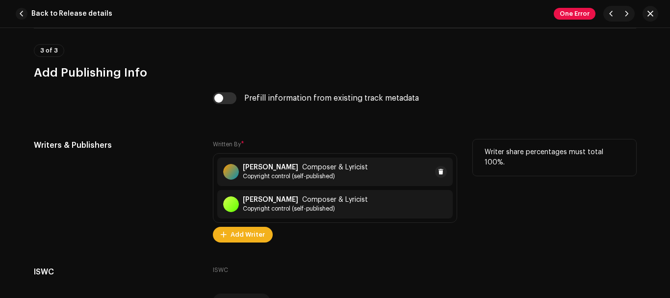
copy strong "John Gustafson"
drag, startPoint x: 290, startPoint y: 167, endPoint x: 241, endPoint y: 167, distance: 49.1
click at [243, 167] on strong "John Gustafson" at bounding box center [270, 167] width 55 height 8
copy strong "Jackie MacAuley"
drag, startPoint x: 242, startPoint y: 199, endPoint x: 294, endPoint y: 202, distance: 52.1
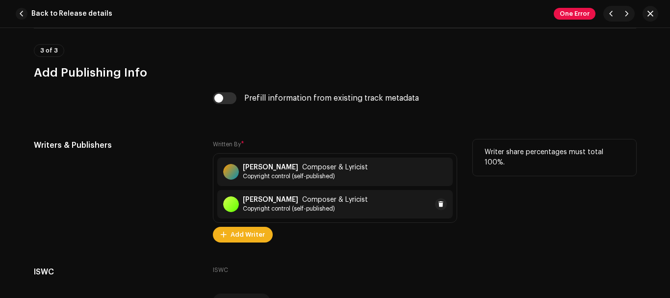
click at [294, 202] on strong "Jackie MacAuley" at bounding box center [270, 200] width 55 height 8
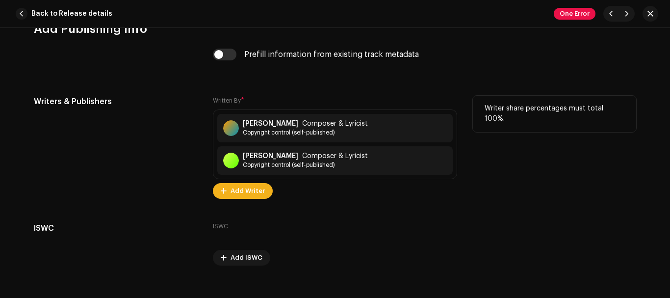
scroll to position [1984, 0]
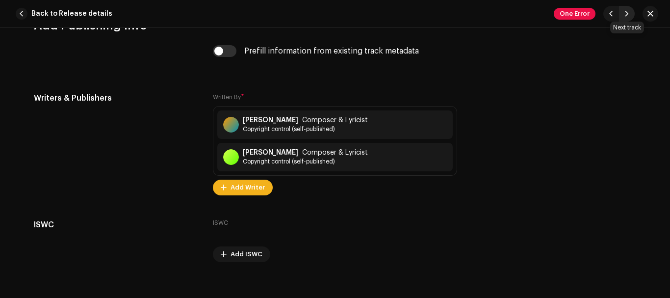
click at [624, 11] on span "button" at bounding box center [627, 14] width 6 height 8
type input "FR96X1606204"
type input "Down Down"
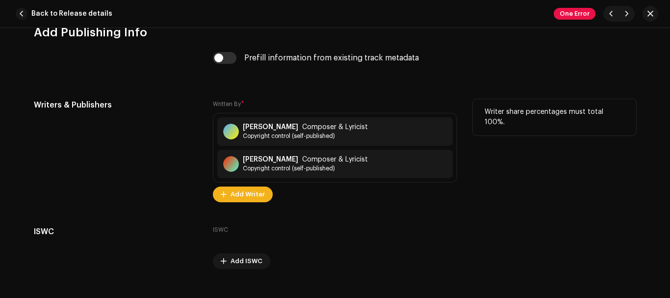
scroll to position [1977, 0]
copy strong "Francis Rossi"
drag, startPoint x: 284, startPoint y: 128, endPoint x: 241, endPoint y: 129, distance: 42.2
click at [243, 129] on div "Francis Rossi Composer & Lyricist" at bounding box center [305, 127] width 125 height 8
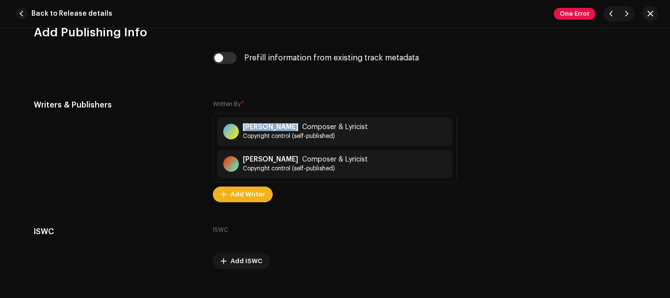
click at [158, 119] on div "Save Changes Writer Name ( MUST be a person's name and not an artist name) * Fr…" at bounding box center [335, 149] width 670 height 298
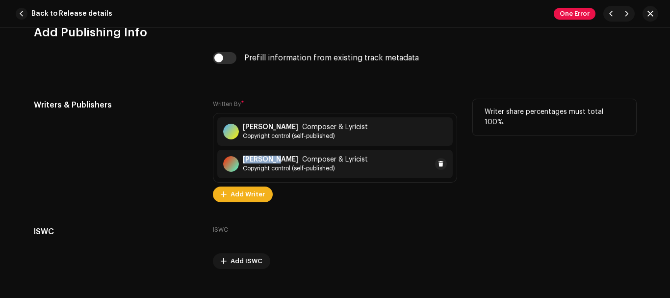
copy strong "Bob Young"
drag, startPoint x: 240, startPoint y: 157, endPoint x: 276, endPoint y: 158, distance: 35.8
click at [276, 158] on div "Bob Young Composer & Lyricist Copyright control (self-published)" at bounding box center [295, 163] width 145 height 17
click at [628, 13] on span "button" at bounding box center [627, 14] width 6 height 8
type input "FR96X1606205"
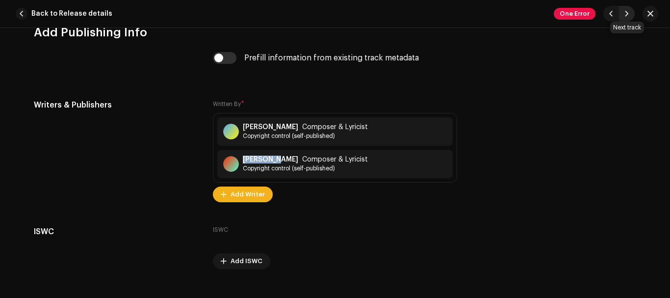
type input "Rockin' All over the World"
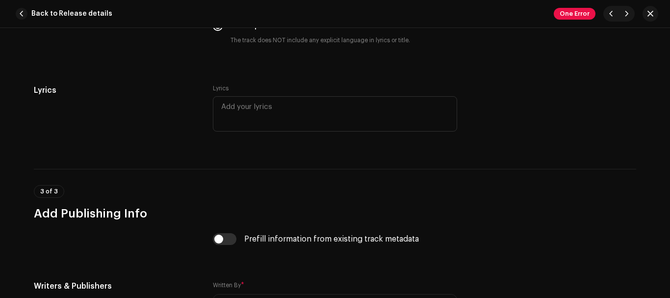
scroll to position [2010, 0]
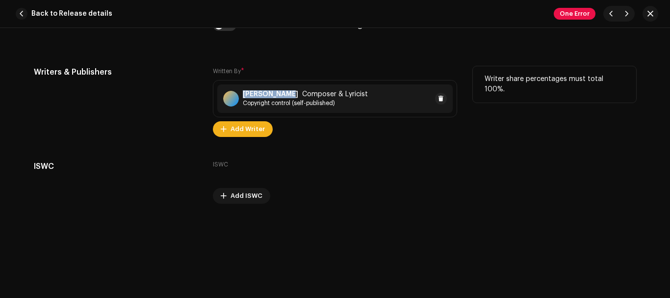
drag, startPoint x: 240, startPoint y: 93, endPoint x: 282, endPoint y: 96, distance: 41.8
click at [282, 96] on div "John Fogerty Composer & Lyricist Copyright control (self-published)" at bounding box center [295, 98] width 145 height 17
click at [629, 11] on span "button" at bounding box center [627, 14] width 6 height 8
type input "FR96X1606206"
type input "Mystery Song"
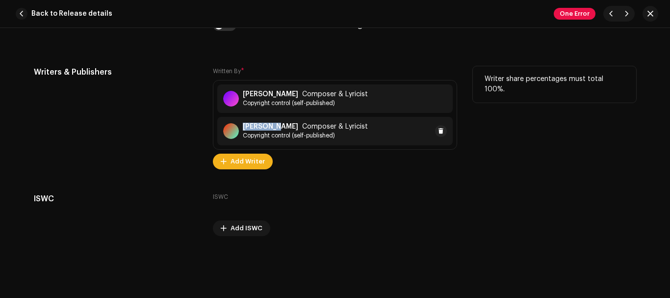
drag, startPoint x: 240, startPoint y: 127, endPoint x: 274, endPoint y: 128, distance: 33.8
click at [274, 128] on strong "Bob Young" at bounding box center [270, 127] width 55 height 8
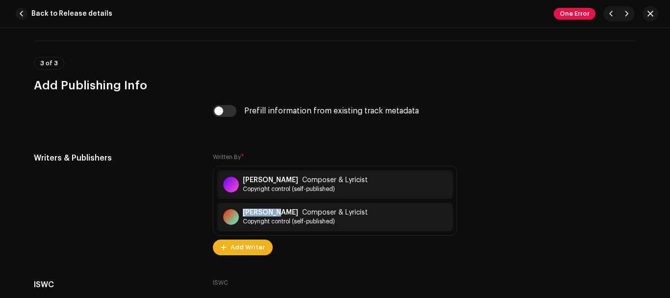
scroll to position [2042, 0]
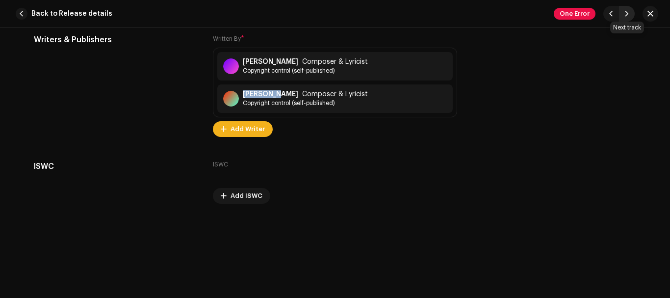
click at [624, 11] on span "button" at bounding box center [627, 14] width 6 height 8
type input "FR96X1606207"
type input "Paper Plane"
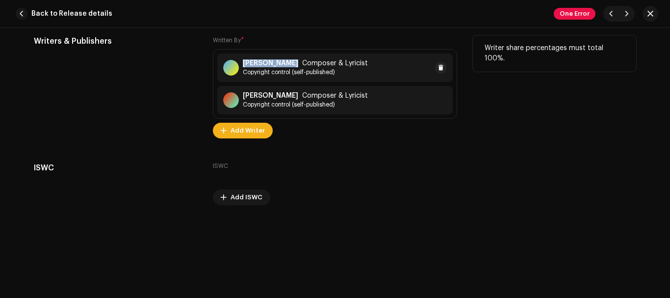
drag, startPoint x: 239, startPoint y: 62, endPoint x: 283, endPoint y: 65, distance: 43.7
click at [283, 65] on div "Francis Rossi Composer & Lyricist Copyright control (self-published)" at bounding box center [295, 67] width 145 height 17
drag, startPoint x: 238, startPoint y: 95, endPoint x: 271, endPoint y: 93, distance: 32.9
click at [271, 93] on div "Bob Young Composer & Lyricist Copyright control (self-published)" at bounding box center [295, 100] width 145 height 17
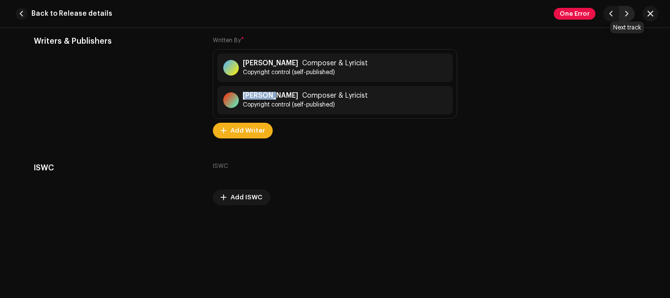
click at [622, 15] on button "button" at bounding box center [627, 14] width 16 height 16
type input "FR96X1606208"
type input "Break the Rules"
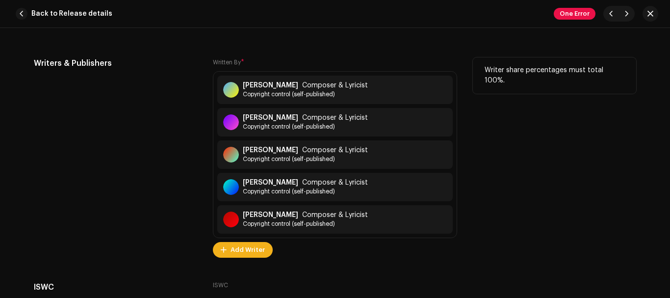
scroll to position [2018, 0]
drag, startPoint x: 240, startPoint y: 83, endPoint x: 283, endPoint y: 86, distance: 42.3
click at [283, 86] on strong "Francis Rossi" at bounding box center [270, 86] width 55 height 8
drag, startPoint x: 240, startPoint y: 148, endPoint x: 278, endPoint y: 150, distance: 37.8
click at [278, 150] on div "Bob Young Composer & Lyricist Copyright control (self-published)" at bounding box center [295, 155] width 145 height 17
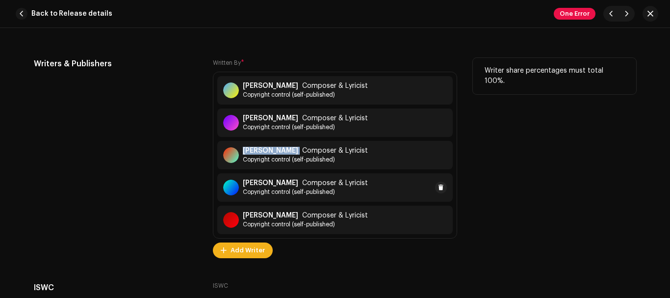
drag, startPoint x: 240, startPoint y: 181, endPoint x: 290, endPoint y: 184, distance: 50.1
click at [290, 184] on div "Alan Lancaster Composer & Lyricist" at bounding box center [305, 183] width 125 height 8
drag, startPoint x: 240, startPoint y: 213, endPoint x: 284, endPoint y: 215, distance: 43.7
click at [284, 215] on strong "John Coghlan" at bounding box center [270, 215] width 55 height 8
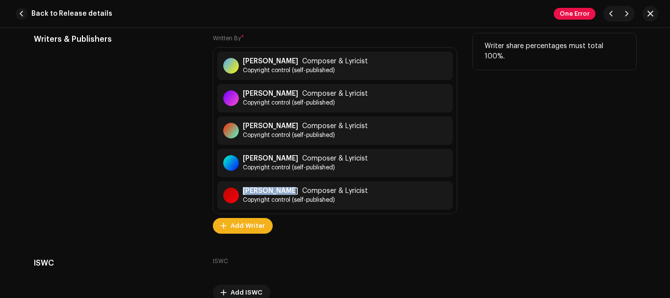
scroll to position [2067, 0]
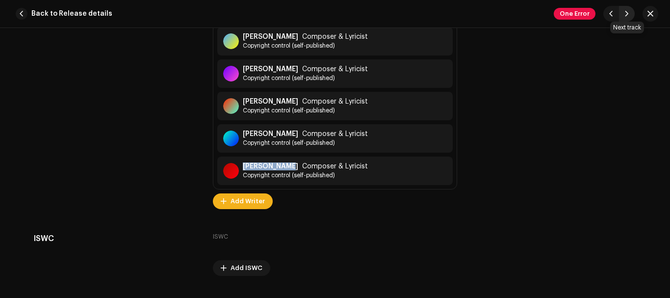
click at [624, 10] on span "button" at bounding box center [627, 14] width 6 height 8
type input "FR96X1606209"
type input "Roll over Lay Down"
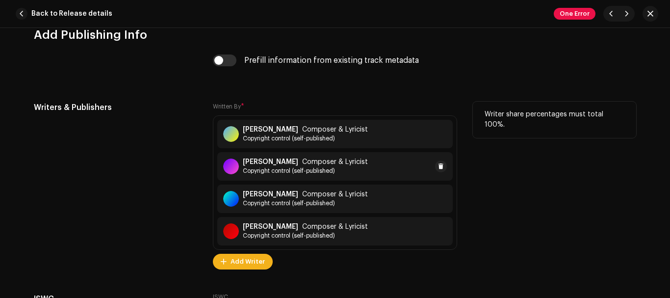
scroll to position [1996, 0]
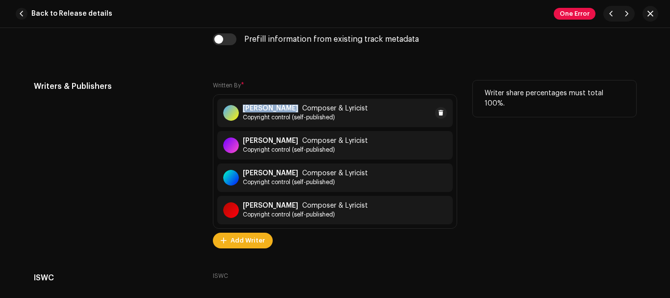
drag, startPoint x: 242, startPoint y: 105, endPoint x: 283, endPoint y: 109, distance: 40.9
click at [283, 109] on strong "Francis Rossi" at bounding box center [270, 108] width 55 height 8
click at [125, 149] on div "Save Changes Writer Name ( MUST be a person's name and not an artist name) * Fr…" at bounding box center [335, 149] width 670 height 298
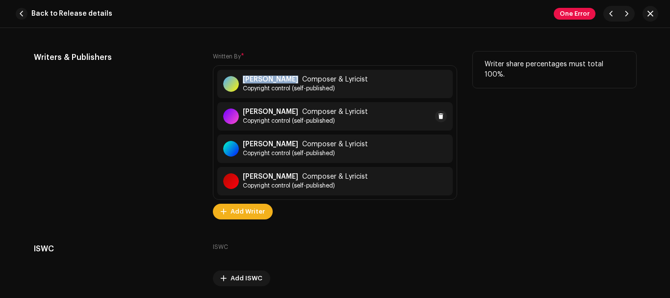
scroll to position [2032, 0]
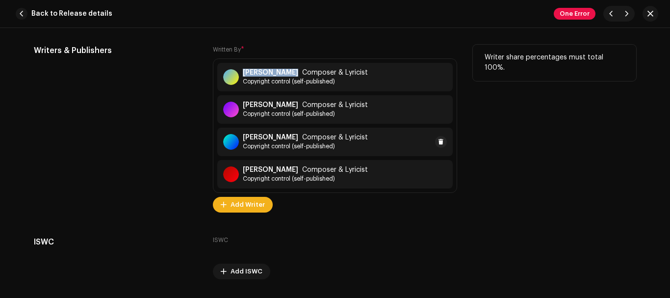
drag, startPoint x: 241, startPoint y: 137, endPoint x: 289, endPoint y: 138, distance: 48.6
click at [289, 138] on div "Alan Lancaster Composer & Lyricist" at bounding box center [305, 137] width 125 height 8
drag, startPoint x: 240, startPoint y: 168, endPoint x: 285, endPoint y: 169, distance: 45.1
click at [285, 169] on div "John Coghlan Composer & Lyricist Copyright control (self-published)" at bounding box center [295, 174] width 145 height 17
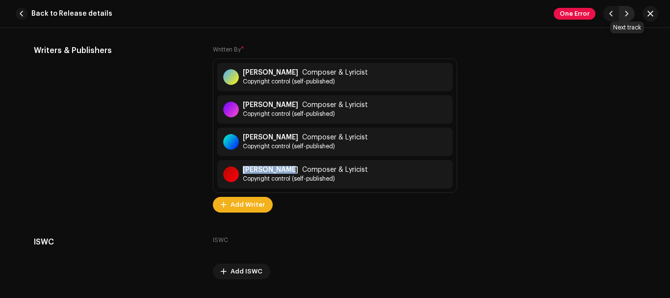
click at [622, 14] on button "button" at bounding box center [627, 14] width 16 height 16
type input "FR96X1606210"
type input "What You're Proposing"
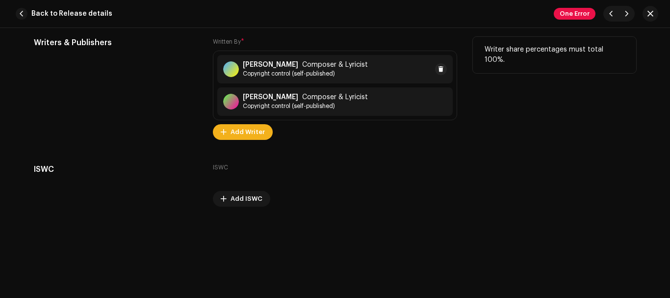
scroll to position [2039, 0]
drag, startPoint x: 240, startPoint y: 60, endPoint x: 284, endPoint y: 65, distance: 43.4
click at [284, 65] on div "Francis Rossi Composer & Lyricist Copyright control (self-published)" at bounding box center [334, 69] width 235 height 28
drag, startPoint x: 240, startPoint y: 97, endPoint x: 282, endPoint y: 99, distance: 41.7
click at [282, 99] on div "Bernie Frost Composer & Lyricist Copyright control (self-published)" at bounding box center [295, 102] width 145 height 17
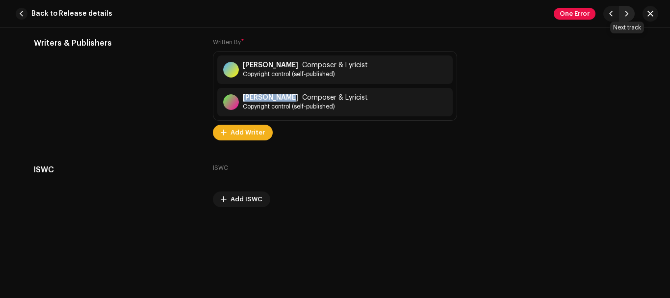
click at [624, 14] on span "button" at bounding box center [627, 14] width 6 height 8
type input "FR96X1606211"
type input "Living on an Island"
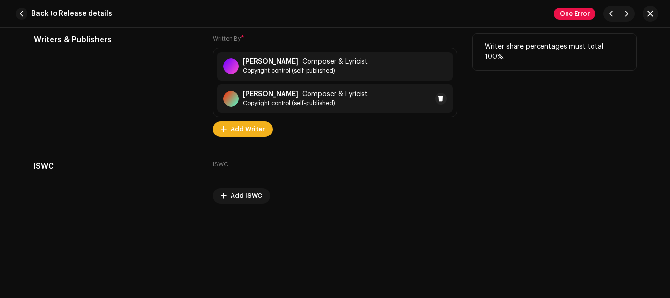
scroll to position [1968, 0]
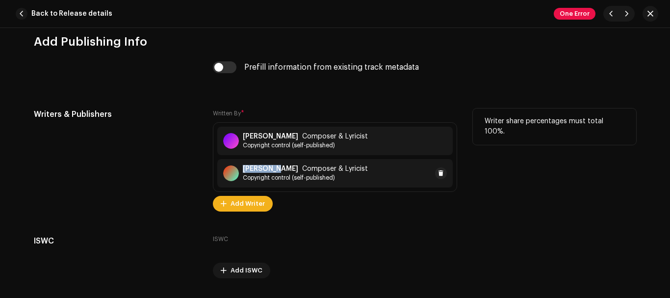
drag, startPoint x: 239, startPoint y: 166, endPoint x: 276, endPoint y: 168, distance: 36.4
click at [276, 168] on div "Bob Young Composer & Lyricist Copyright control (self-published)" at bounding box center [295, 173] width 145 height 17
click at [629, 14] on span "button" at bounding box center [627, 14] width 6 height 8
type input "FR96X1606212"
type input "Rain"
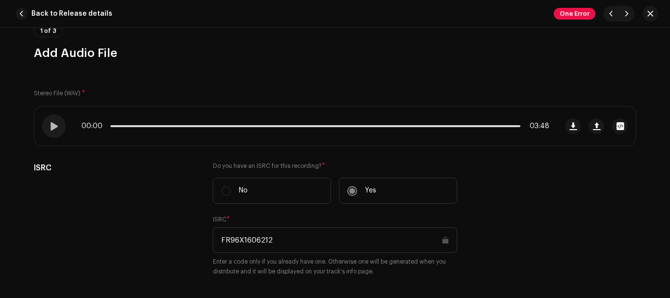
scroll to position [380, 0]
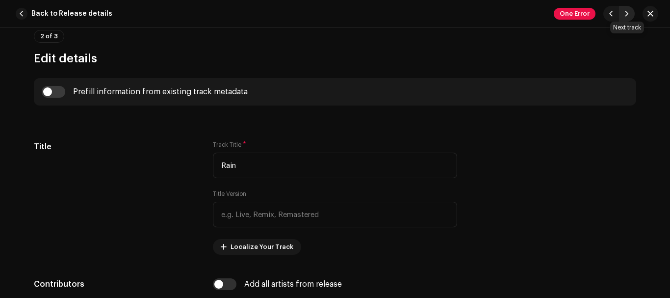
click at [627, 17] on span "button" at bounding box center [627, 14] width 6 height 8
type input "FR96X1606213"
type input "Again and Again"
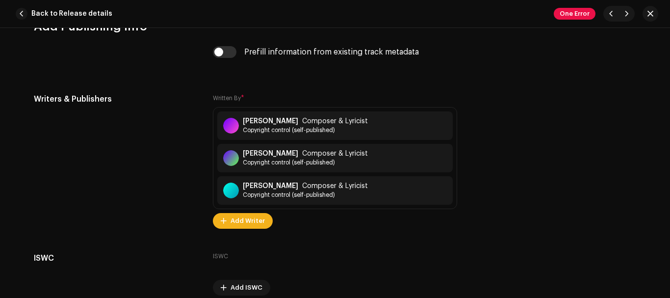
scroll to position [1983, 0]
drag, startPoint x: 240, startPoint y: 182, endPoint x: 286, endPoint y: 187, distance: 46.8
click at [286, 187] on div "Jackie Lynton Composer & Lyricist Copyright control (self-published)" at bounding box center [295, 190] width 145 height 17
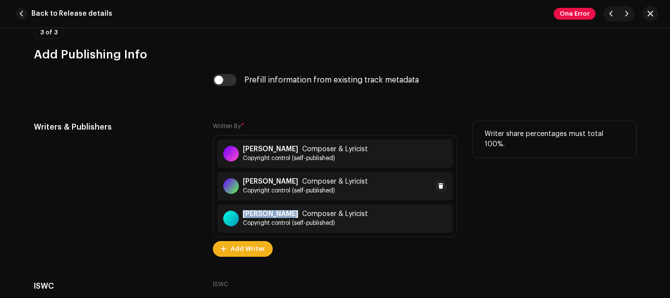
scroll to position [1955, 0]
click at [626, 14] on span "button" at bounding box center [627, 14] width 6 height 8
type input "FR96X1606214"
type input "Something 'Bout You Baby I Like"
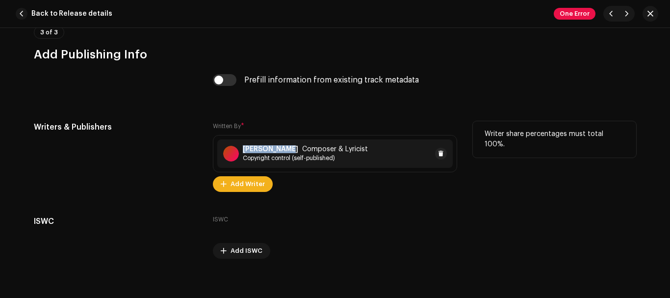
drag, startPoint x: 238, startPoint y: 150, endPoint x: 283, endPoint y: 152, distance: 44.7
click at [283, 152] on div "Richard Supa Composer & Lyricist Copyright control (self-published)" at bounding box center [295, 153] width 145 height 17
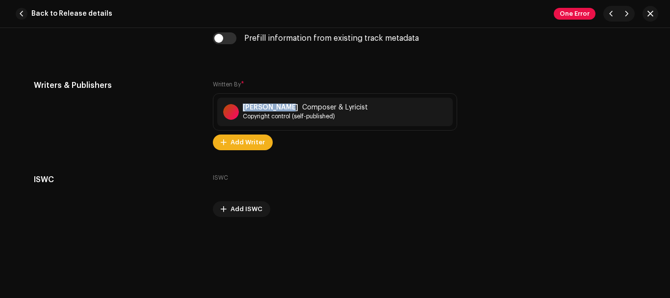
scroll to position [2010, 0]
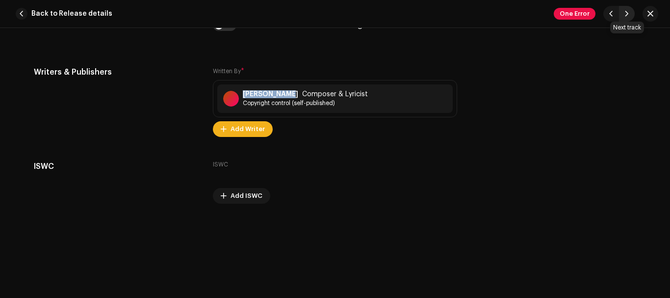
click at [628, 12] on span "button" at bounding box center [627, 14] width 6 height 8
type input "FR96X1606215"
type input "Wild Side of Life"
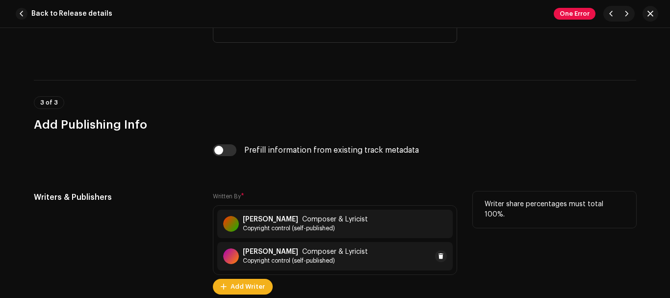
scroll to position [2042, 0]
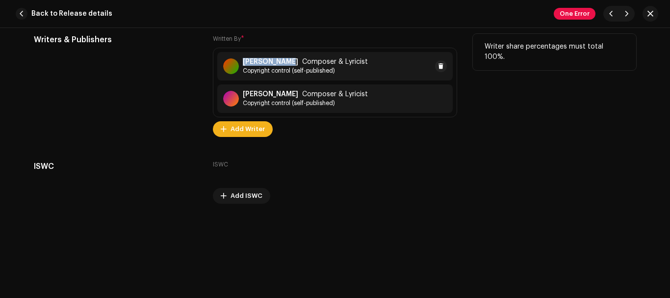
drag, startPoint x: 240, startPoint y: 62, endPoint x: 280, endPoint y: 62, distance: 39.7
click at [280, 62] on div "Arlie Carter Composer & Lyricist Copyright control (self-published)" at bounding box center [295, 66] width 145 height 17
click at [106, 144] on div "Save Changes Writer Name ( MUST be a person's name and not an artist name) * Se…" at bounding box center [335, 149] width 670 height 298
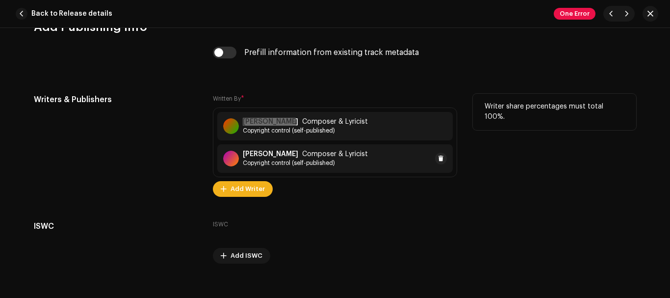
drag, startPoint x: 239, startPoint y: 152, endPoint x: 291, endPoint y: 157, distance: 51.8
click at [291, 157] on div "William Warren Composer & Lyricist Copyright control (self-published)" at bounding box center [295, 158] width 145 height 17
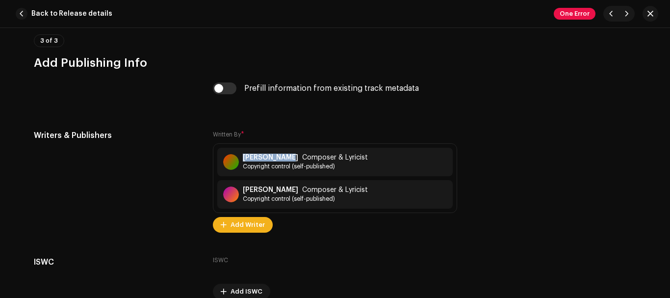
scroll to position [1964, 0]
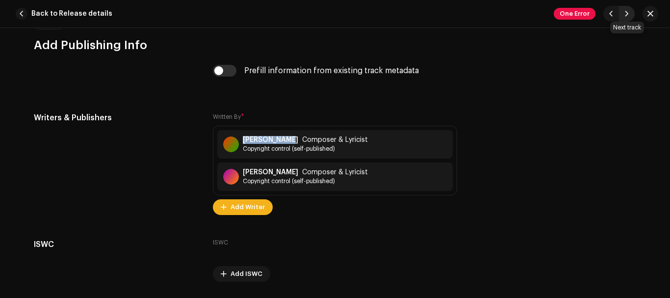
click at [627, 13] on span "button" at bounding box center [627, 14] width 6 height 8
type input "FR96X1606216"
type input "In the Army Now"
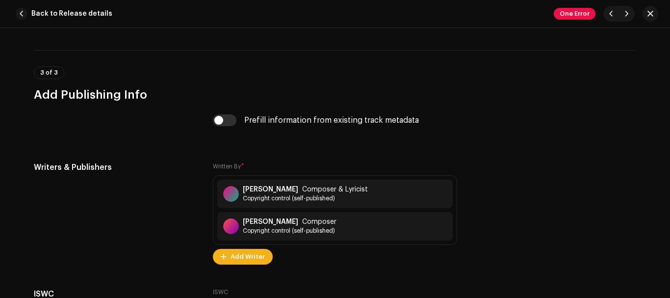
scroll to position [2021, 0]
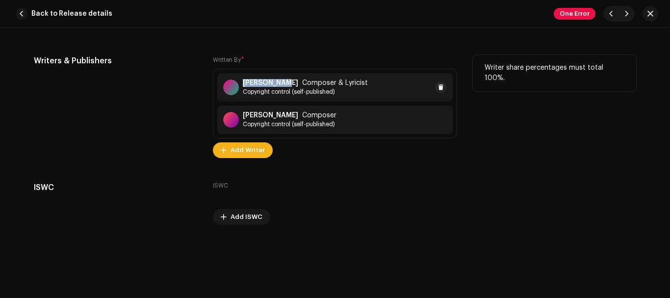
drag, startPoint x: 239, startPoint y: 78, endPoint x: 280, endPoint y: 81, distance: 40.3
click at [280, 81] on div "Rob Bolland Composer & Lyricist Copyright control (self-published)" at bounding box center [334, 87] width 235 height 28
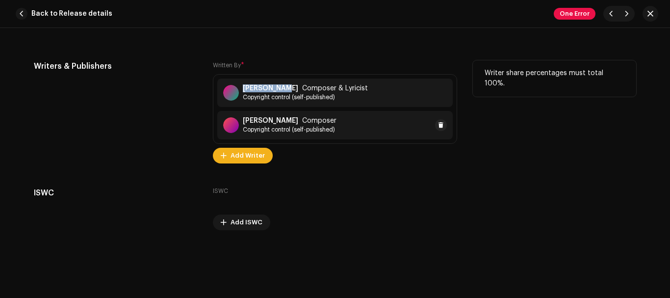
scroll to position [2042, 0]
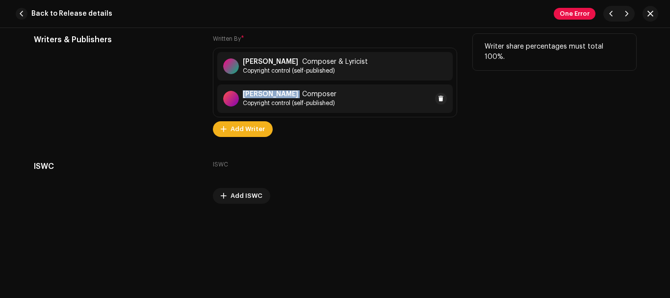
drag, startPoint x: 240, startPoint y: 90, endPoint x: 286, endPoint y: 91, distance: 46.1
click at [286, 91] on div "Ferdi Bolland Composer Copyright control (self-published)" at bounding box center [279, 98] width 113 height 17
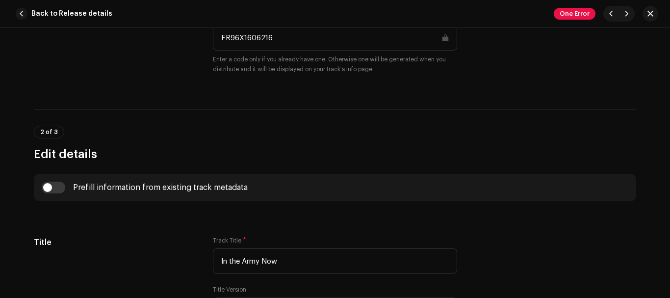
scroll to position [0, 0]
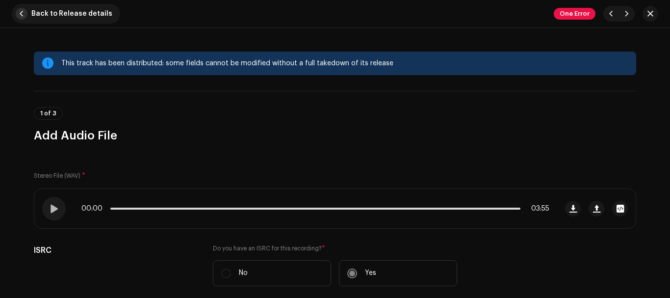
click at [19, 19] on span "button" at bounding box center [22, 14] width 12 height 12
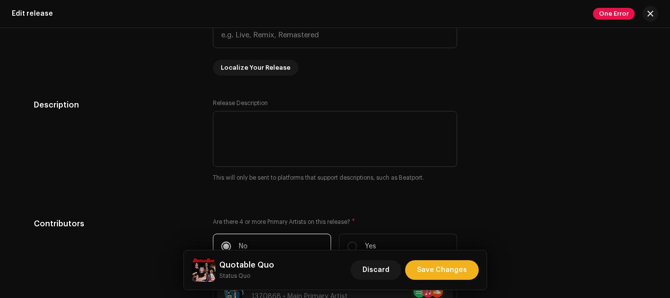
scroll to position [1290, 0]
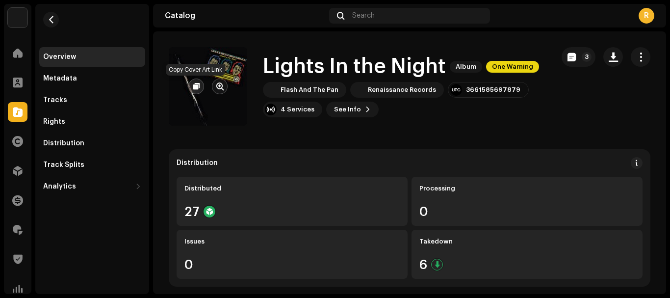
click at [195, 87] on span "button" at bounding box center [196, 86] width 6 height 8
click at [609, 50] on button "button" at bounding box center [613, 57] width 20 height 20
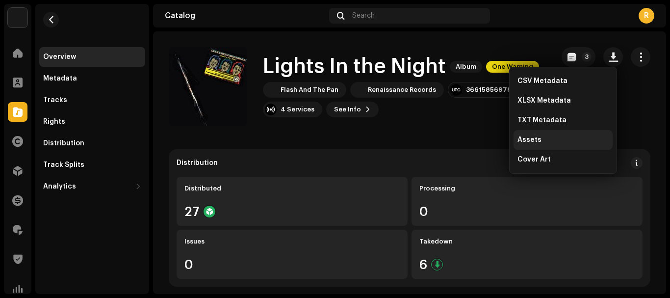
click at [525, 136] on span "Assets" at bounding box center [529, 140] width 24 height 8
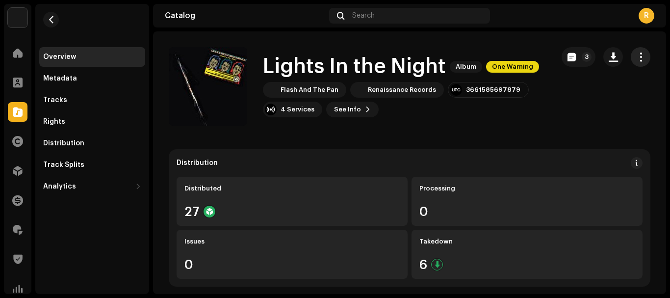
click at [636, 58] on span "button" at bounding box center [640, 57] width 9 height 8
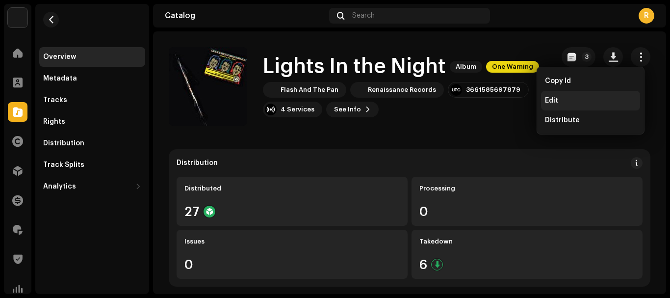
click at [546, 98] on span "Edit" at bounding box center [551, 101] width 13 height 8
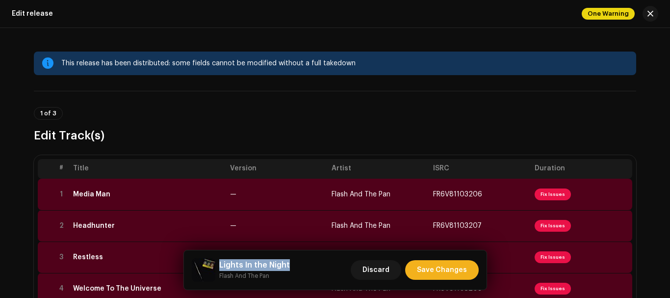
drag, startPoint x: 288, startPoint y: 262, endPoint x: 217, endPoint y: 266, distance: 71.2
click at [217, 266] on div "Lights In the Night Flash And The Pan Discard Save Changes" at bounding box center [335, 270] width 287 height 24
copy h5 "Lights In the Night"
click at [107, 197] on div "Media Man" at bounding box center [147, 194] width 149 height 8
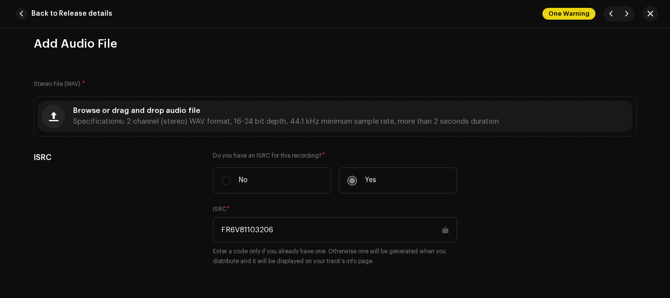
scroll to position [93, 0]
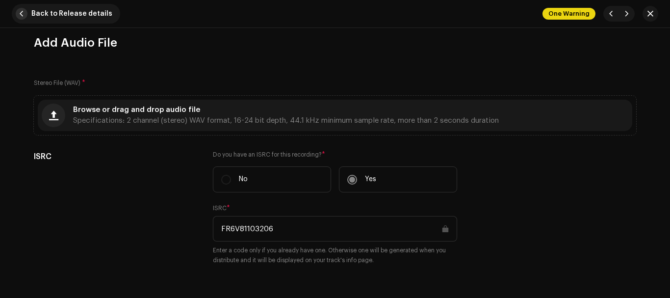
click at [20, 12] on span "button" at bounding box center [22, 14] width 12 height 12
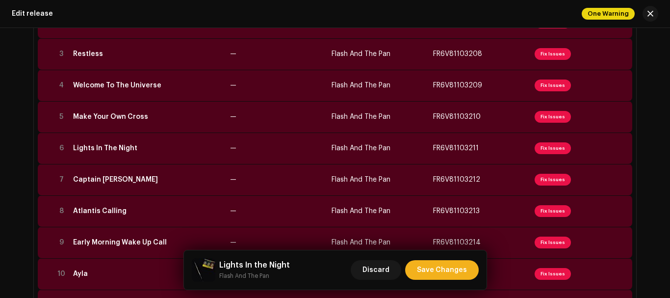
scroll to position [205, 0]
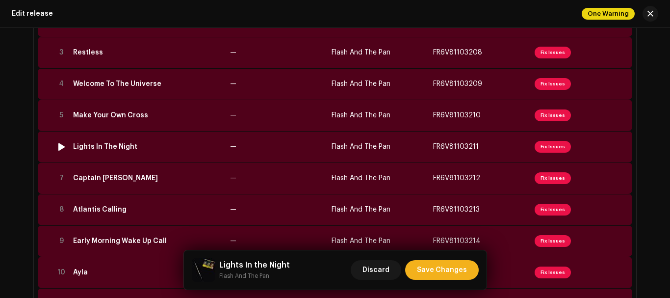
click at [144, 155] on td "Lights In The Night" at bounding box center [147, 146] width 157 height 31
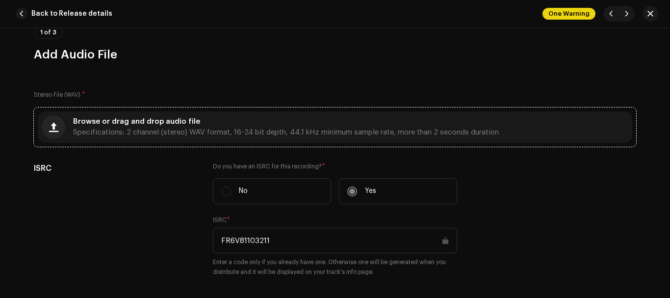
scroll to position [0, 0]
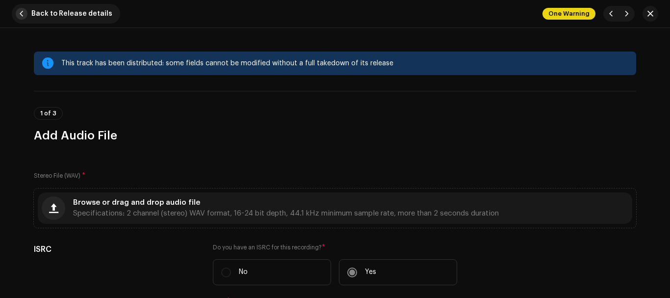
click at [32, 18] on span "Back to Release details" at bounding box center [71, 14] width 81 height 20
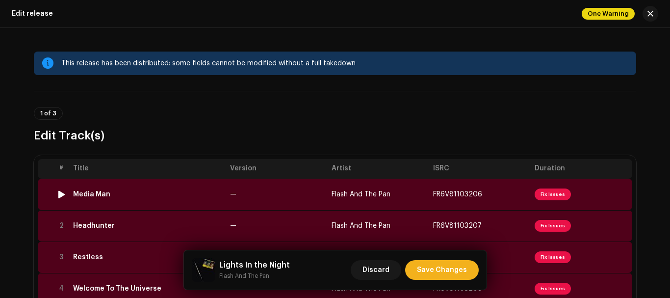
click at [114, 189] on td "Media Man" at bounding box center [147, 194] width 157 height 31
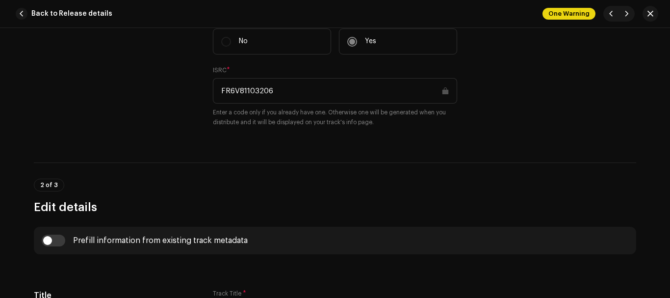
scroll to position [231, 0]
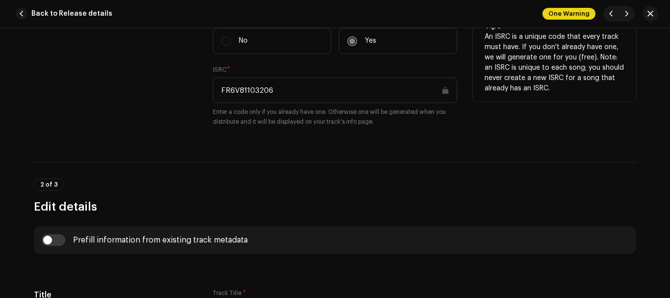
drag, startPoint x: 275, startPoint y: 88, endPoint x: 207, endPoint y: 89, distance: 67.2
click at [207, 89] on div "ISRC Do you have an ISRC for this recording? * No Yes ISRC * FR6V81103206 Enter…" at bounding box center [335, 75] width 602 height 126
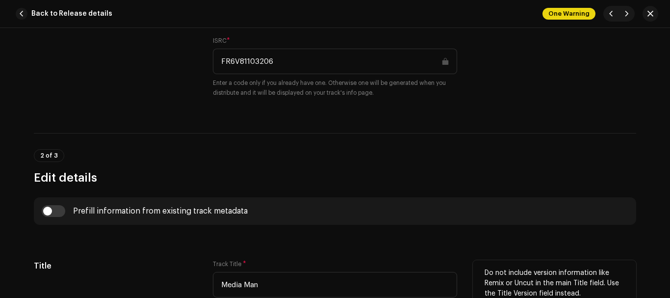
scroll to position [260, 0]
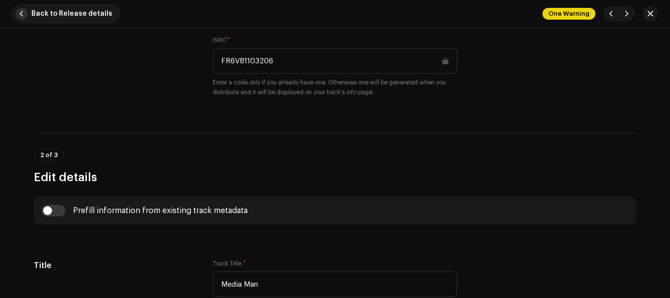
click at [24, 14] on span "button" at bounding box center [22, 14] width 12 height 12
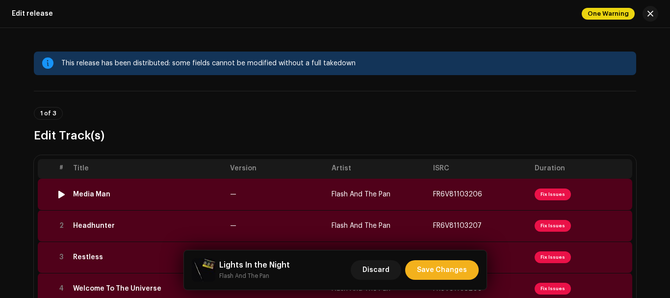
click at [98, 193] on div "Media Man" at bounding box center [91, 194] width 37 height 8
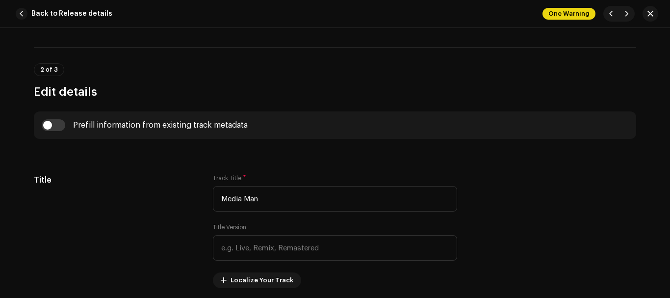
scroll to position [387, 0]
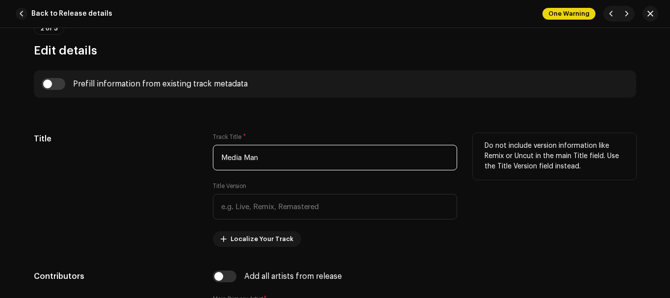
drag, startPoint x: 263, startPoint y: 158, endPoint x: 217, endPoint y: 162, distance: 46.3
click at [217, 162] on input "Media Man" at bounding box center [335, 158] width 244 height 26
